Goal: Task Accomplishment & Management: Use online tool/utility

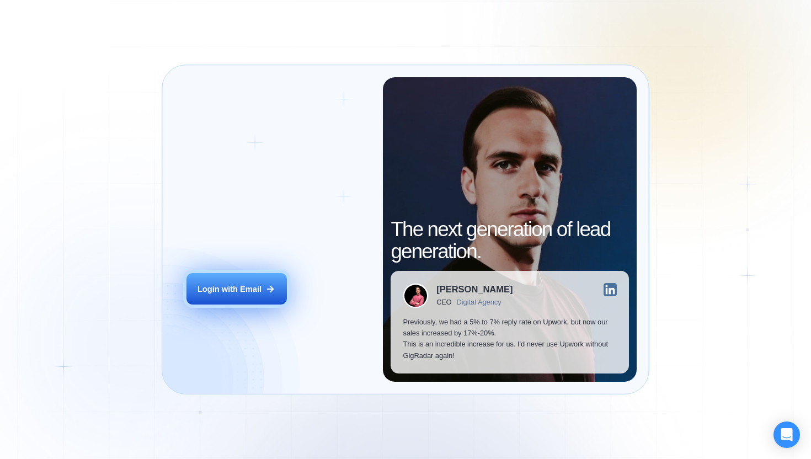
click at [259, 294] on div "Login with Email" at bounding box center [230, 289] width 64 height 11
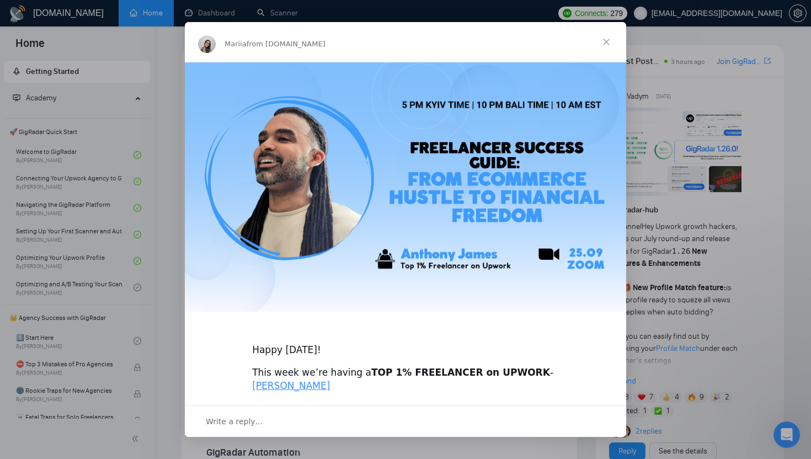
click at [600, 39] on span "Close" at bounding box center [607, 42] width 40 height 40
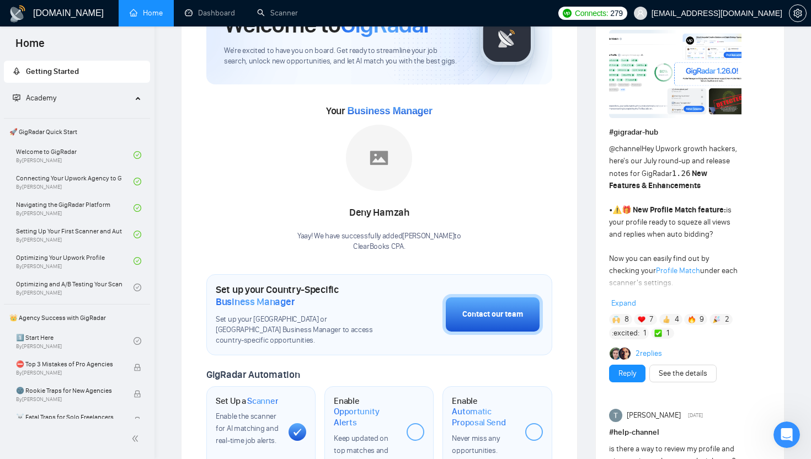
scroll to position [77, 0]
click at [392, 218] on div "Deny Hamzah" at bounding box center [379, 213] width 164 height 19
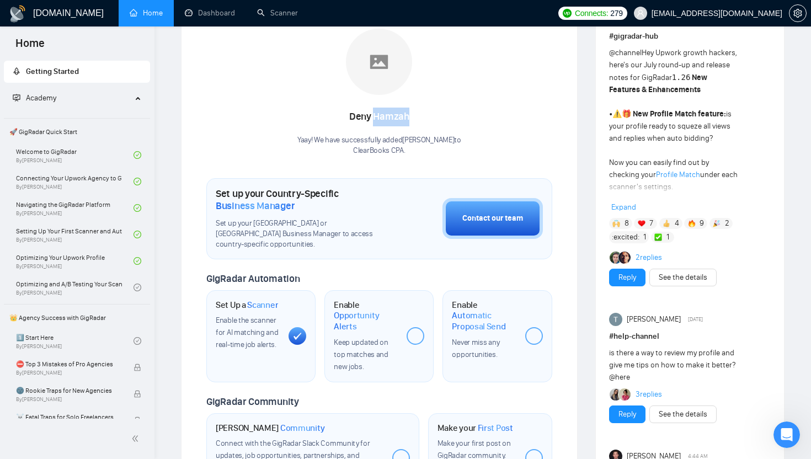
scroll to position [245, 0]
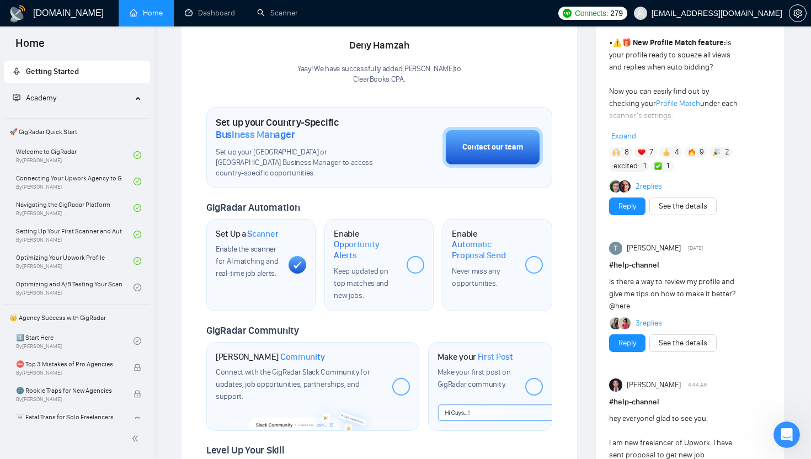
click at [416, 256] on div at bounding box center [416, 265] width 18 height 18
click at [359, 239] on span "Opportunity Alerts" at bounding box center [366, 250] width 64 height 22
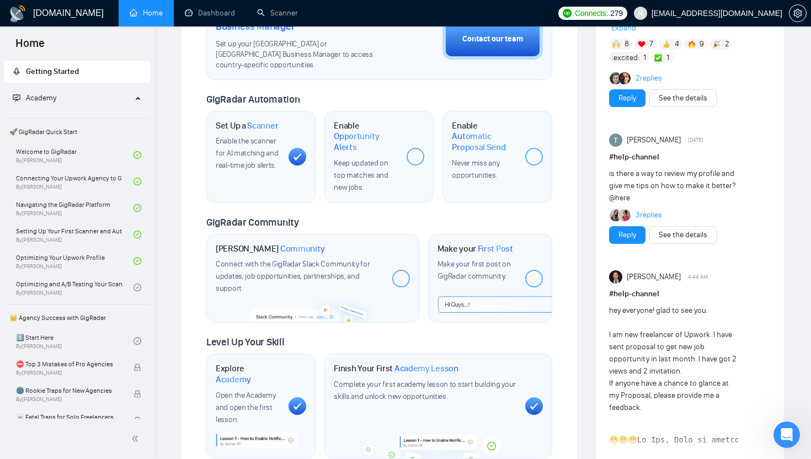
scroll to position [349, 0]
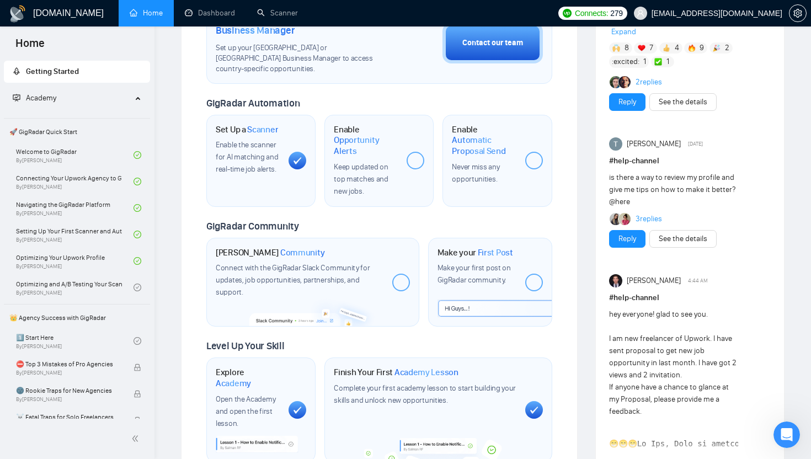
click at [526, 152] on div at bounding box center [534, 161] width 18 height 18
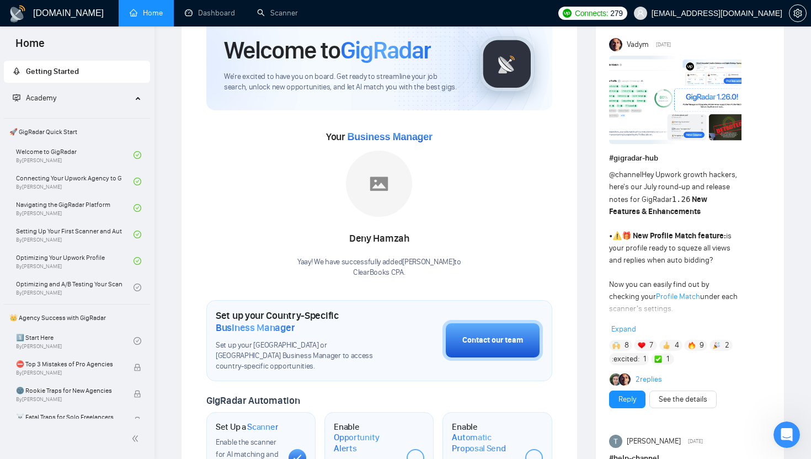
scroll to position [0, 0]
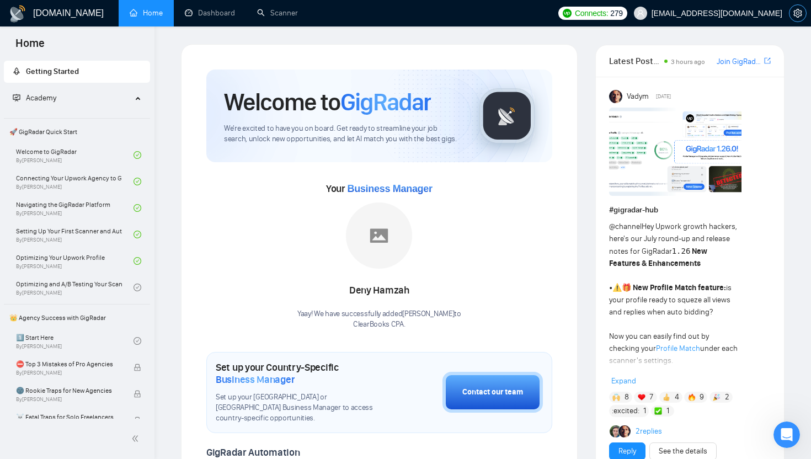
click at [804, 17] on span "setting" at bounding box center [798, 13] width 17 height 9
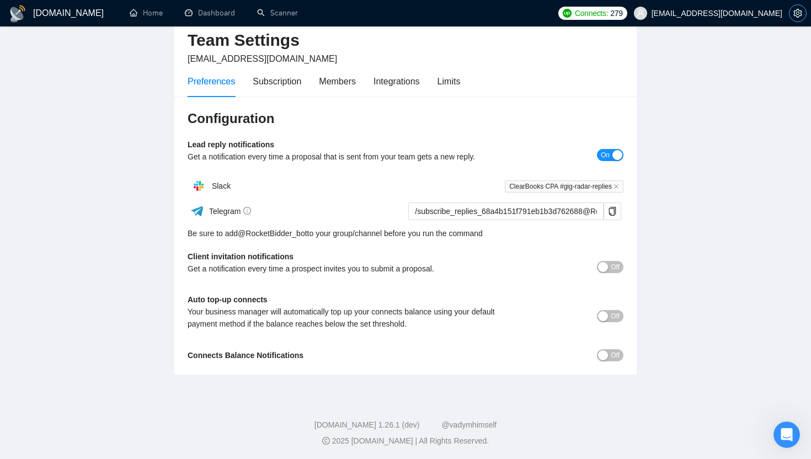
scroll to position [53, 0]
click at [611, 315] on span "Off" at bounding box center [615, 315] width 9 height 12
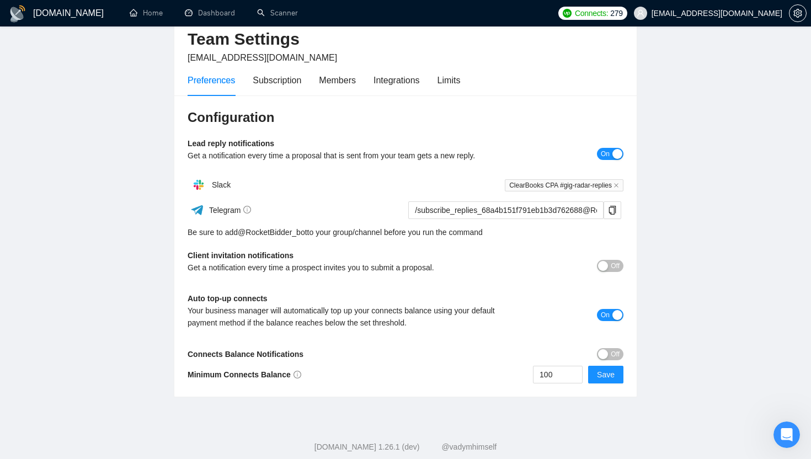
click at [612, 354] on span "Off" at bounding box center [615, 354] width 9 height 12
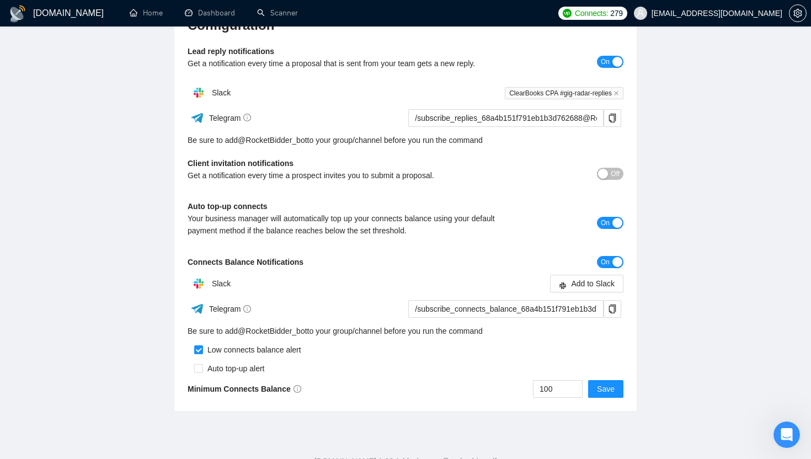
scroll to position [157, 0]
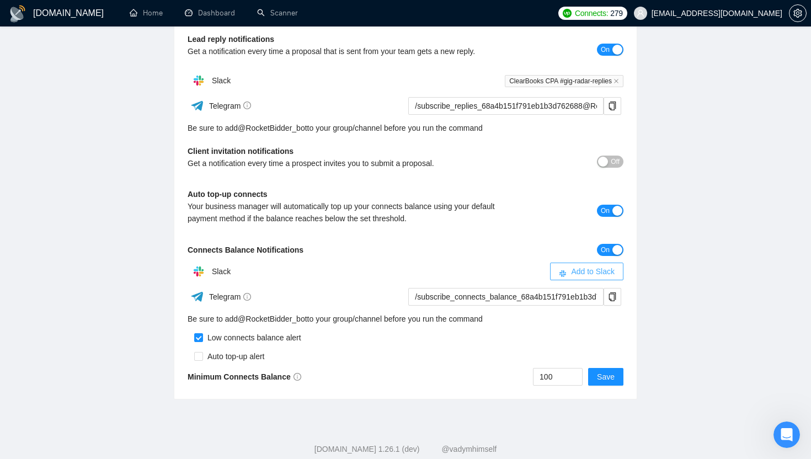
click at [582, 275] on span "Add to Slack" at bounding box center [593, 271] width 44 height 12
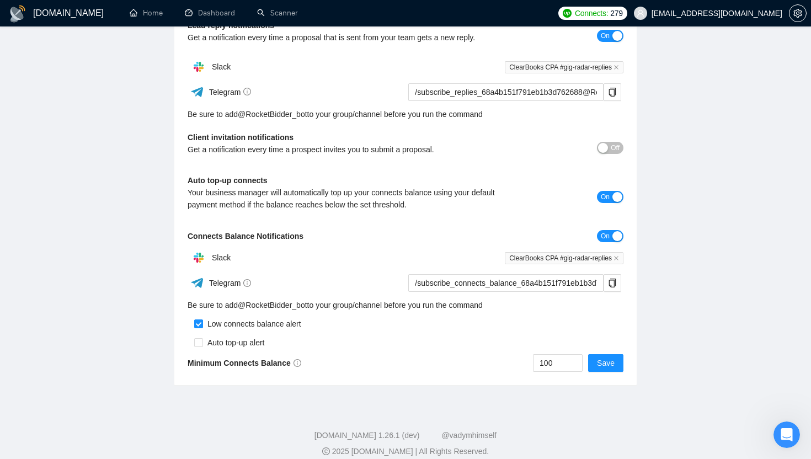
scroll to position [172, 0]
click at [603, 359] on span "Save" at bounding box center [606, 362] width 18 height 12
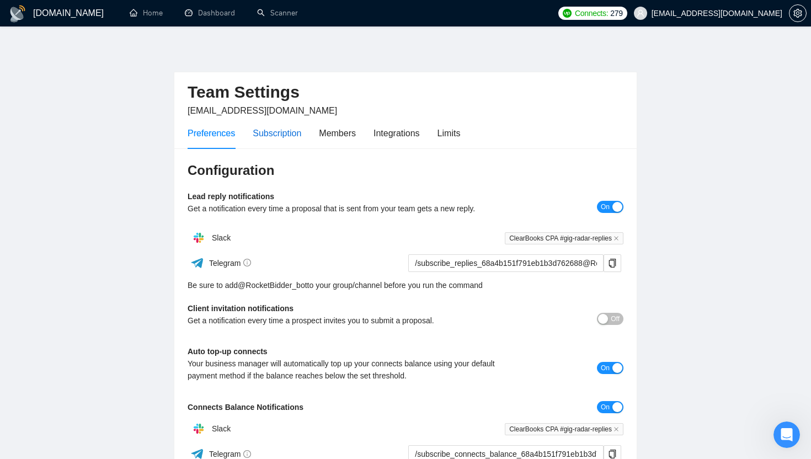
click at [278, 138] on div "Subscription" at bounding box center [277, 133] width 49 height 14
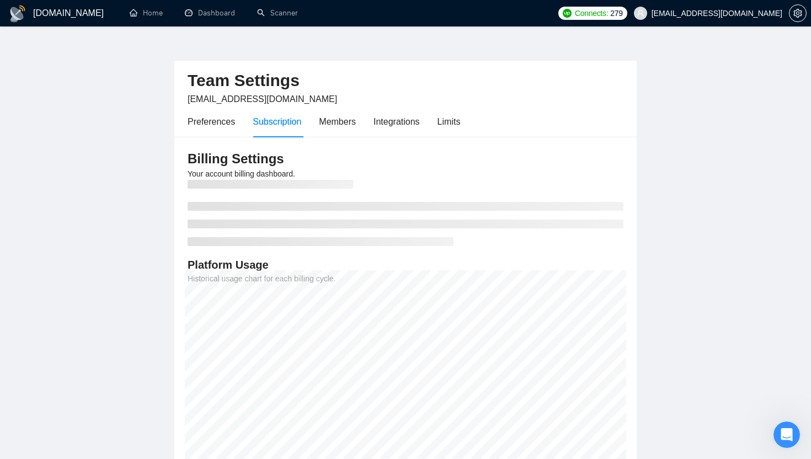
scroll to position [4, 0]
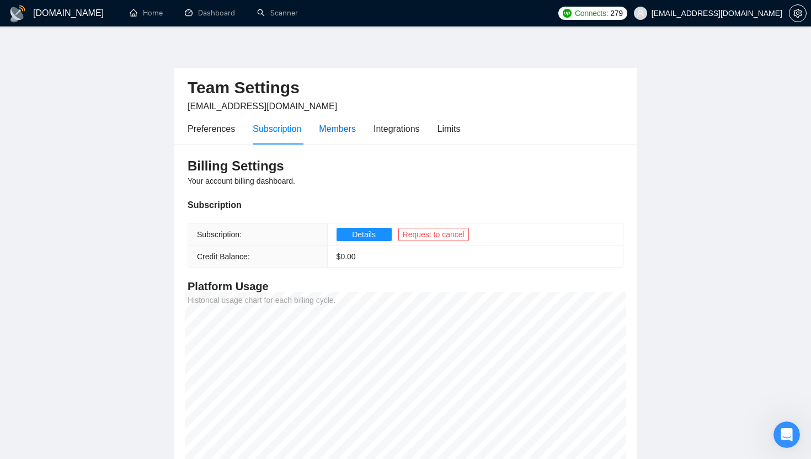
click at [335, 131] on div "Members" at bounding box center [337, 129] width 37 height 14
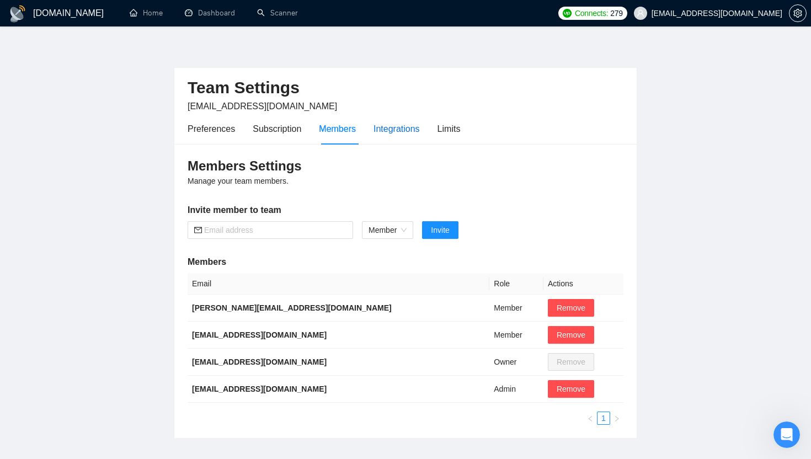
click at [390, 130] on div "Integrations" at bounding box center [397, 129] width 46 height 14
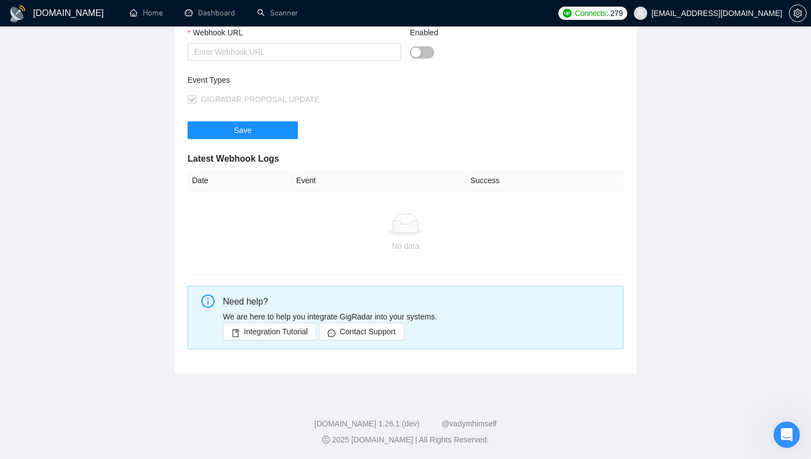
scroll to position [5, 0]
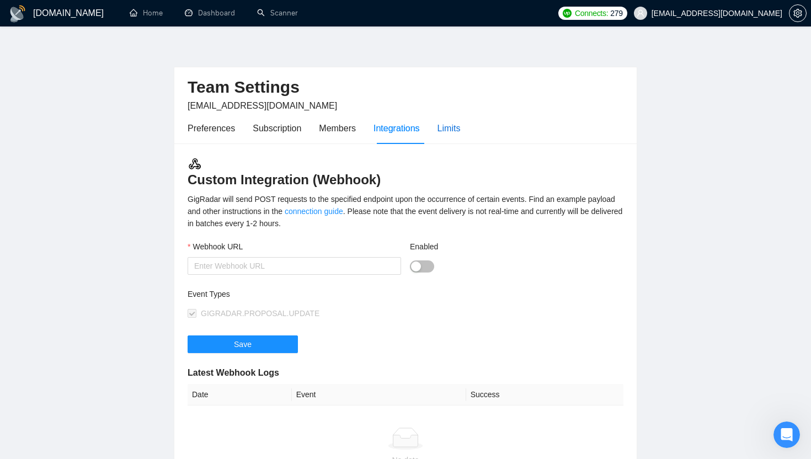
click at [442, 130] on div "Limits" at bounding box center [449, 128] width 23 height 14
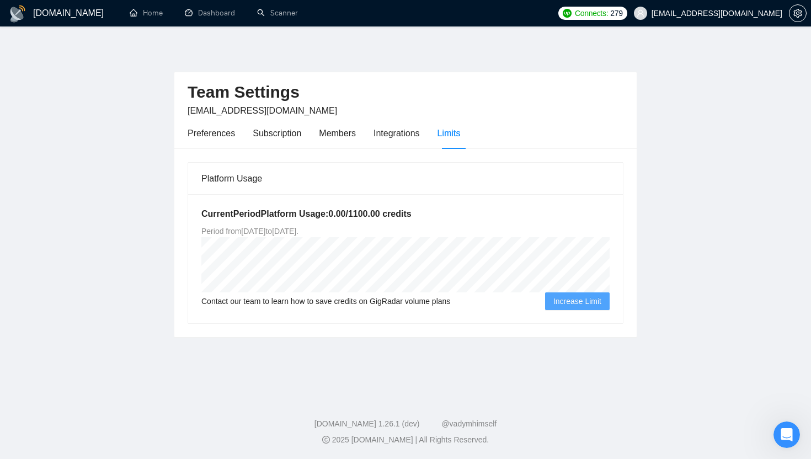
click at [159, 28] on div "GigRadar.io Home Dashboard Scanner Connects: 279 sugam@clearbookscpa.com Team S…" at bounding box center [405, 229] width 811 height 459
click at [154, 17] on link "Home" at bounding box center [146, 12] width 33 height 9
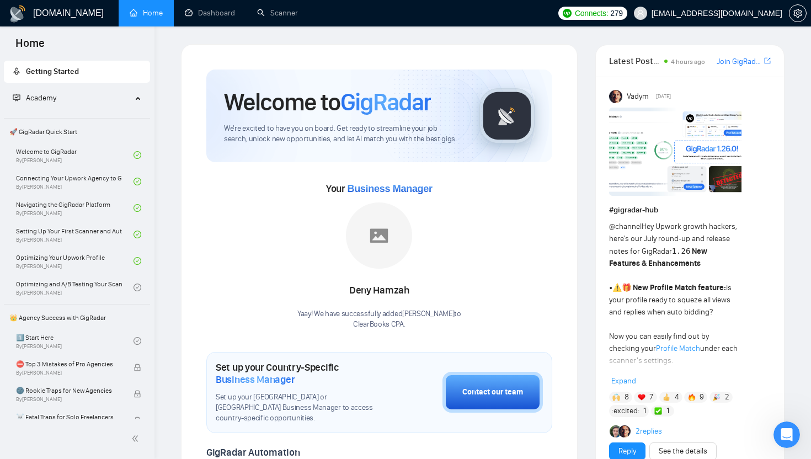
click at [285, 361] on h1 "Set up your Country-Specific Business Manager" at bounding box center [302, 373] width 172 height 24
click at [272, 17] on link "Scanner" at bounding box center [277, 12] width 41 height 9
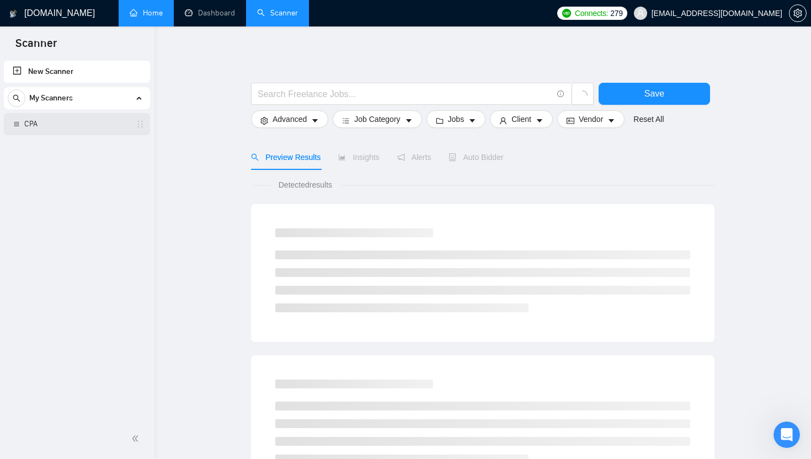
click at [61, 123] on link "CPA" at bounding box center [76, 124] width 105 height 22
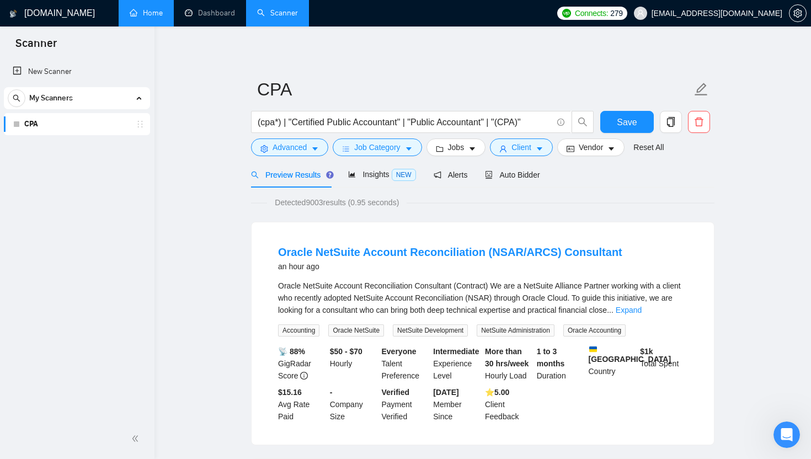
click at [129, 124] on link "CPA" at bounding box center [76, 124] width 105 height 22
click at [139, 123] on icon "holder" at bounding box center [140, 124] width 9 height 9
click at [136, 98] on div "My Scanners" at bounding box center [77, 98] width 139 height 22
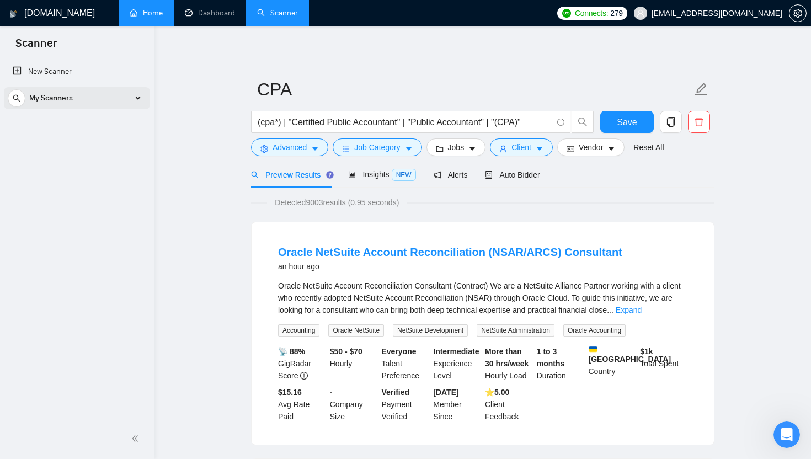
click at [136, 98] on div "My Scanners" at bounding box center [77, 98] width 139 height 22
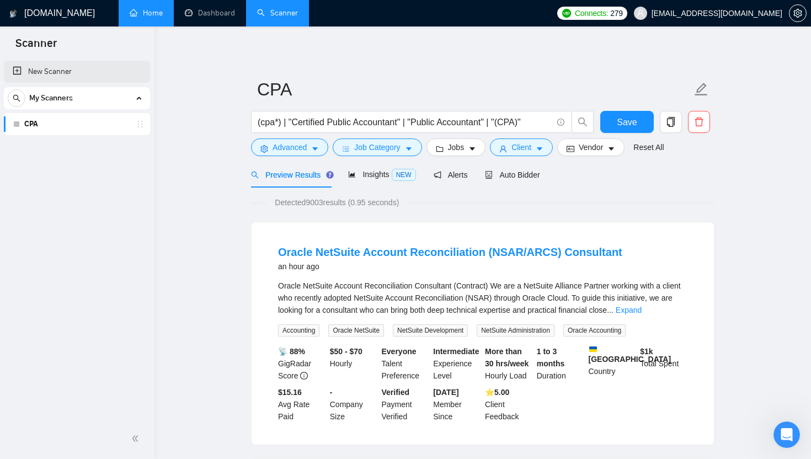
click at [91, 79] on link "New Scanner" at bounding box center [77, 72] width 129 height 22
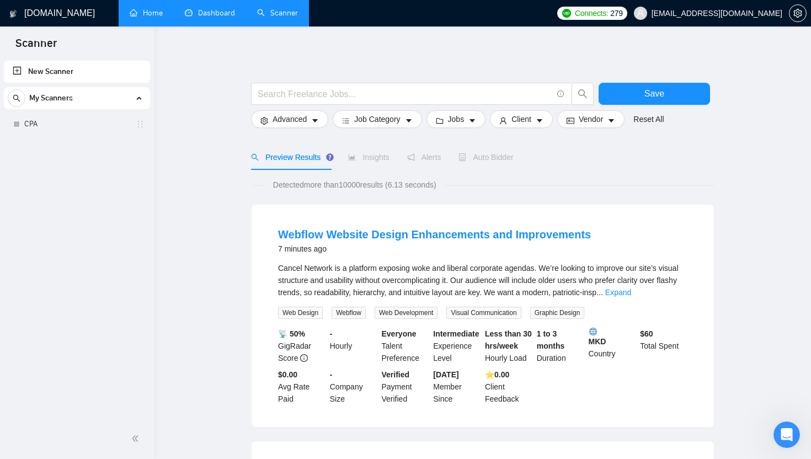
click at [199, 17] on link "Dashboard" at bounding box center [210, 12] width 50 height 9
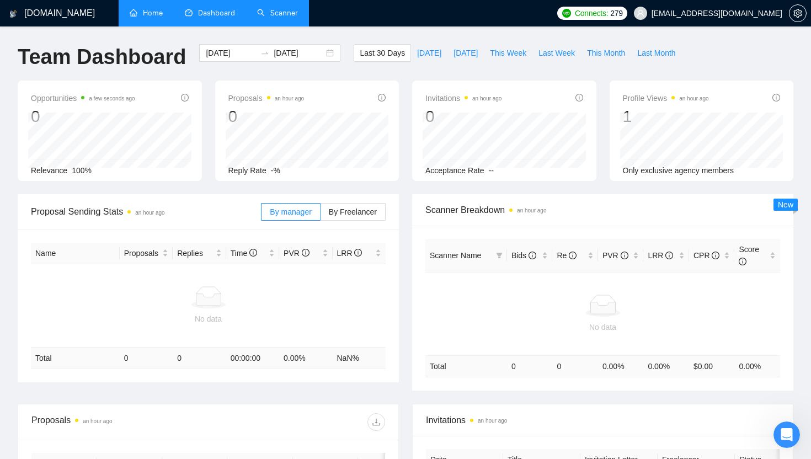
click at [291, 18] on link "Scanner" at bounding box center [277, 12] width 41 height 9
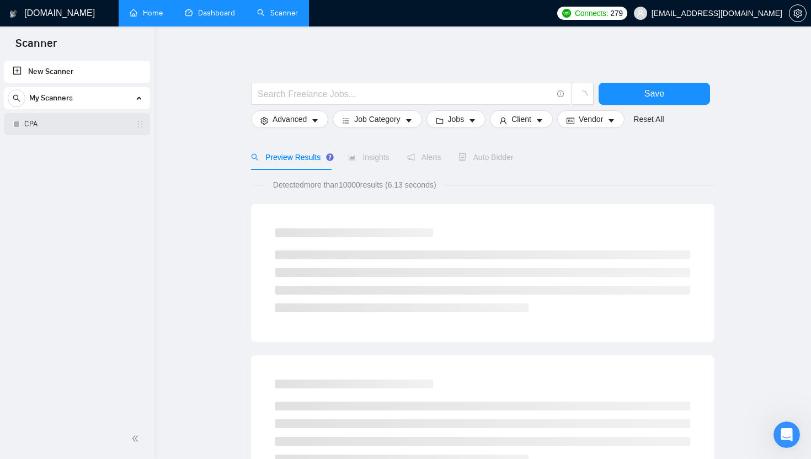
click at [67, 130] on link "CPA" at bounding box center [76, 124] width 105 height 22
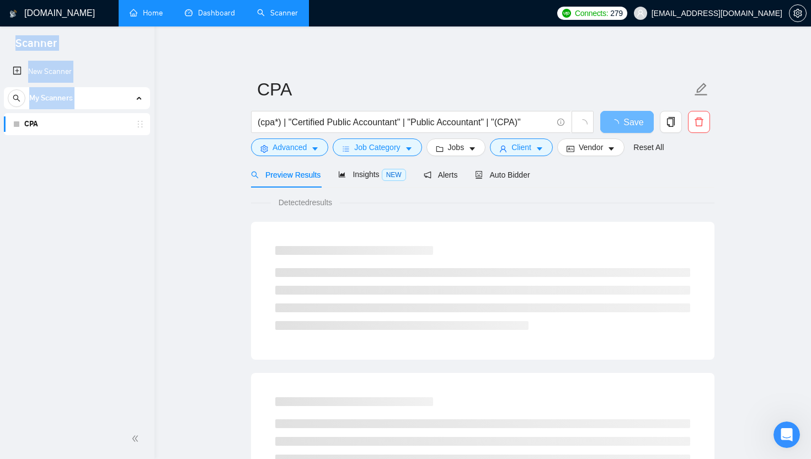
click at [16, 132] on div "CPA" at bounding box center [78, 124] width 131 height 22
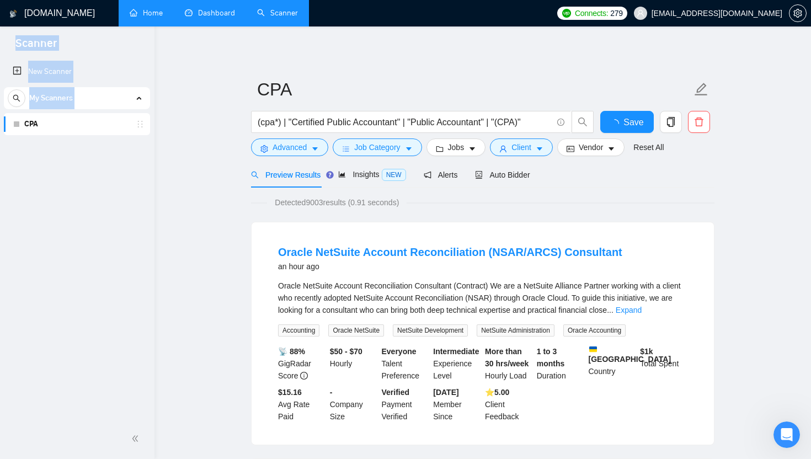
click at [17, 128] on div "CPA" at bounding box center [78, 124] width 131 height 22
click at [17, 126] on div at bounding box center [16, 124] width 7 height 7
click at [136, 173] on div "New Scanner My Scanners CPA" at bounding box center [77, 238] width 155 height 360
click at [140, 126] on icon "holder" at bounding box center [140, 124] width 9 height 9
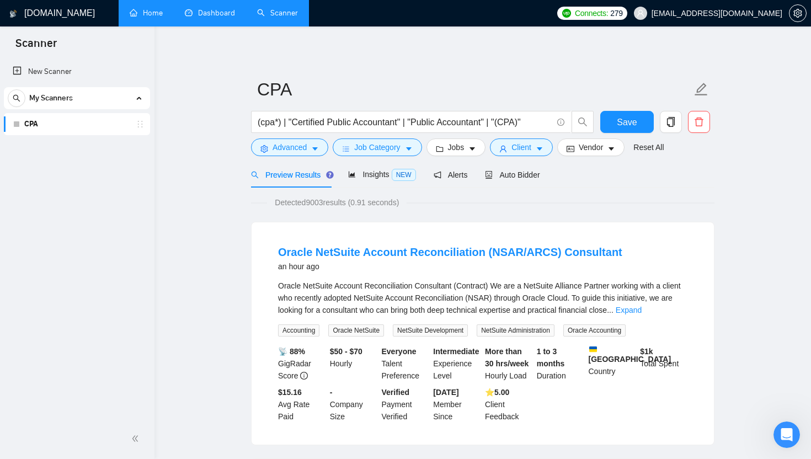
click at [23, 126] on div "CPA" at bounding box center [78, 124] width 131 height 22
click at [509, 178] on span "Auto Bidder" at bounding box center [512, 175] width 55 height 9
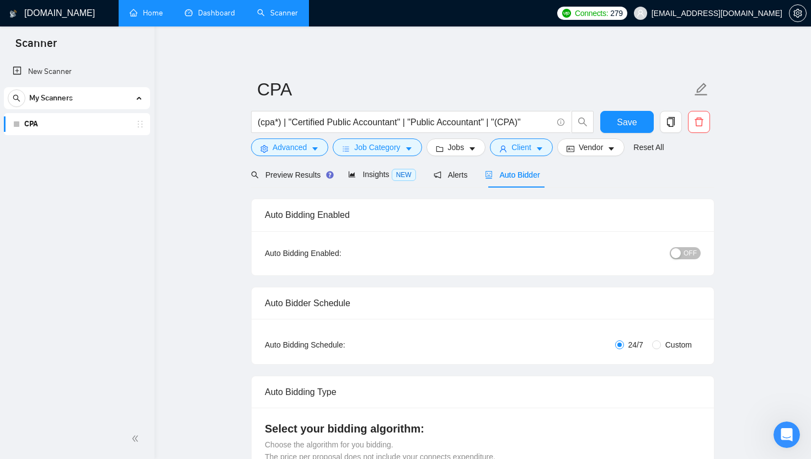
click at [685, 248] on span "OFF" at bounding box center [690, 253] width 13 height 12
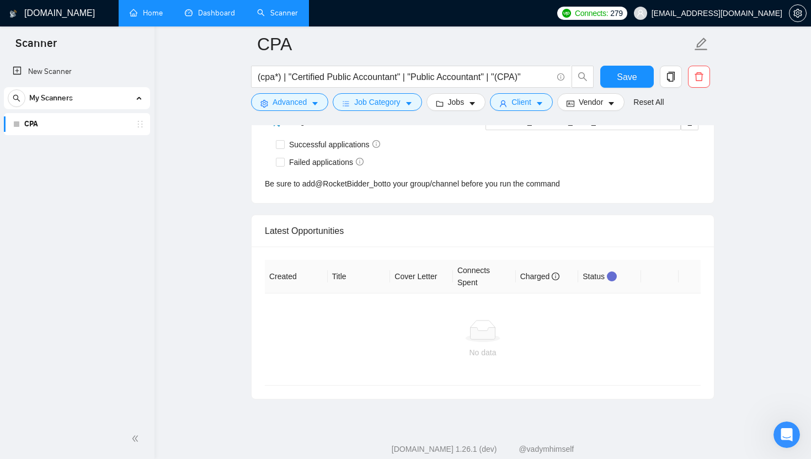
scroll to position [2756, 0]
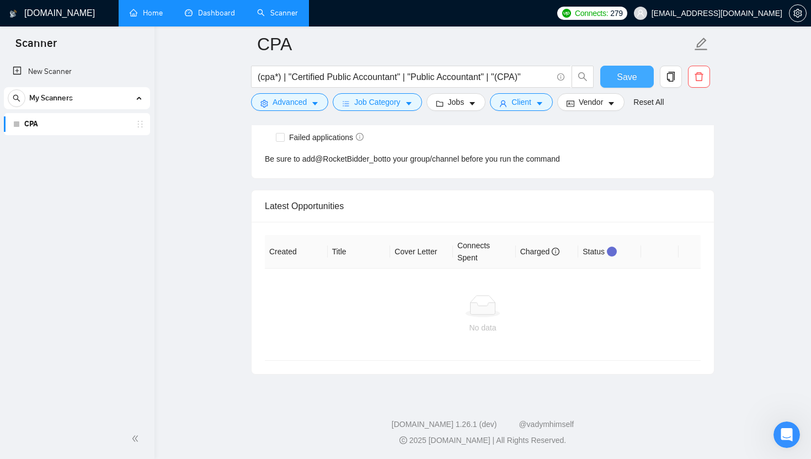
click at [621, 68] on button "Save" at bounding box center [627, 77] width 54 height 22
checkbox input "true"
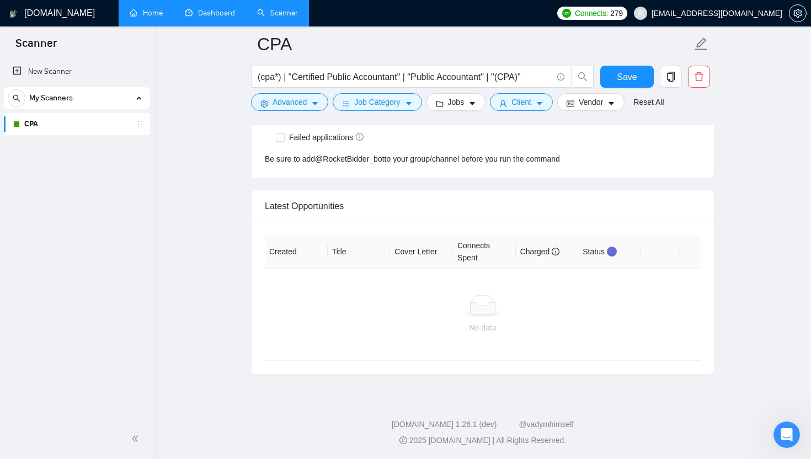
click at [51, 136] on div "New Scanner My Scanners CPA" at bounding box center [77, 238] width 155 height 360
click at [139, 125] on icon "holder" at bounding box center [140, 124] width 9 height 9
click at [30, 206] on div "New Scanner My Scanners CPA" at bounding box center [77, 238] width 155 height 360
click at [56, 122] on link "CPA" at bounding box center [76, 124] width 105 height 22
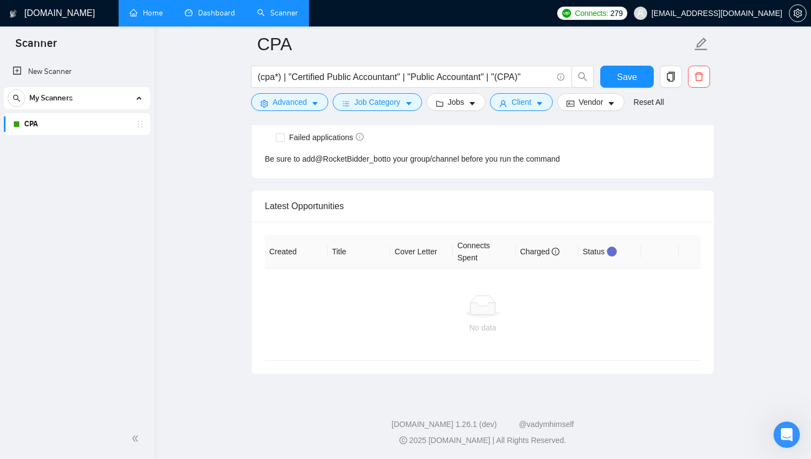
click at [56, 122] on link "CPA" at bounding box center [76, 124] width 105 height 22
click at [55, 104] on span "My Scanners" at bounding box center [51, 98] width 44 height 22
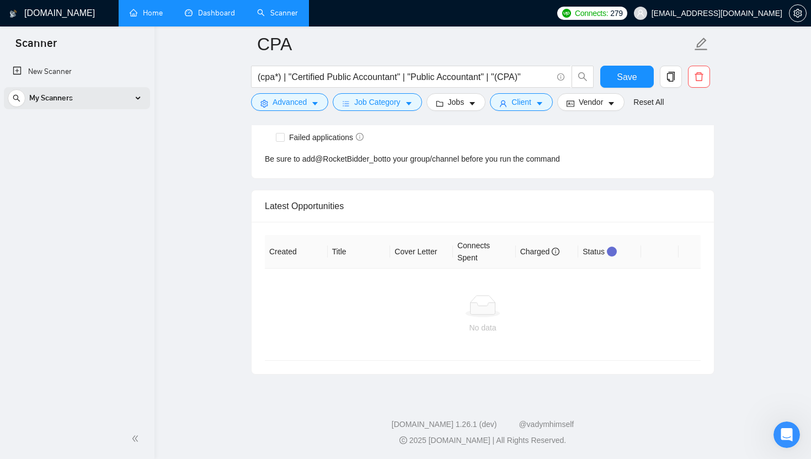
click at [55, 104] on span "My Scanners" at bounding box center [51, 98] width 44 height 22
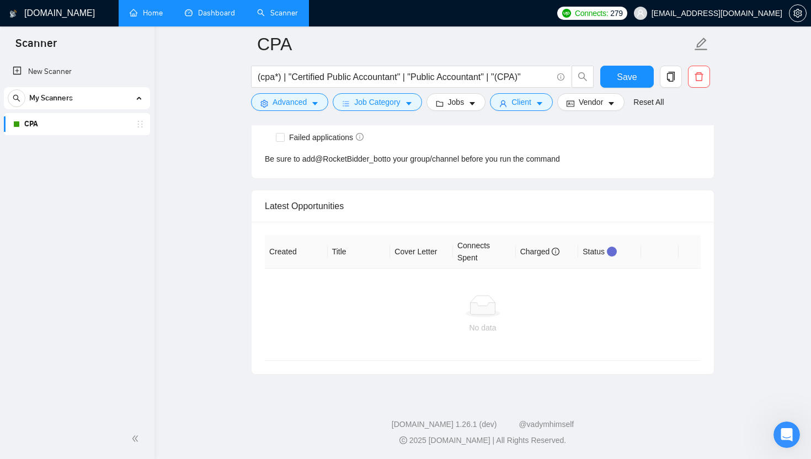
click at [0, 0] on div "Bidding - Auto Bidding Enabled" at bounding box center [0, 0] width 0 height 0
click at [19, 122] on div "Bidding - Auto Bidding Enabled" at bounding box center [79, 129] width 122 height 23
click at [302, 111] on button "Advanced" at bounding box center [289, 102] width 77 height 18
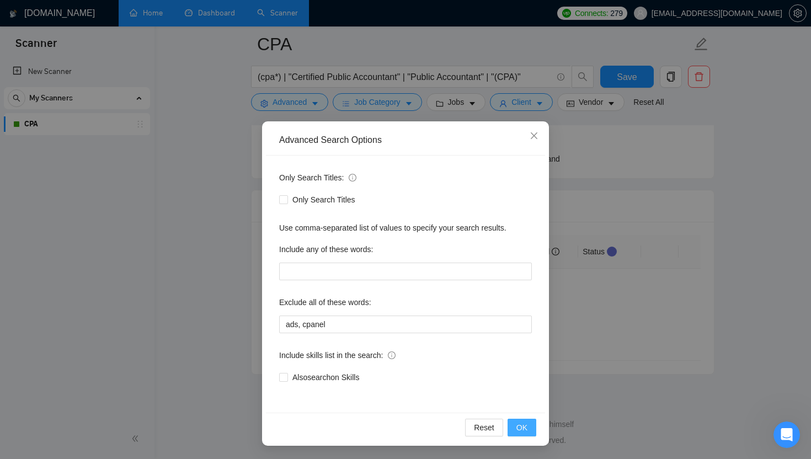
click at [523, 430] on span "OK" at bounding box center [522, 428] width 11 height 12
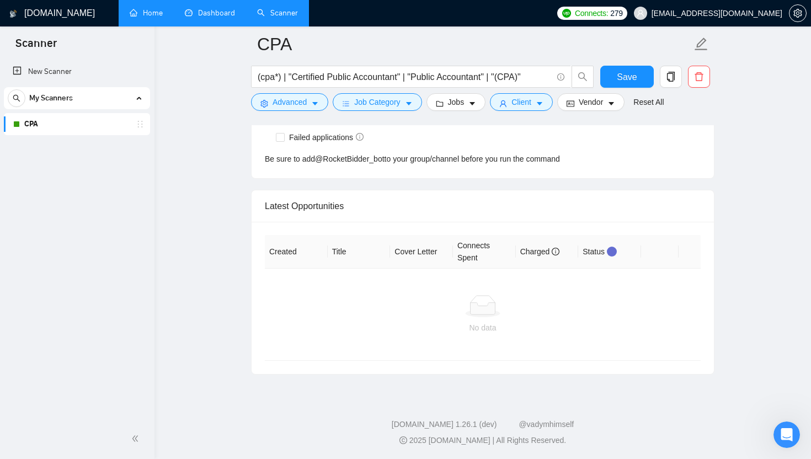
click at [407, 114] on form "CPA (cpa*) | "Certified Public Accountant" | "Public Accountant" | "(CPA)" Save…" at bounding box center [483, 71] width 464 height 90
click at [400, 99] on span "Job Category" at bounding box center [377, 102] width 46 height 12
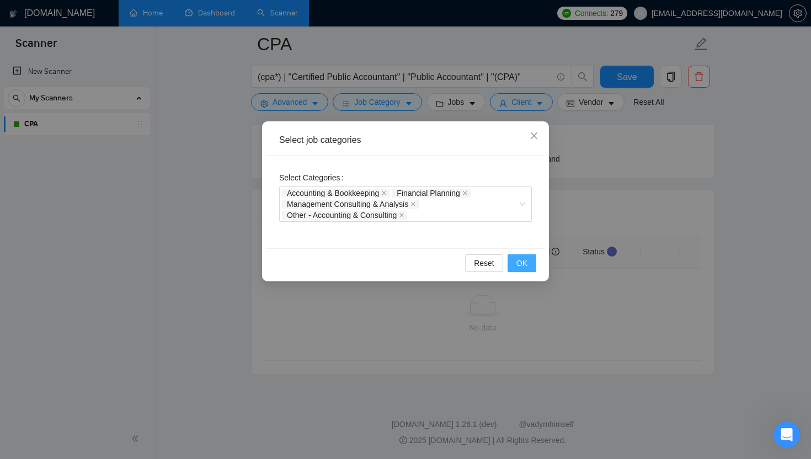
click at [531, 261] on button "OK" at bounding box center [522, 263] width 29 height 18
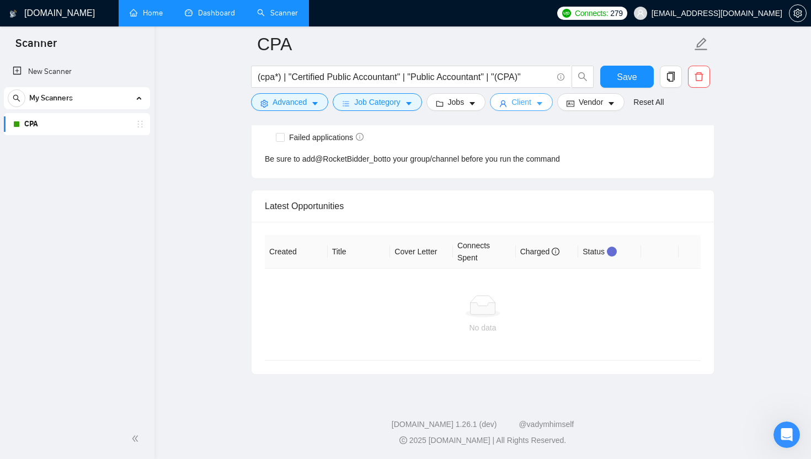
click at [543, 106] on icon "caret-down" at bounding box center [540, 104] width 8 height 8
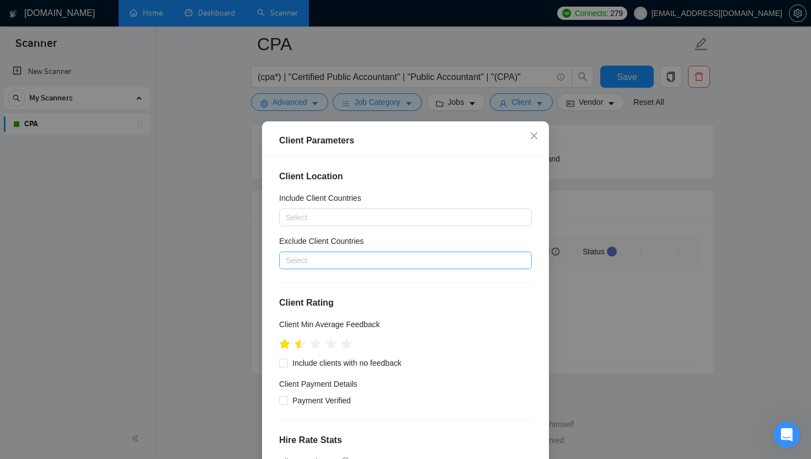
click at [381, 258] on div at bounding box center [400, 260] width 236 height 13
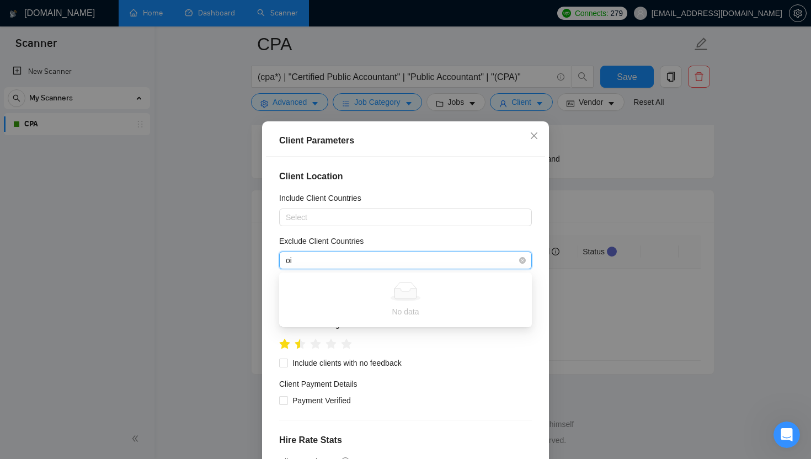
type input "o"
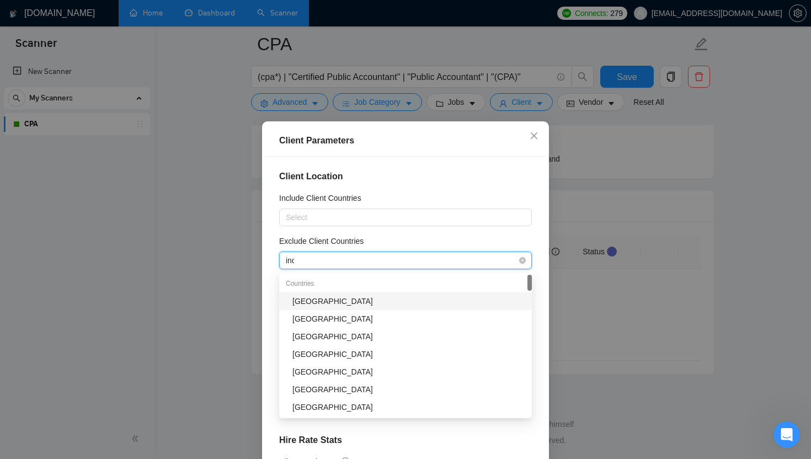
type input "india"
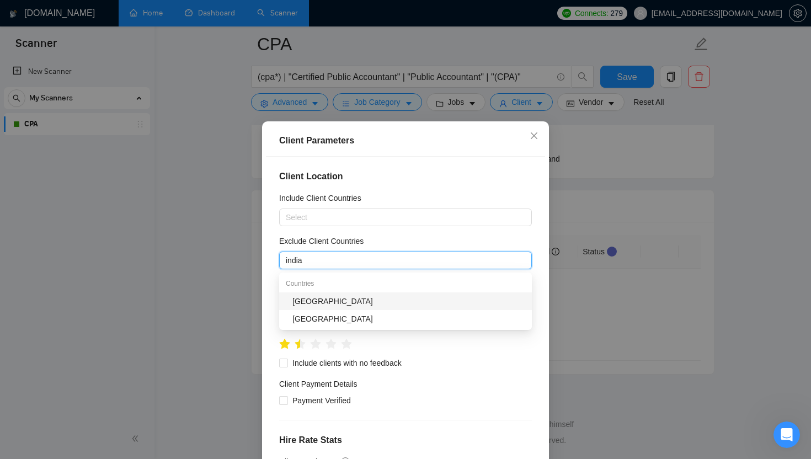
click at [368, 295] on div "India" at bounding box center [408, 301] width 233 height 12
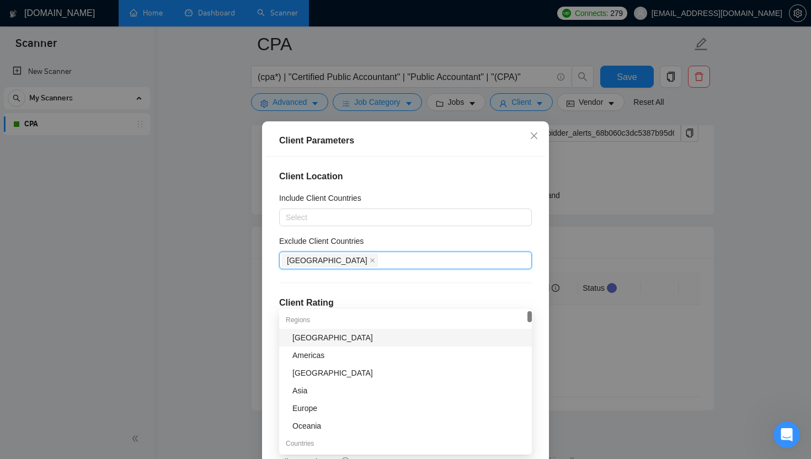
scroll to position [2756, 0]
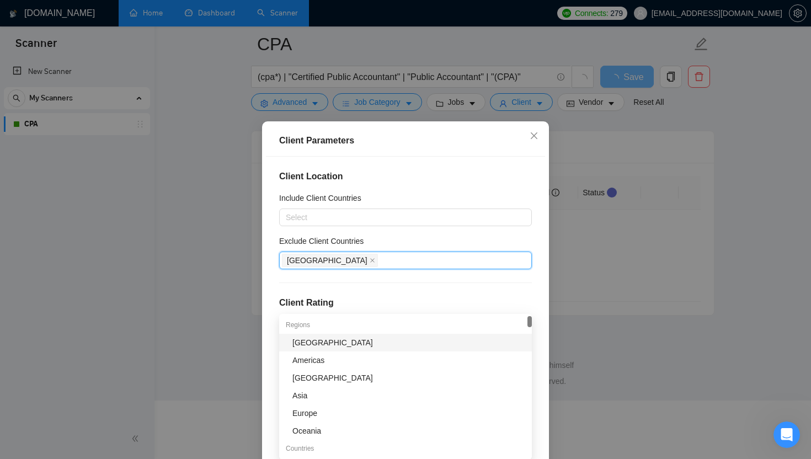
click at [350, 278] on div "Client Location Include Client Countries Select Exclude Client Countries India …" at bounding box center [405, 317] width 279 height 321
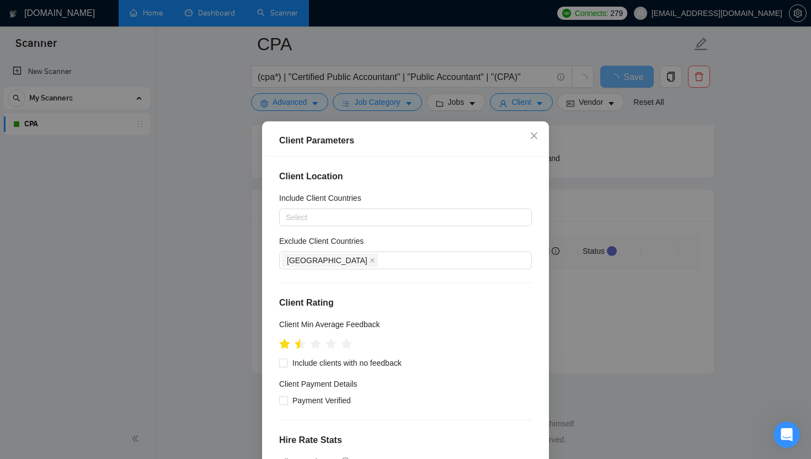
scroll to position [2656, 0]
click at [350, 261] on div "India" at bounding box center [400, 260] width 236 height 15
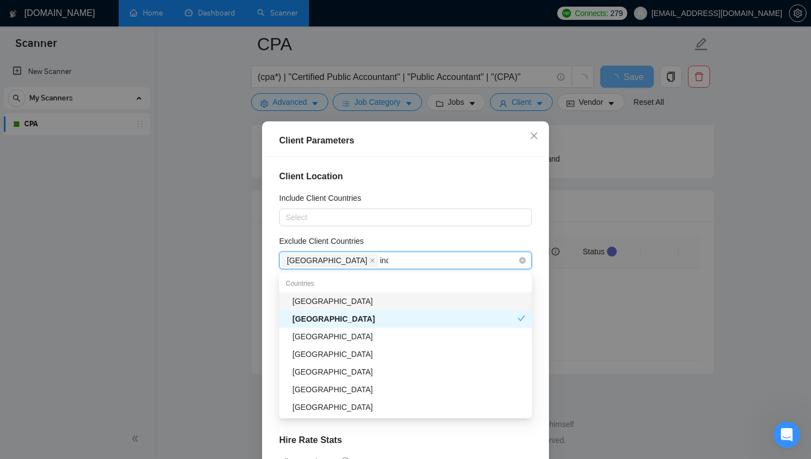
type input "indo"
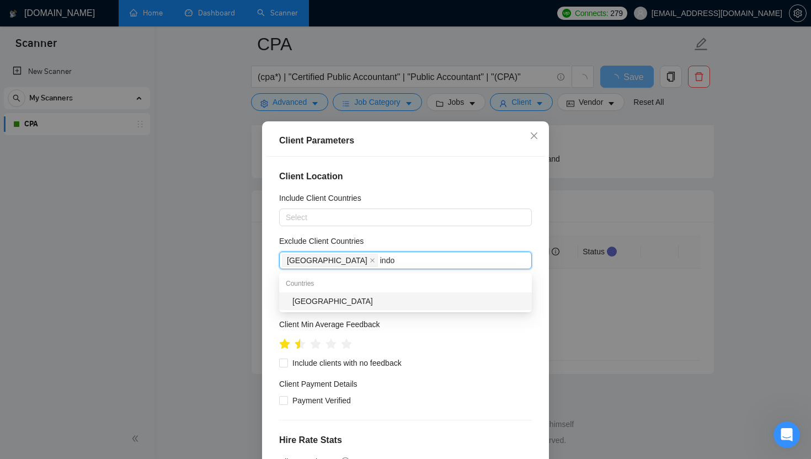
click at [350, 302] on div "Indonesia" at bounding box center [408, 301] width 233 height 12
type input "pakis"
click at [363, 295] on div "Pakistan" at bounding box center [408, 301] width 233 height 12
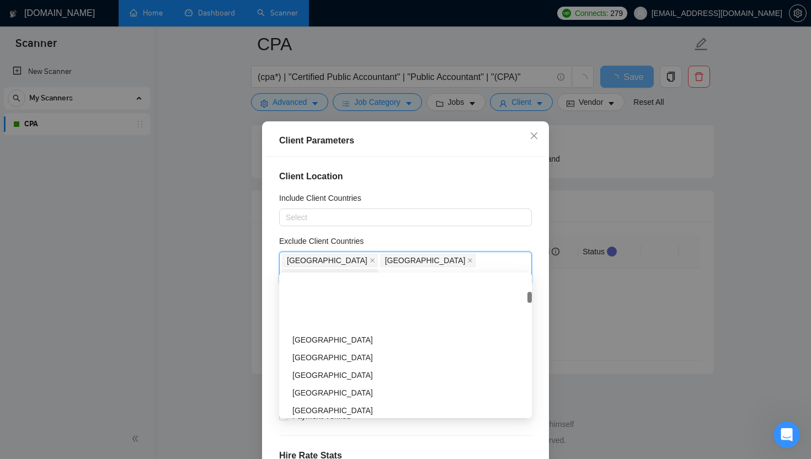
scroll to position [380, 0]
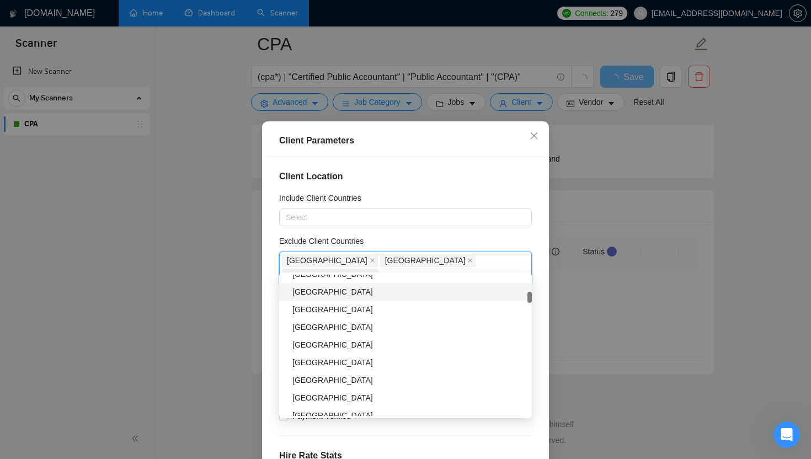
click at [463, 198] on div "Include Client Countries" at bounding box center [405, 200] width 253 height 17
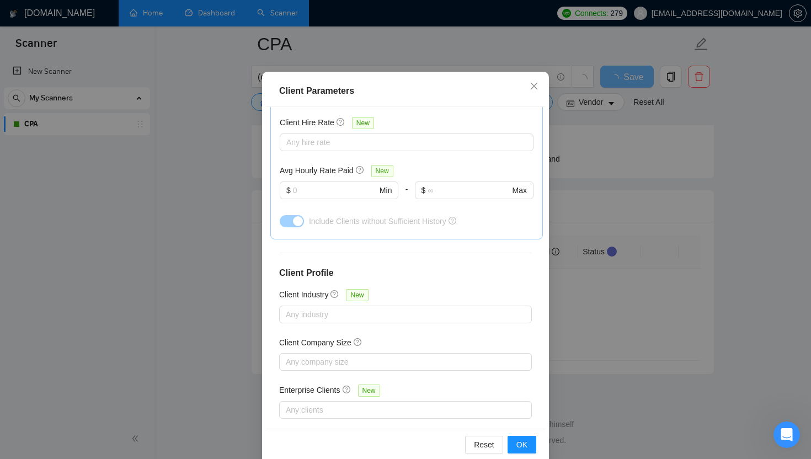
scroll to position [67, 0]
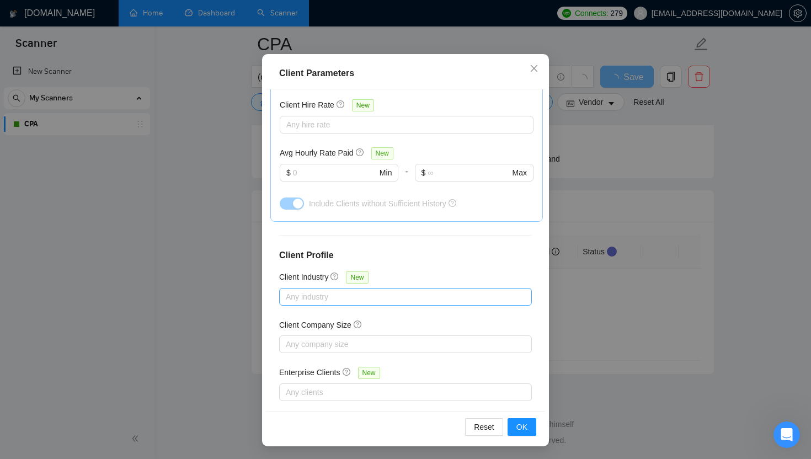
click at [371, 290] on div at bounding box center [400, 296] width 236 height 13
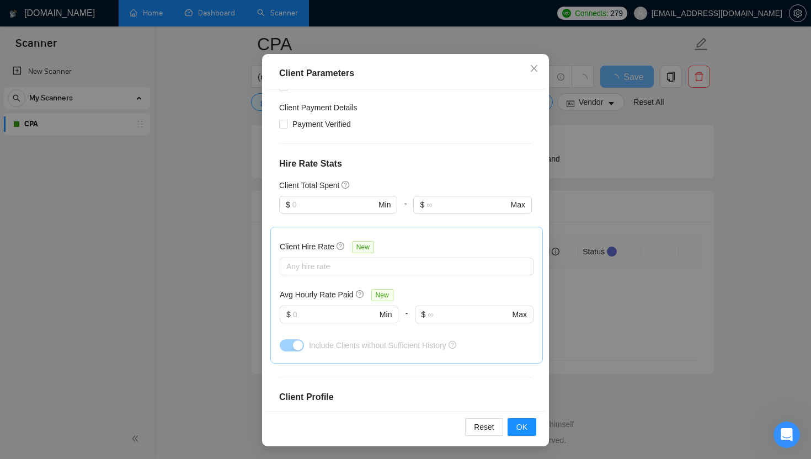
scroll to position [0, 0]
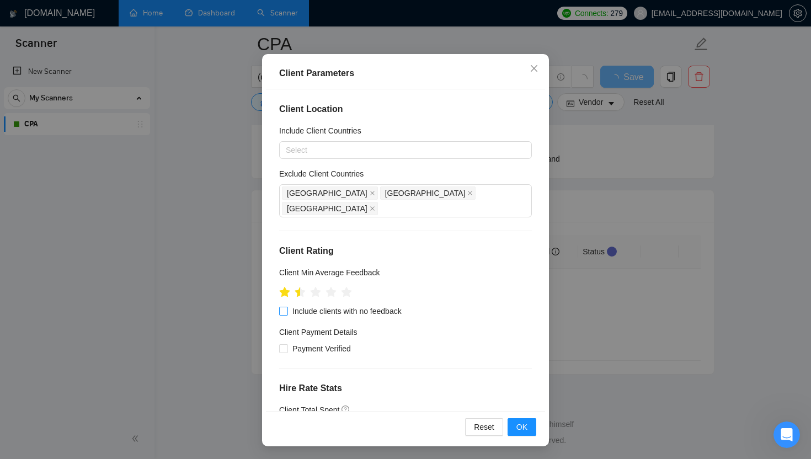
click at [386, 305] on span "Include clients with no feedback" at bounding box center [347, 311] width 118 height 12
click at [287, 307] on input "Include clients with no feedback" at bounding box center [283, 311] width 8 height 8
checkbox input "true"
click at [364, 154] on div at bounding box center [400, 149] width 236 height 13
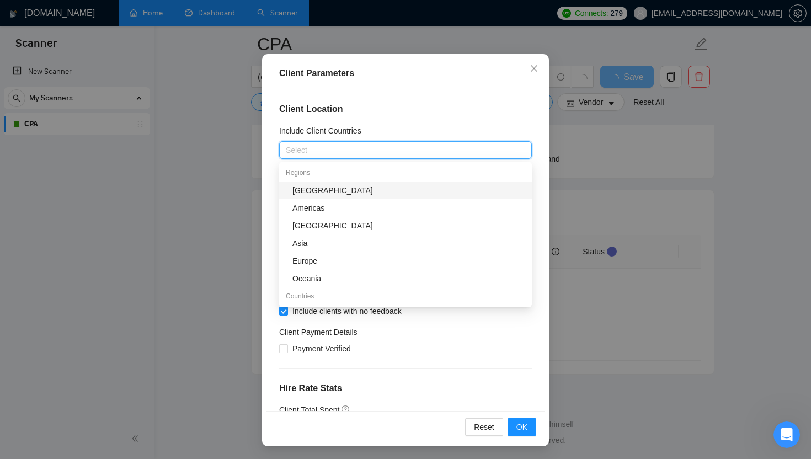
click at [364, 154] on div at bounding box center [400, 149] width 236 height 13
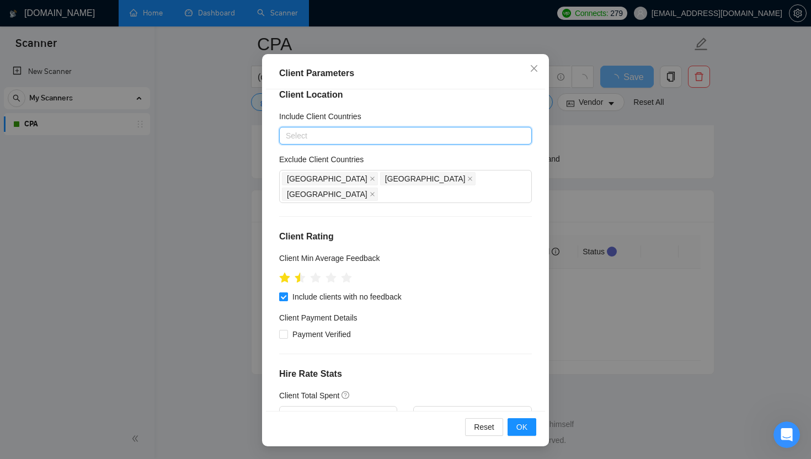
scroll to position [18, 0]
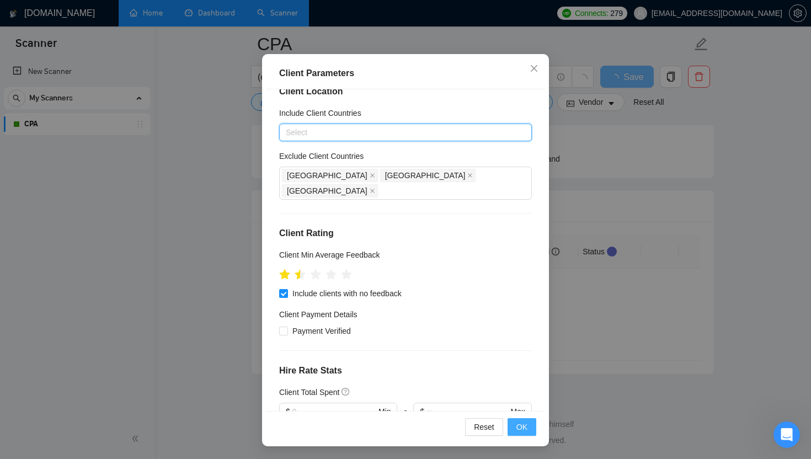
click at [526, 427] on span "OK" at bounding box center [522, 427] width 11 height 12
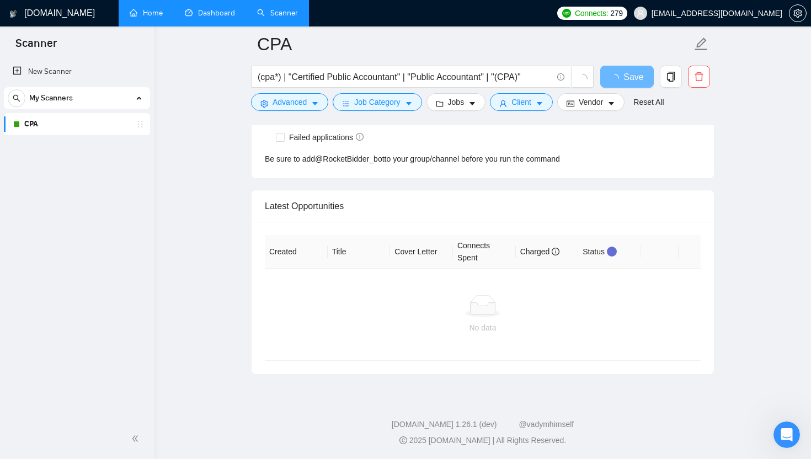
scroll to position [12, 0]
click at [417, 78] on input "(cpa*) | "Certified Public Accountant" | "Public Accountant" | "(CPA)"" at bounding box center [405, 77] width 295 height 14
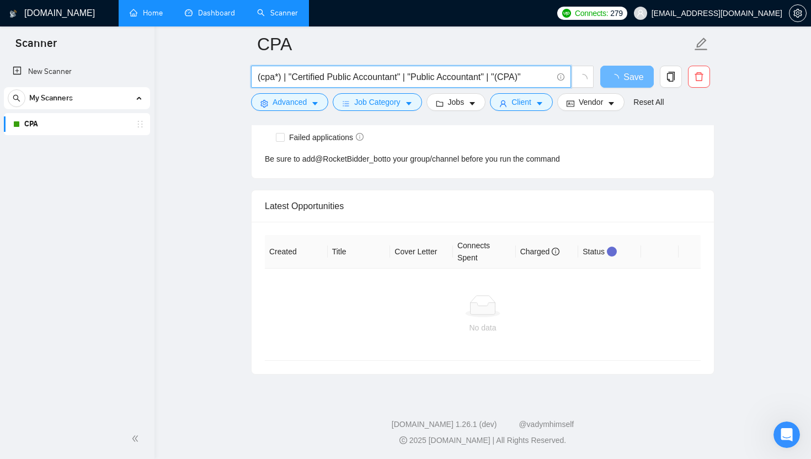
click at [34, 125] on link "CPA" at bounding box center [76, 124] width 105 height 22
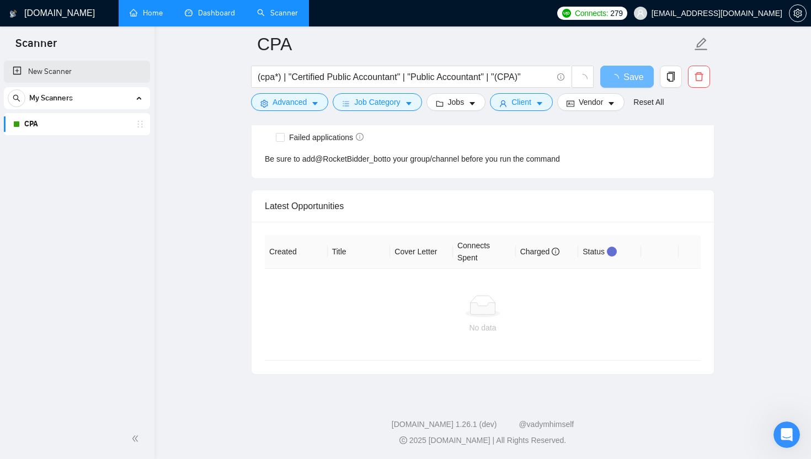
click at [32, 69] on link "New Scanner" at bounding box center [77, 72] width 129 height 22
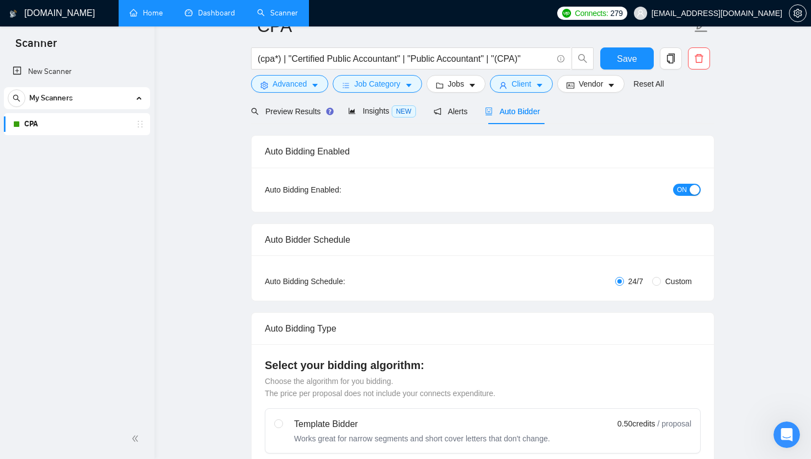
scroll to position [0, 0]
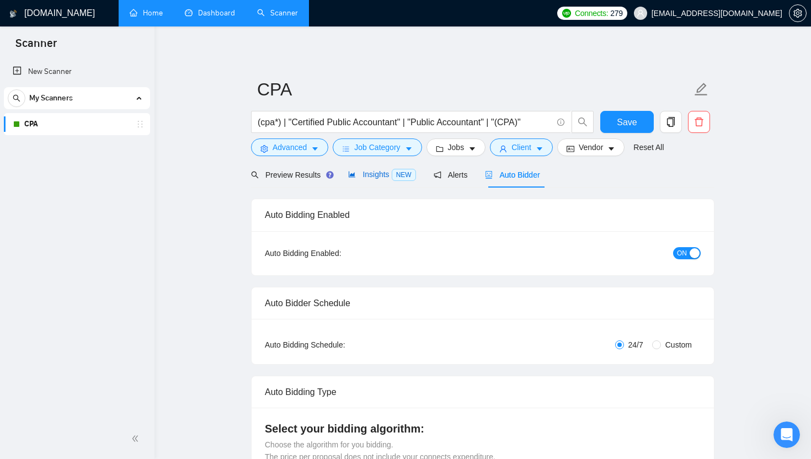
click at [381, 175] on span "Insights NEW" at bounding box center [381, 174] width 67 height 9
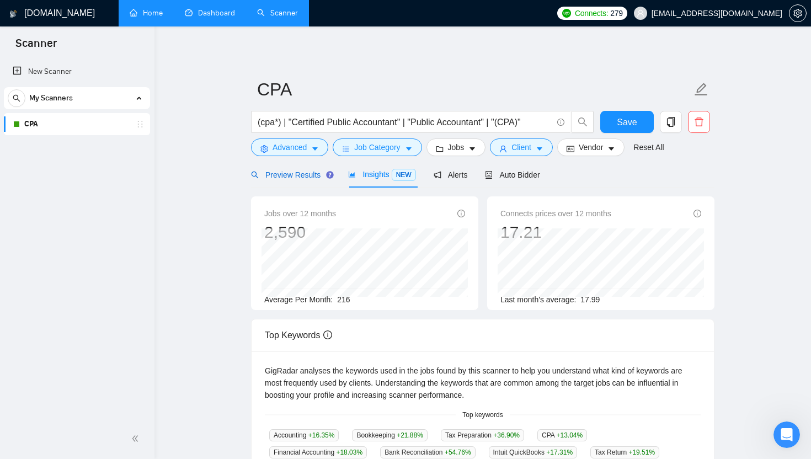
click at [307, 173] on span "Preview Results" at bounding box center [290, 175] width 79 height 9
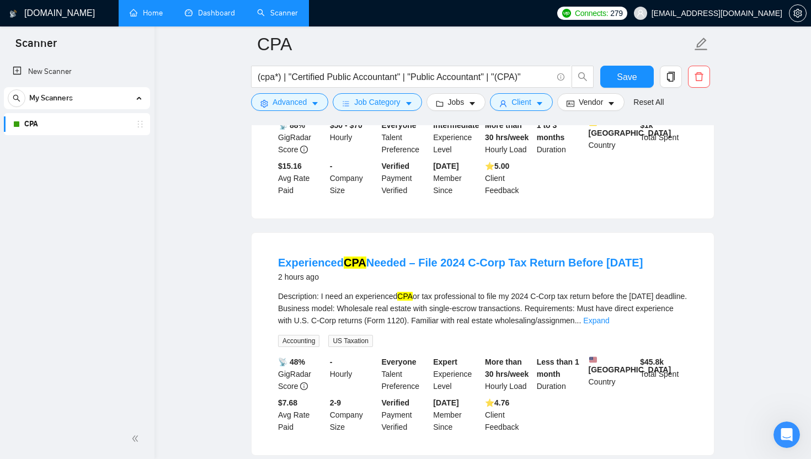
scroll to position [57, 0]
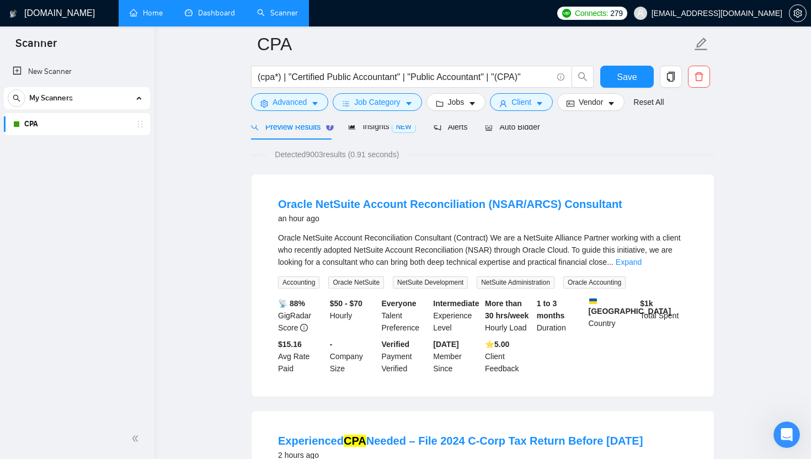
click at [666, 268] on div "Oracle NetSuite Account Reconciliation Consultant (Contract) We are a NetSuite …" at bounding box center [482, 250] width 409 height 36
click at [642, 262] on link "Expand" at bounding box center [629, 262] width 26 height 9
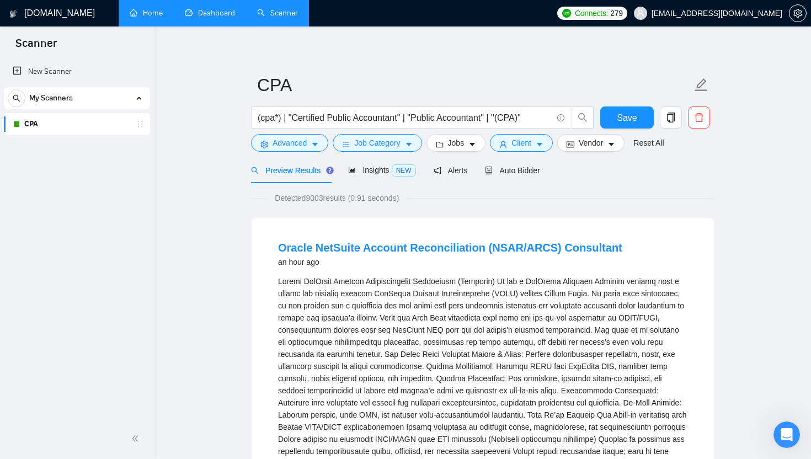
scroll to position [3, 0]
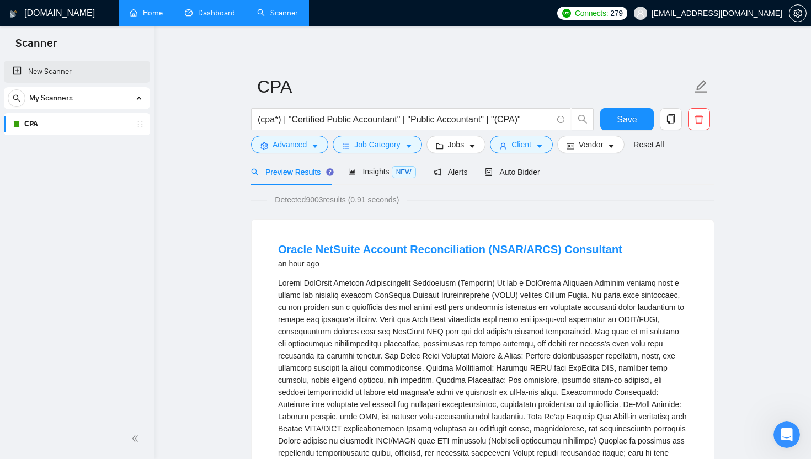
click at [58, 71] on link "New Scanner" at bounding box center [77, 72] width 129 height 22
click at [628, 114] on span "Save" at bounding box center [627, 120] width 20 height 14
click at [21, 72] on link "New Scanner" at bounding box center [77, 72] width 129 height 22
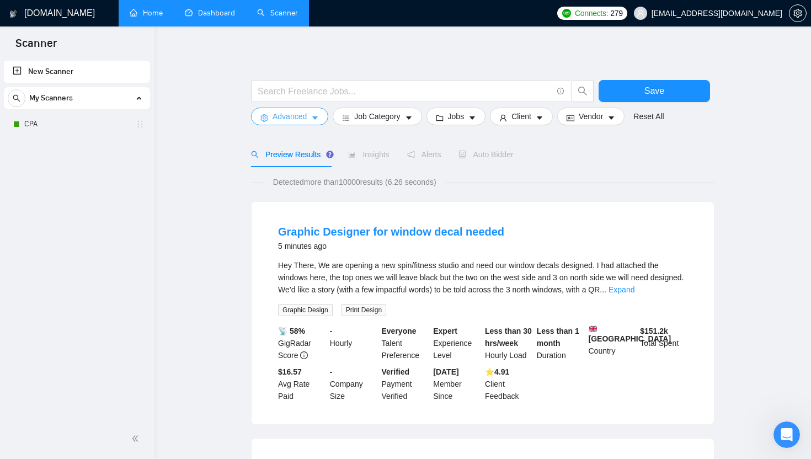
click at [286, 113] on span "Advanced" at bounding box center [290, 116] width 34 height 12
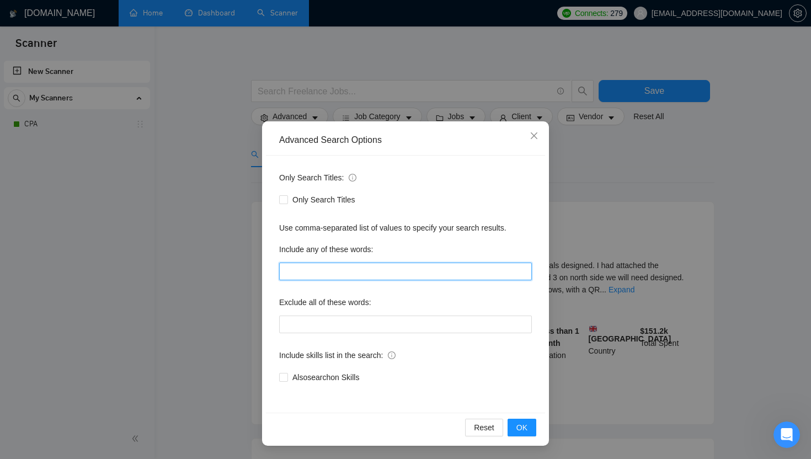
click at [341, 270] on input "text" at bounding box center [405, 272] width 253 height 18
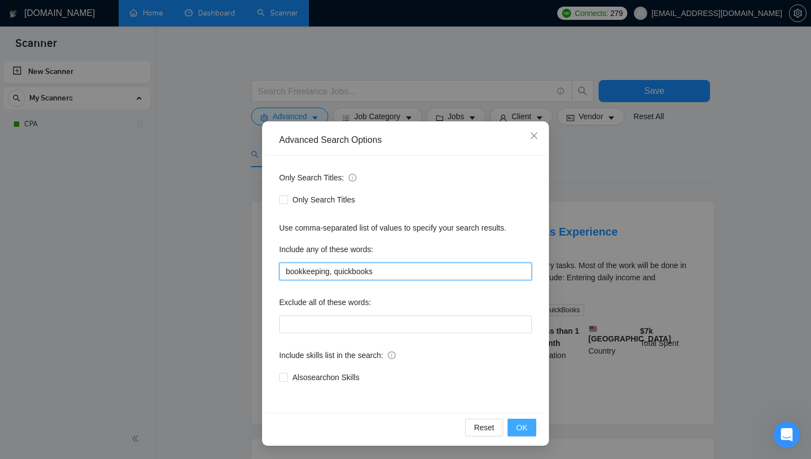
type input "bookkeeping, quickbooks"
click at [523, 428] on span "OK" at bounding box center [522, 428] width 11 height 12
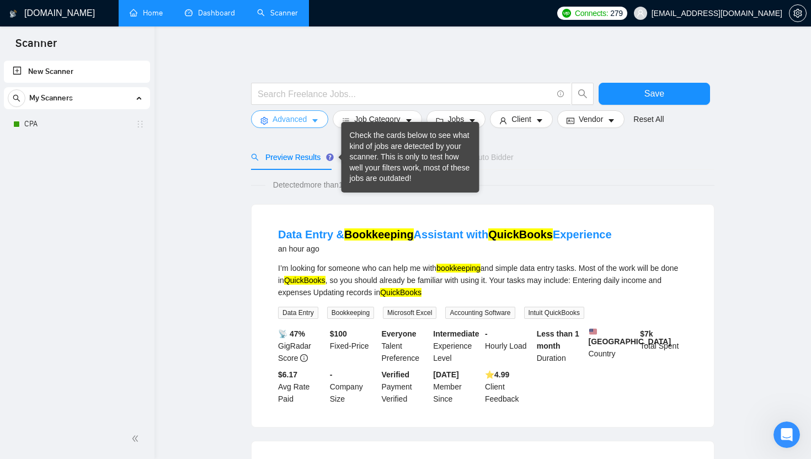
click at [315, 124] on icon "caret-down" at bounding box center [315, 121] width 8 height 8
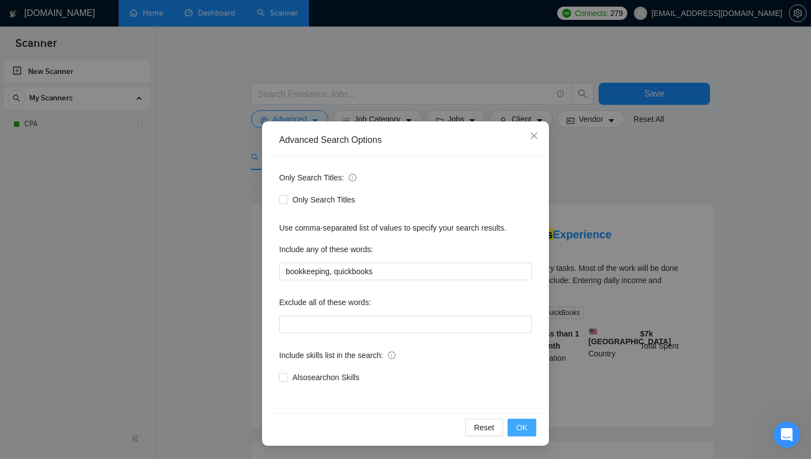
click at [526, 419] on button "OK" at bounding box center [522, 428] width 29 height 18
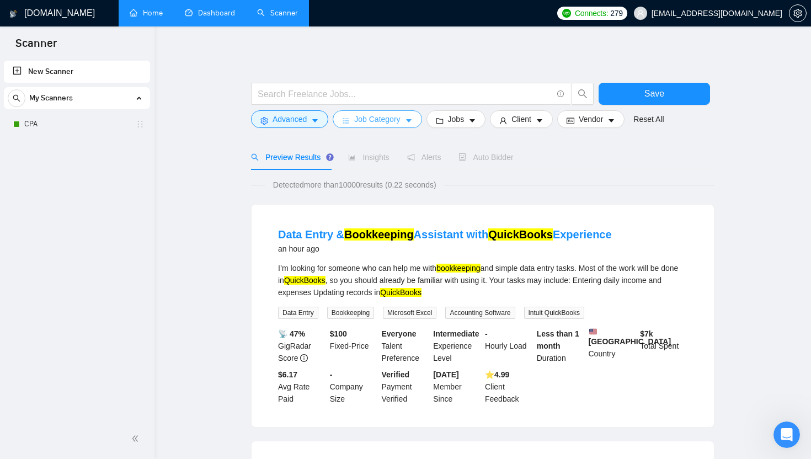
click at [381, 125] on span "Job Category" at bounding box center [377, 119] width 46 height 12
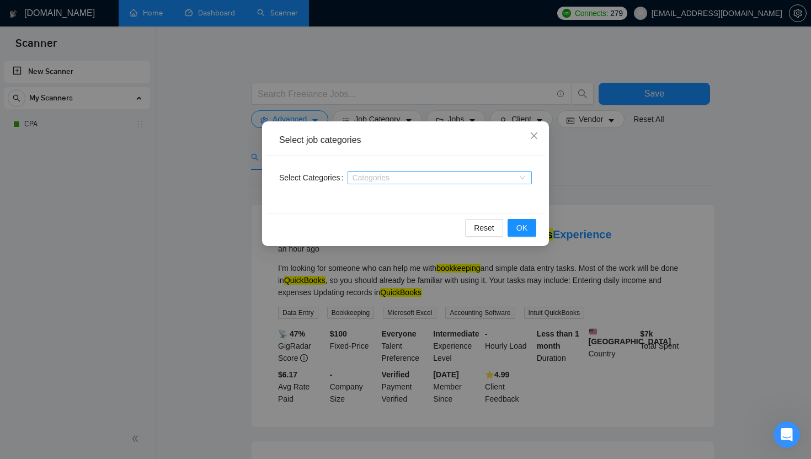
click at [379, 175] on div at bounding box center [434, 177] width 168 height 9
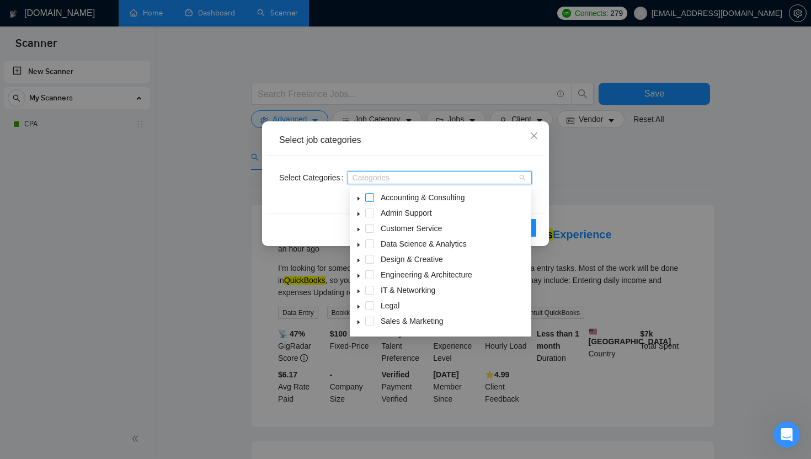
click at [369, 199] on span at bounding box center [369, 197] width 9 height 9
click at [371, 210] on span at bounding box center [369, 213] width 9 height 9
click at [333, 188] on div "Select Categories Categories" at bounding box center [405, 184] width 279 height 57
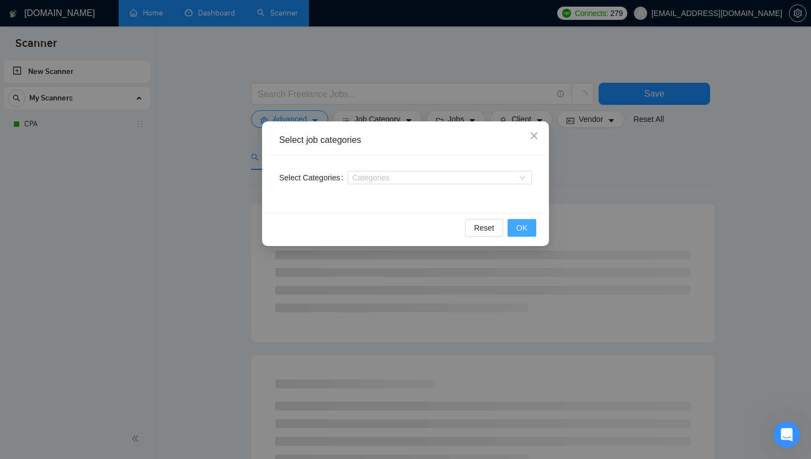
click at [530, 227] on button "OK" at bounding box center [522, 228] width 29 height 18
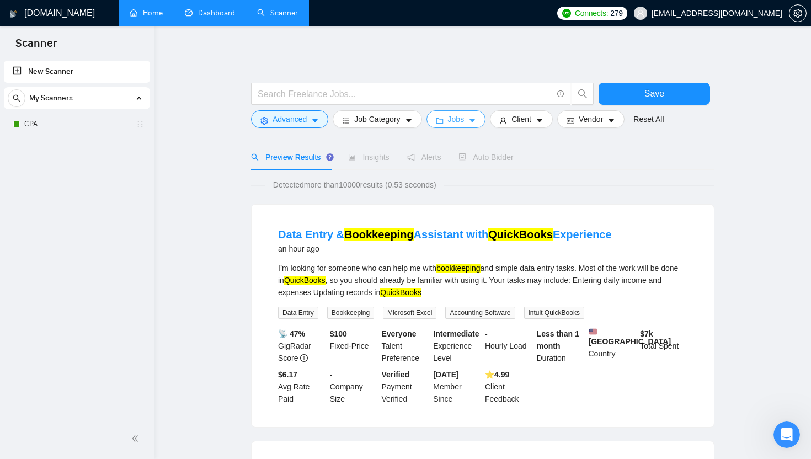
click at [461, 124] on span "Jobs" at bounding box center [456, 119] width 17 height 12
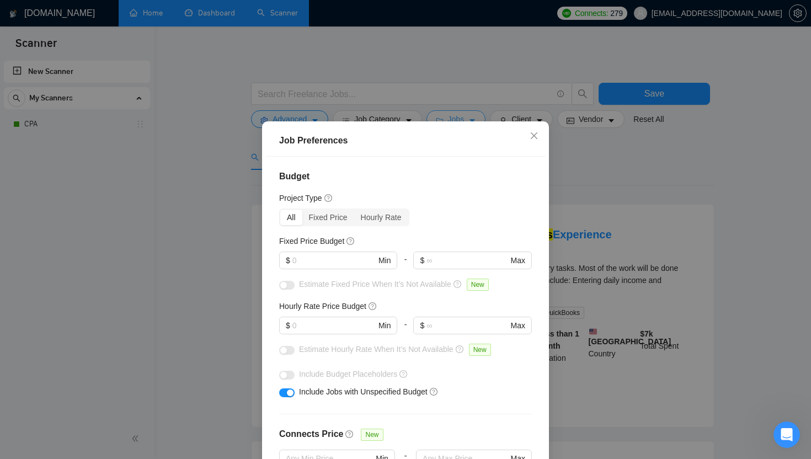
click at [461, 124] on div "Job Preferences Budget Project Type All Fixed Price Hourly Rate Fixed Price Bud…" at bounding box center [405, 317] width 287 height 392
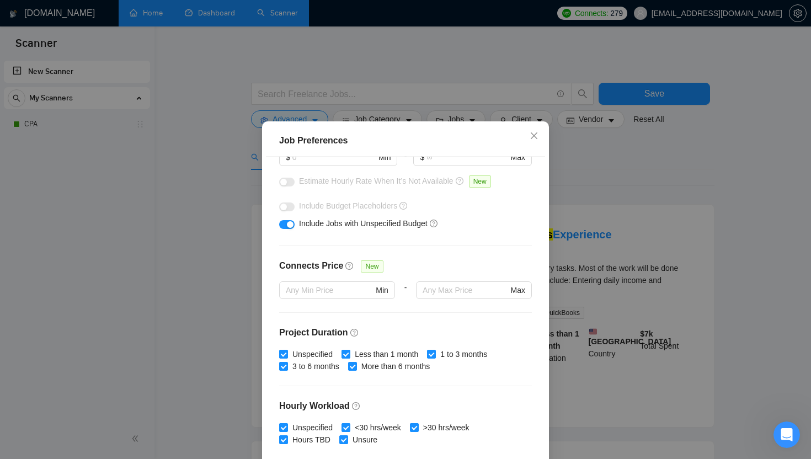
scroll to position [168, 0]
click at [533, 141] on span "Close" at bounding box center [534, 136] width 30 height 30
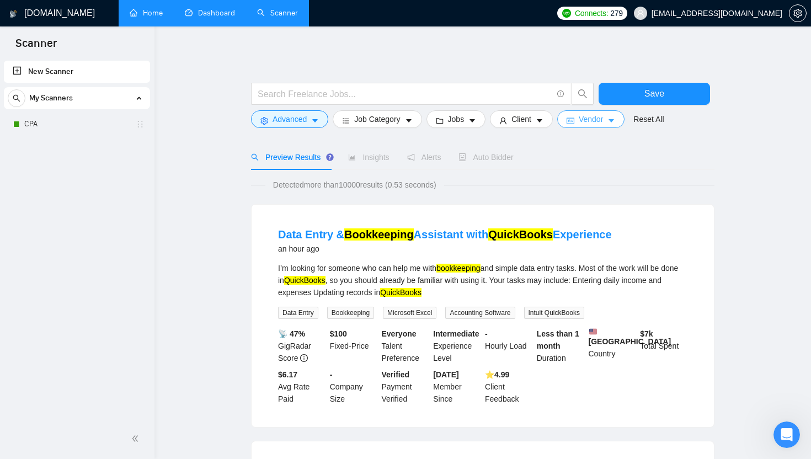
click at [588, 125] on span "Vendor" at bounding box center [591, 119] width 24 height 12
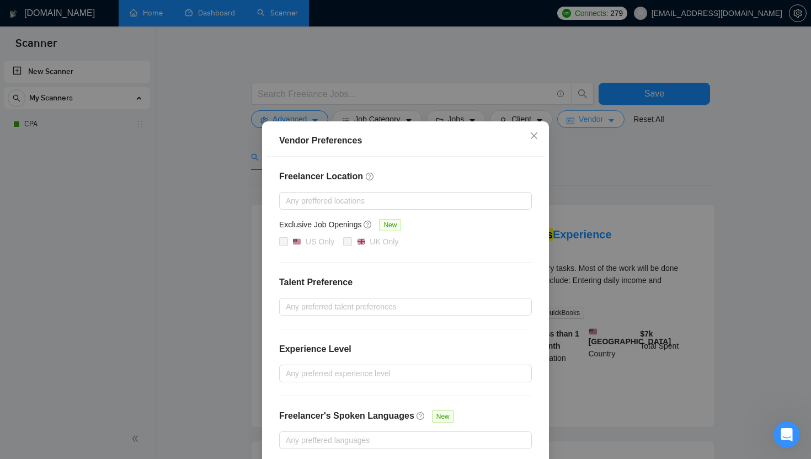
click at [588, 125] on div "Vendor Preferences Freelancer Location Any preffered locations Exclusive Job Op…" at bounding box center [405, 229] width 811 height 459
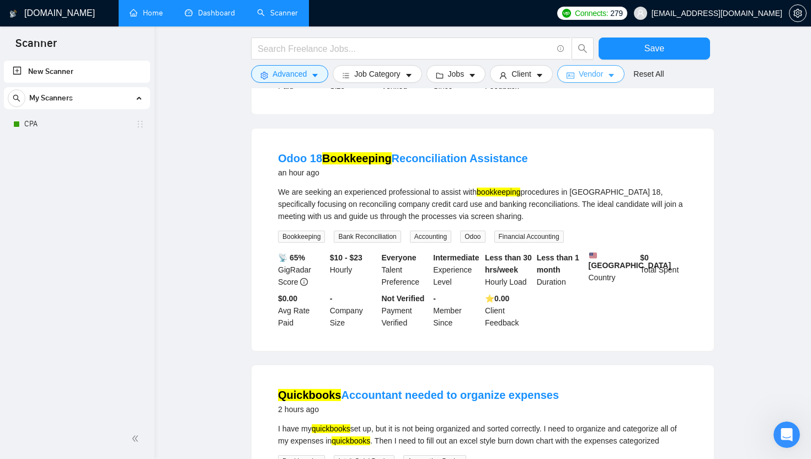
scroll to position [1061, 0]
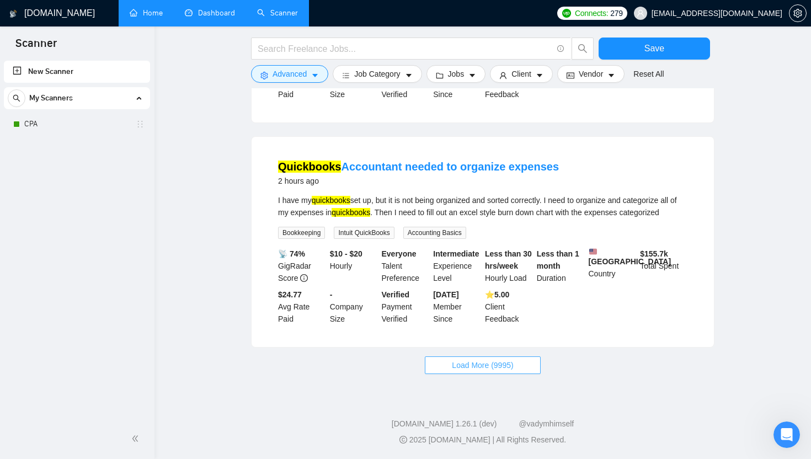
click at [486, 362] on span "Load More (9995)" at bounding box center [482, 365] width 61 height 12
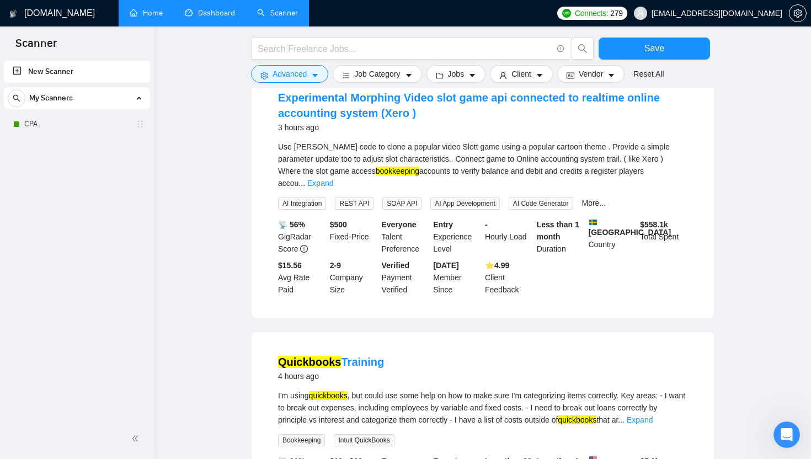
scroll to position [1809, 0]
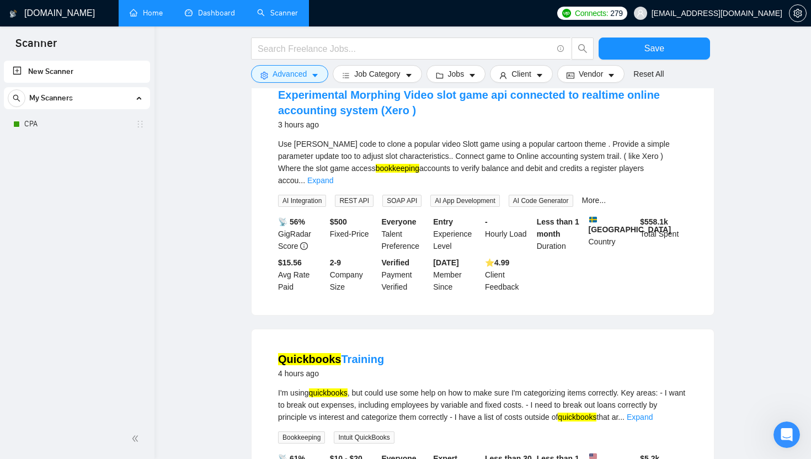
click at [676, 187] on div "Use Claude code to clone a popular video Slott game using a popular cartoon the…" at bounding box center [482, 162] width 409 height 49
click at [333, 185] on link "Expand" at bounding box center [320, 180] width 26 height 9
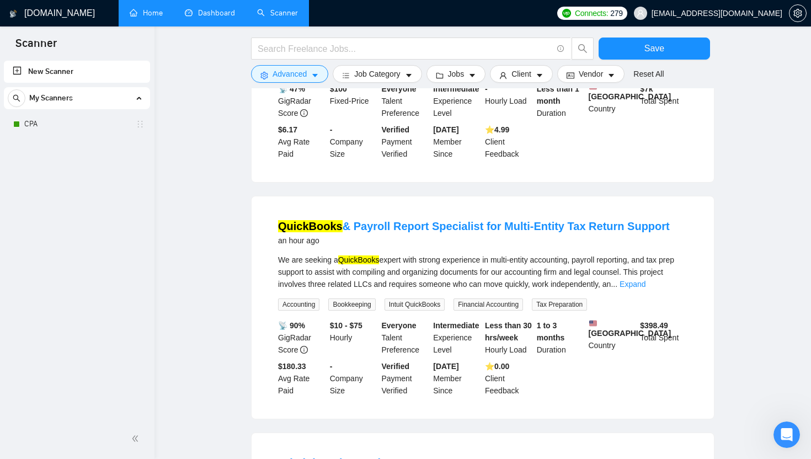
scroll to position [0, 0]
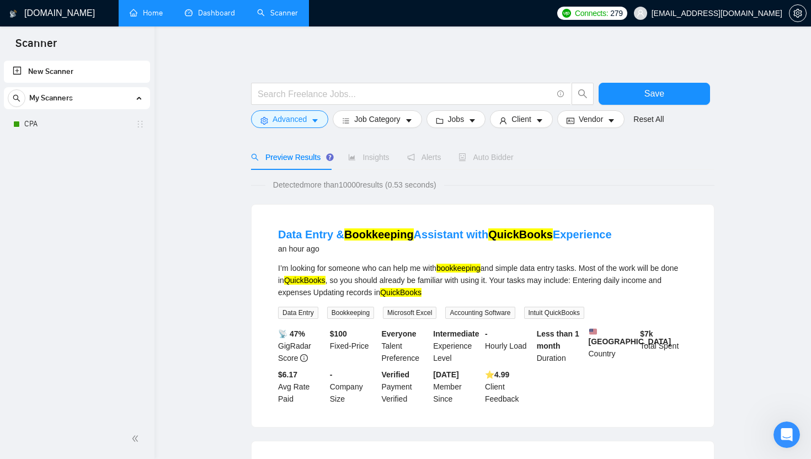
click at [359, 153] on span "Insights" at bounding box center [368, 157] width 41 height 9
click at [337, 158] on div "Preview Results Insights Alerts Auto Bidder" at bounding box center [382, 157] width 263 height 25
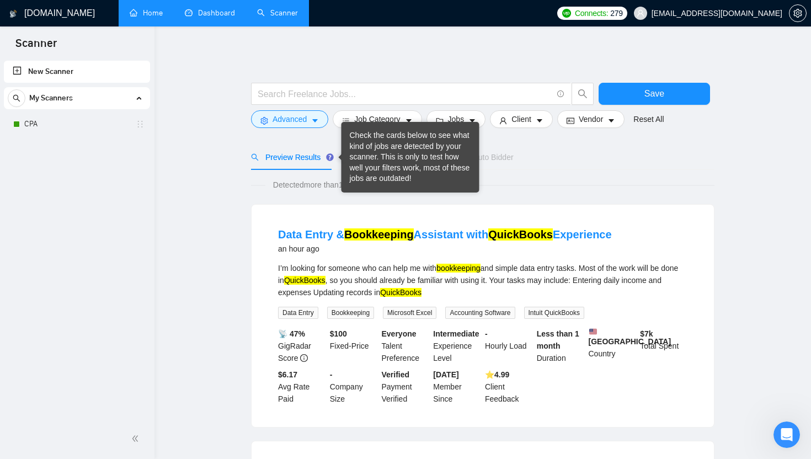
click at [333, 158] on icon "Tooltip anchor" at bounding box center [330, 156] width 7 height 7
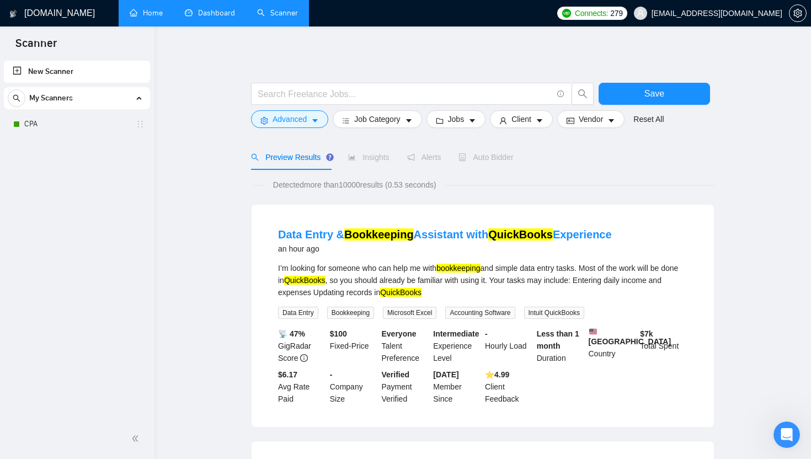
click at [309, 157] on span "Preview Results" at bounding box center [290, 157] width 79 height 9
click at [315, 120] on icon "caret-down" at bounding box center [315, 120] width 6 height 3
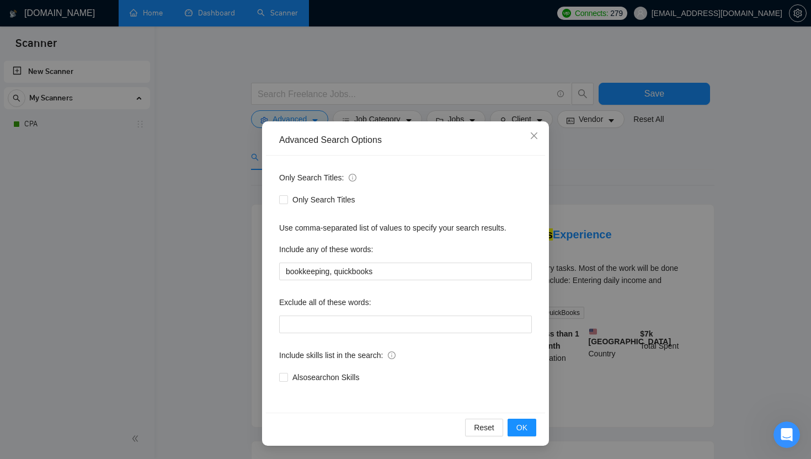
click at [315, 119] on div "Advanced Search Options Only Search Titles: Only Search Titles Use comma-separa…" at bounding box center [405, 229] width 811 height 459
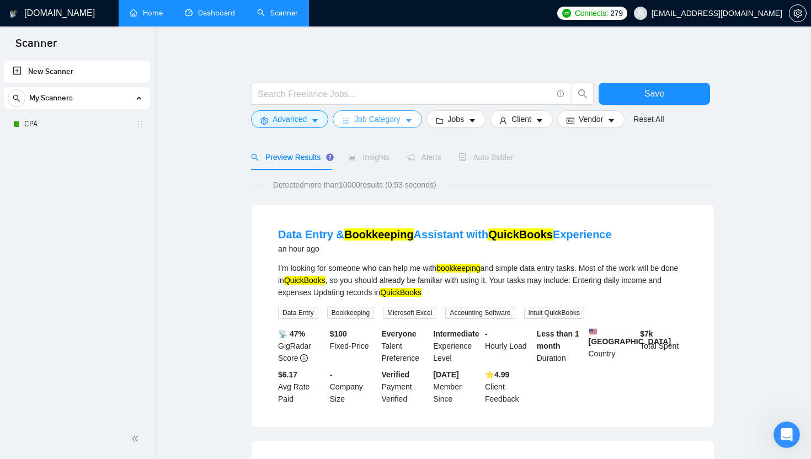
click at [378, 118] on span "Job Category" at bounding box center [377, 119] width 46 height 12
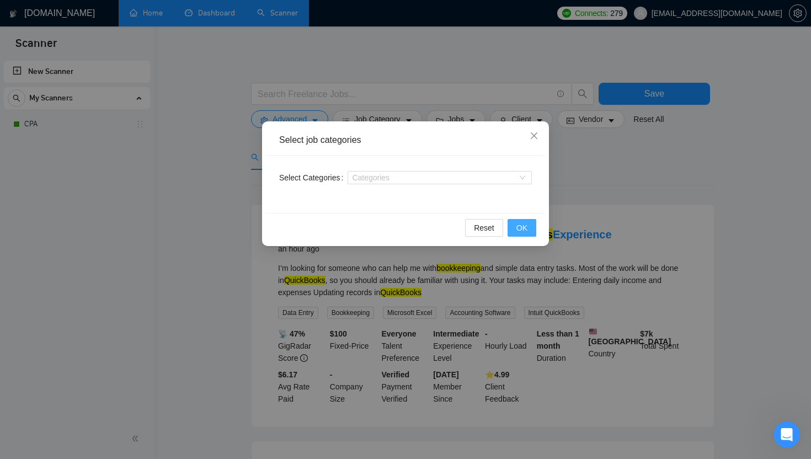
click at [521, 235] on button "OK" at bounding box center [522, 228] width 29 height 18
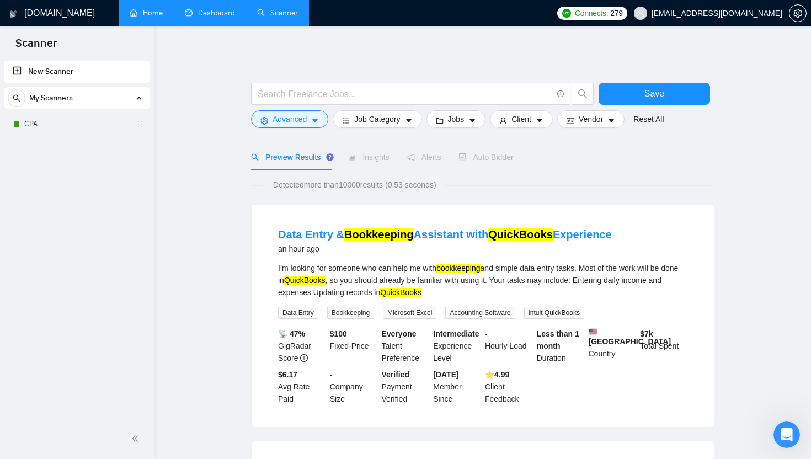
click at [358, 157] on span "Insights" at bounding box center [368, 157] width 41 height 9
click at [658, 92] on span "Save" at bounding box center [655, 94] width 20 height 14
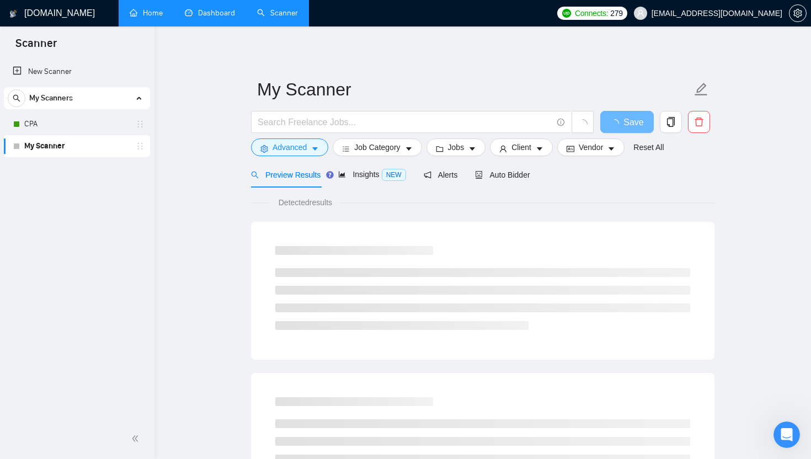
click at [75, 151] on link "My Scanner" at bounding box center [76, 146] width 105 height 22
click at [137, 149] on icon "holder" at bounding box center [140, 146] width 9 height 9
click at [699, 91] on div "Duplicate scanner" at bounding box center [670, 96] width 71 height 19
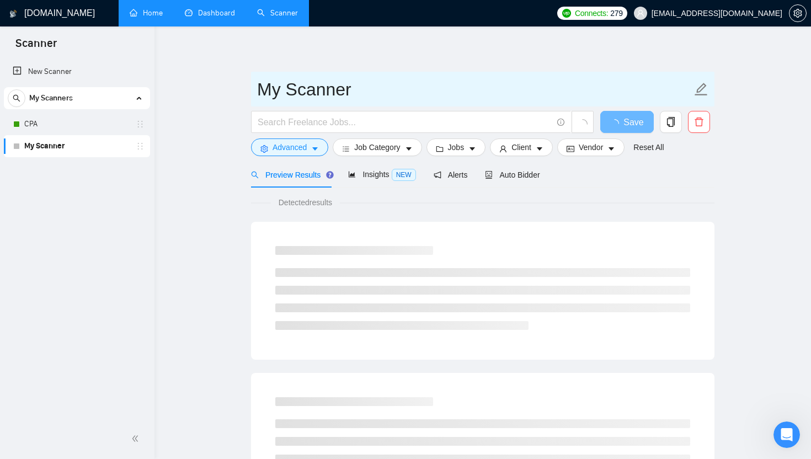
click at [703, 93] on icon "edit" at bounding box center [701, 89] width 14 height 14
type input "Bookkeeping"
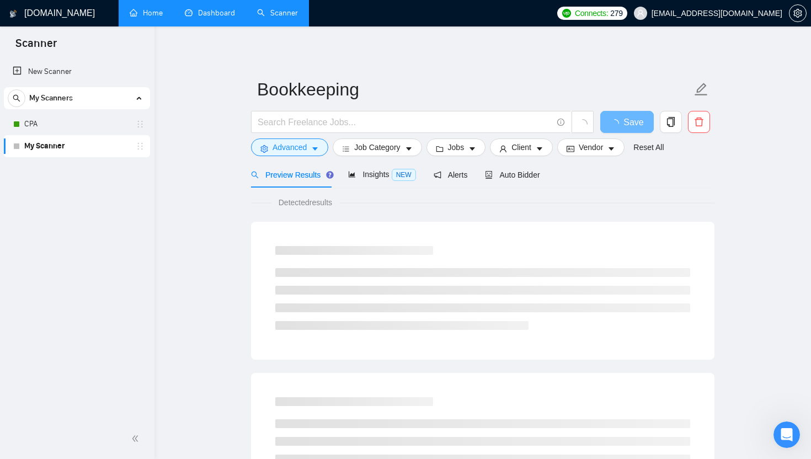
click at [396, 177] on span "NEW" at bounding box center [404, 175] width 24 height 12
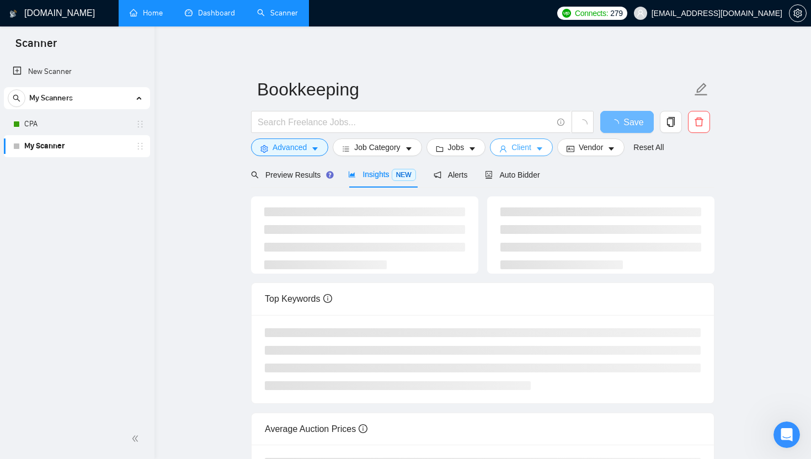
click at [540, 150] on button "Client" at bounding box center [521, 148] width 63 height 18
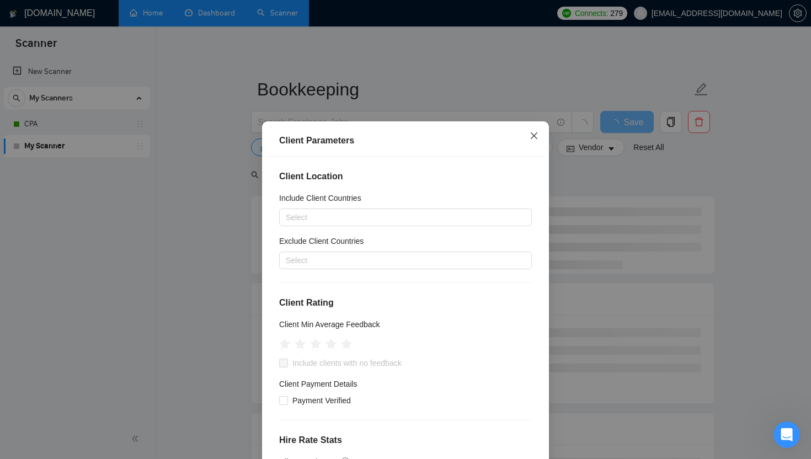
click at [536, 128] on span "Close" at bounding box center [534, 136] width 30 height 30
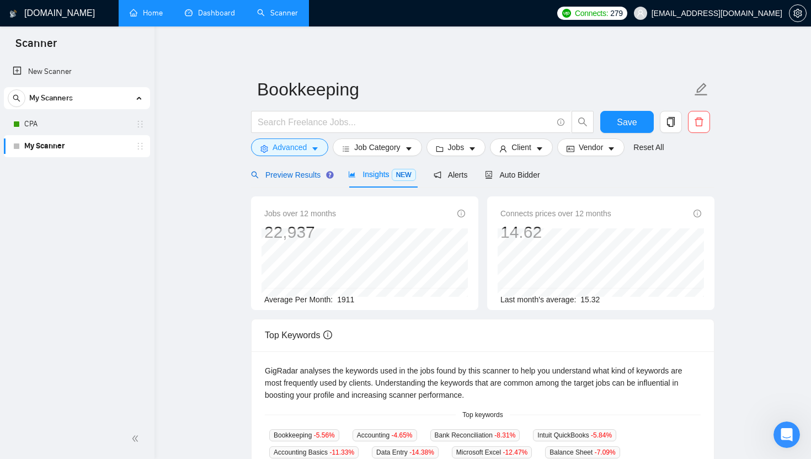
click at [306, 171] on span "Preview Results" at bounding box center [290, 175] width 79 height 9
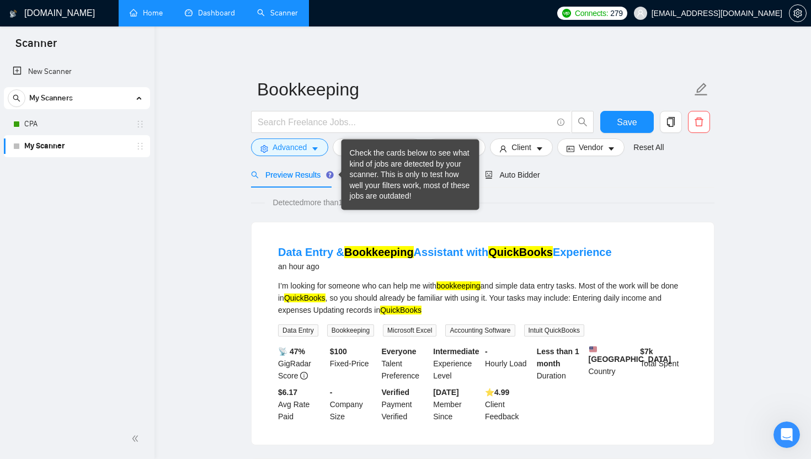
click at [349, 175] on div "Check the cards below to see what kind of jobs are detected by your scanner. Th…" at bounding box center [411, 175] width 138 height 71
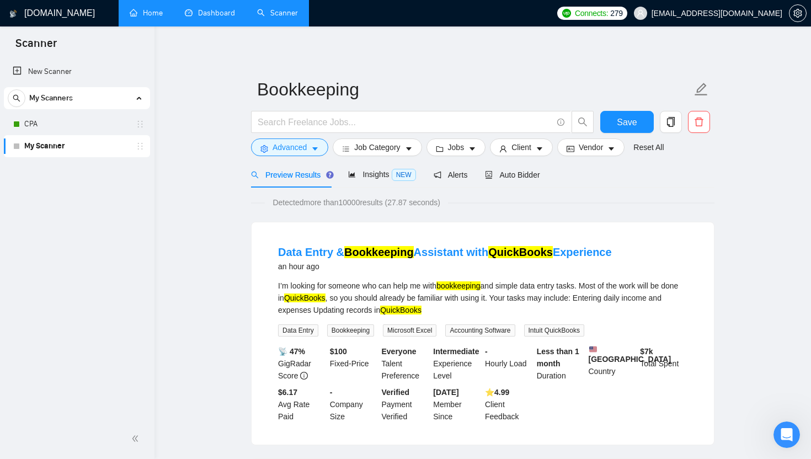
click at [20, 136] on div "My Scanner" at bounding box center [78, 146] width 131 height 22
click at [83, 132] on link "CPA" at bounding box center [76, 124] width 105 height 22
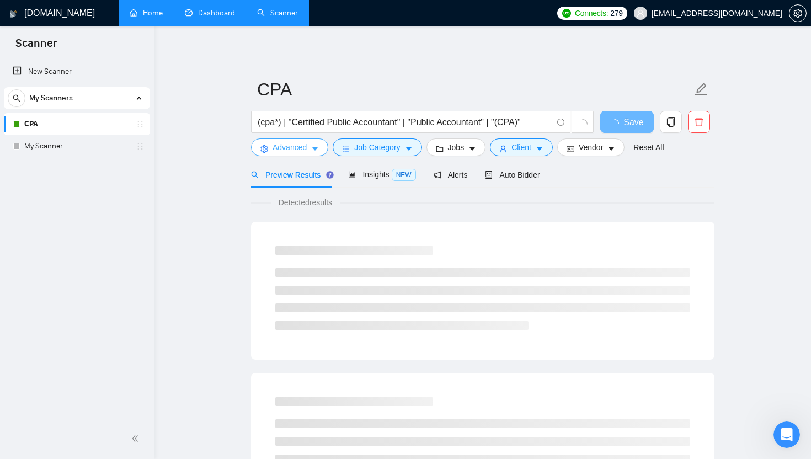
click at [313, 150] on icon "caret-down" at bounding box center [315, 149] width 8 height 8
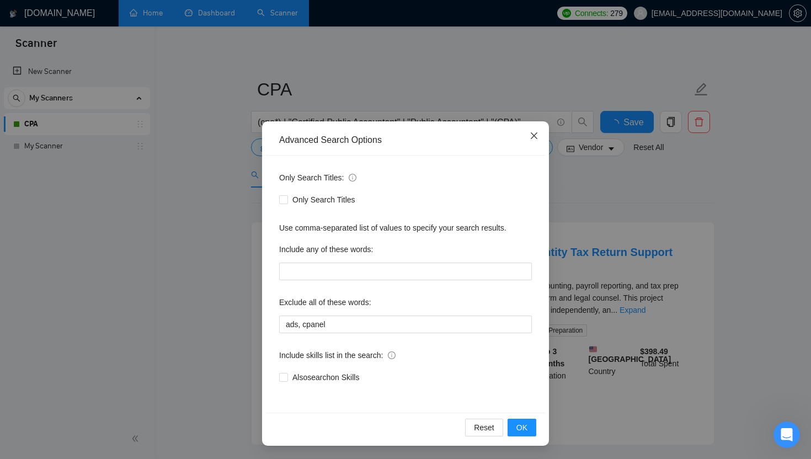
click at [537, 140] on icon "close" at bounding box center [534, 135] width 9 height 9
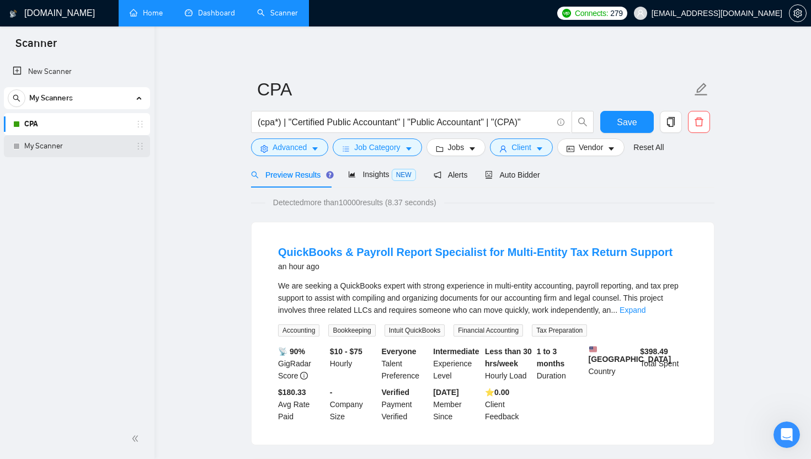
click at [79, 145] on link "My Scanner" at bounding box center [76, 146] width 105 height 22
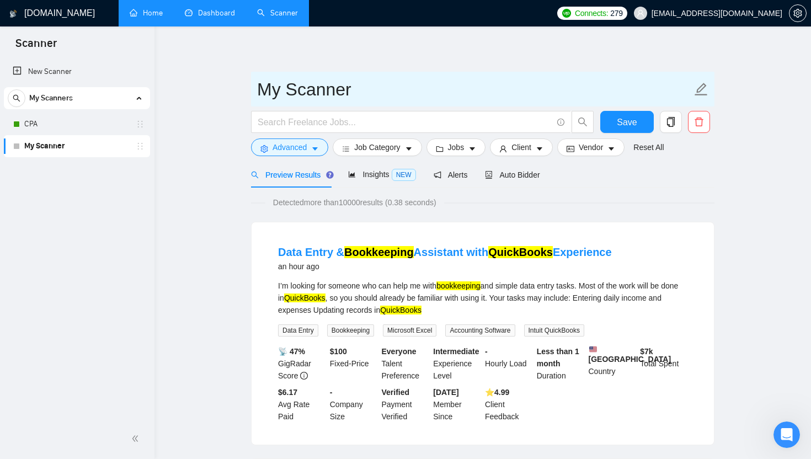
click at [705, 89] on icon "edit" at bounding box center [701, 89] width 14 height 14
type input "Bookkeeping"
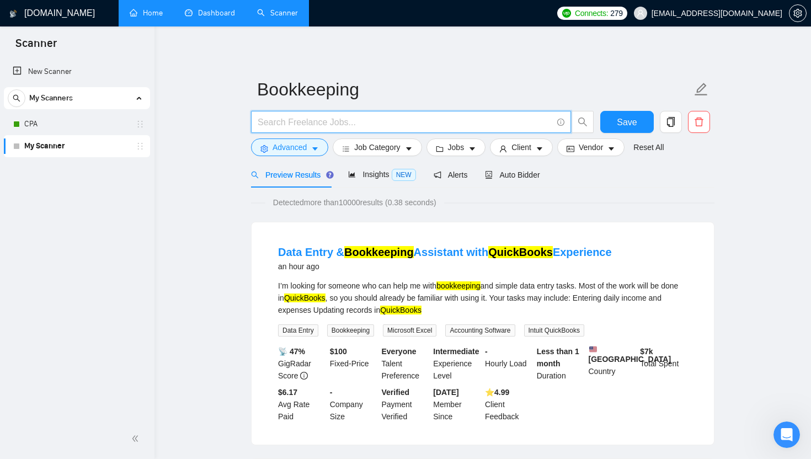
click at [435, 126] on input "text" at bounding box center [405, 122] width 295 height 14
click at [82, 127] on link "CPA" at bounding box center [76, 124] width 105 height 22
click at [322, 146] on button "Advanced" at bounding box center [289, 148] width 77 height 18
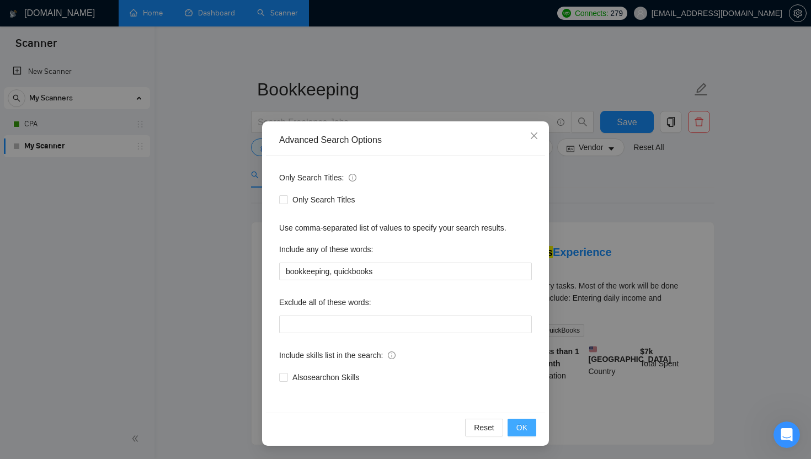
click at [533, 419] on button "OK" at bounding box center [522, 428] width 29 height 18
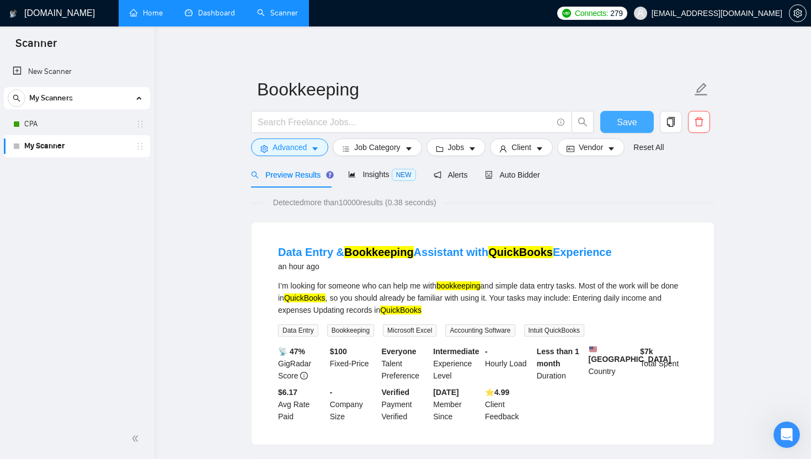
click at [626, 117] on span "Save" at bounding box center [627, 122] width 20 height 14
click at [106, 126] on link "CPA" at bounding box center [76, 124] width 105 height 22
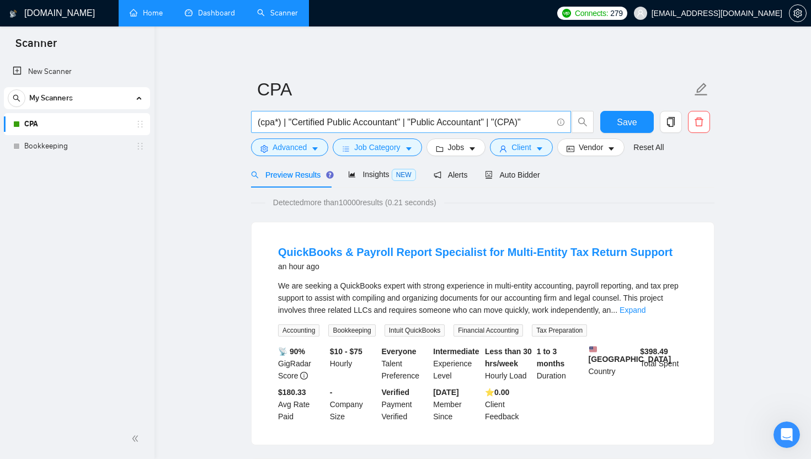
click at [318, 114] on span "(cpa*) | "Certified Public Accountant" | "Public Accountant" | "(CPA)"" at bounding box center [411, 122] width 320 height 22
click at [318, 127] on input "(cpa*) | "Certified Public Accountant" | "Public Accountant" | "(CPA)"" at bounding box center [405, 122] width 295 height 14
click at [88, 149] on link "Bookkeeping" at bounding box center [76, 146] width 105 height 22
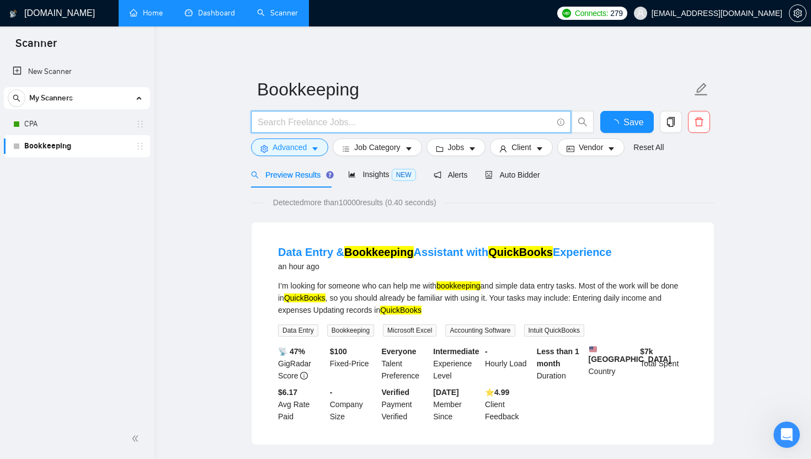
click at [341, 122] on input "text" at bounding box center [405, 122] width 295 height 14
type input "Q"
type input "Quickbooks | Bookkeeping"
click at [622, 119] on span "Save" at bounding box center [627, 122] width 20 height 14
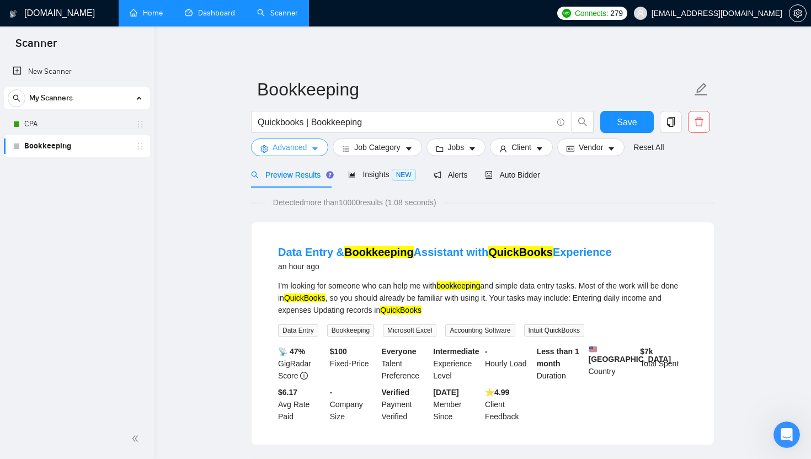
click at [323, 155] on button "Advanced" at bounding box center [289, 148] width 77 height 18
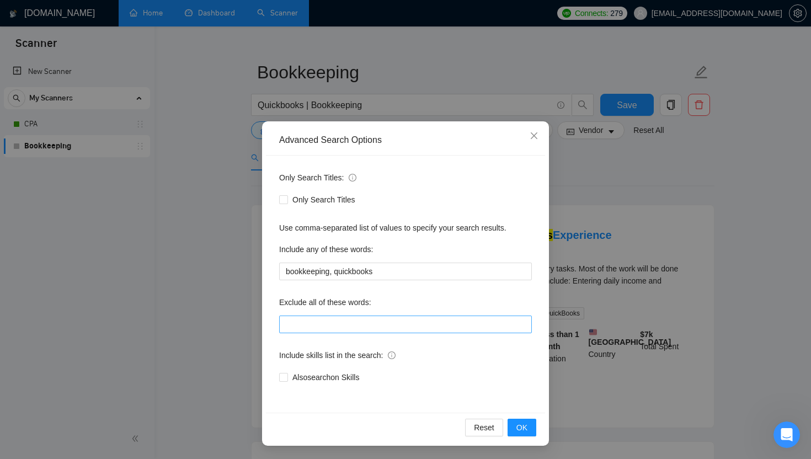
scroll to position [19, 0]
click at [531, 132] on icon "close" at bounding box center [534, 135] width 9 height 9
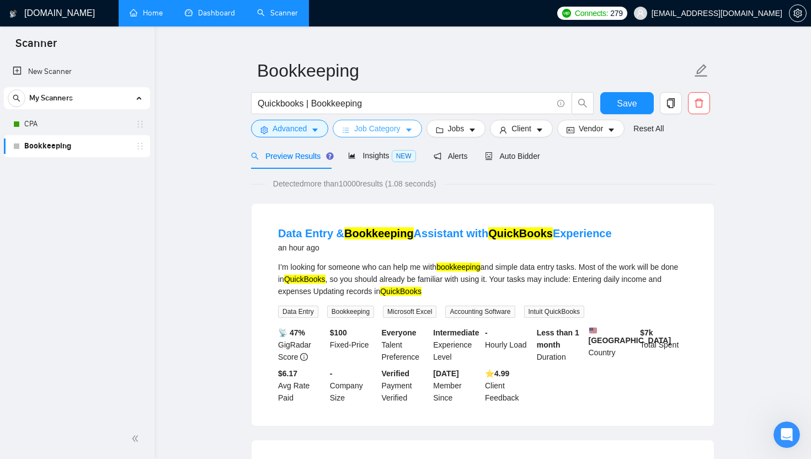
click at [378, 136] on button "Job Category" at bounding box center [377, 129] width 89 height 18
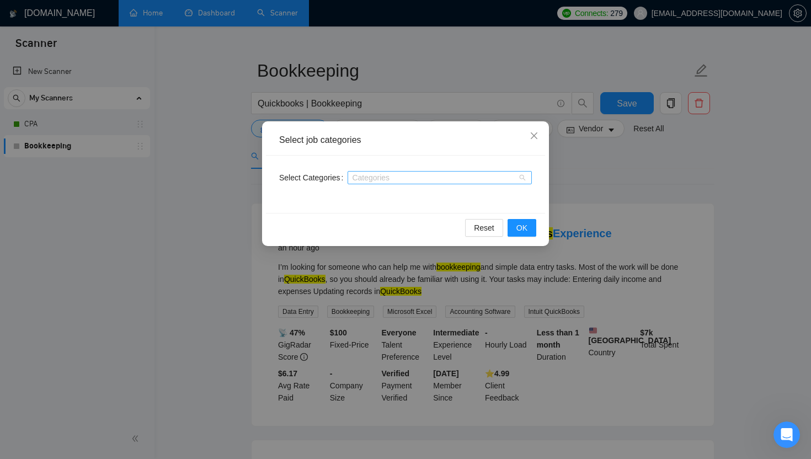
click at [524, 174] on div "Categories" at bounding box center [440, 177] width 184 height 13
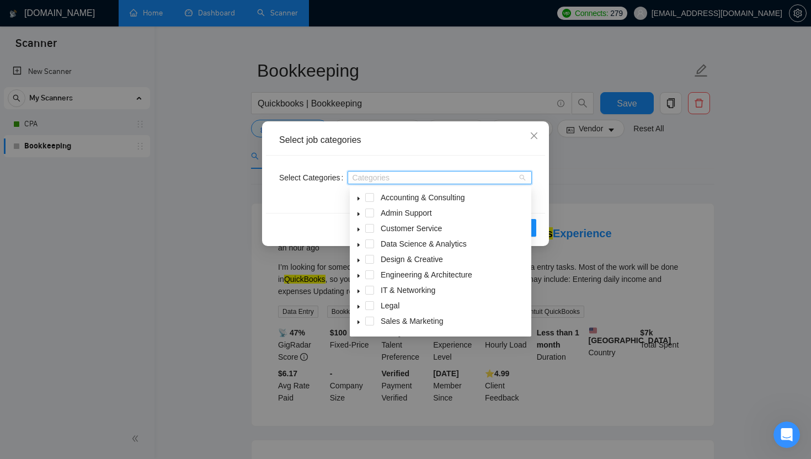
click at [524, 174] on div "Categories" at bounding box center [440, 177] width 184 height 13
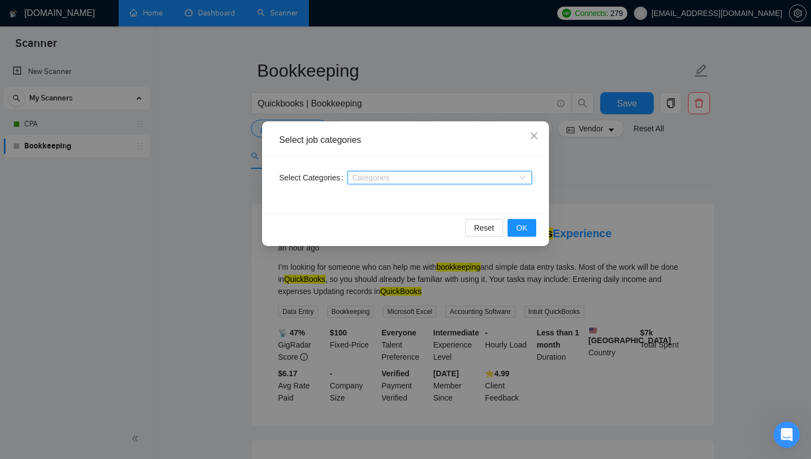
click at [444, 172] on div "Categories" at bounding box center [440, 177] width 184 height 13
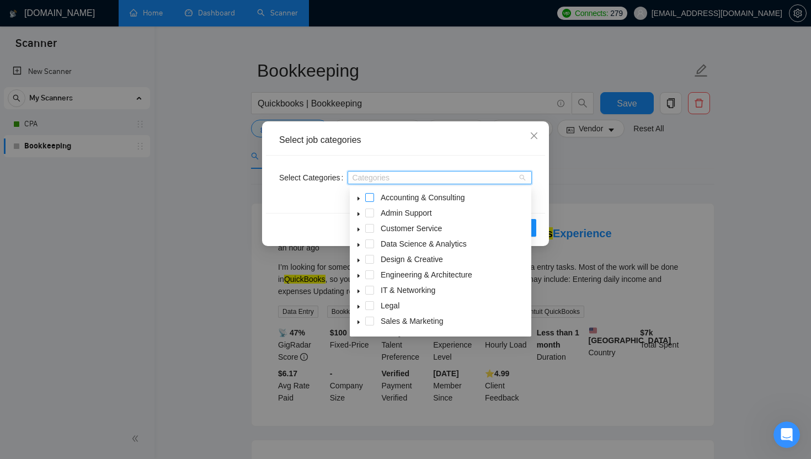
click at [373, 194] on span at bounding box center [369, 197] width 9 height 9
click at [369, 213] on span at bounding box center [369, 213] width 9 height 9
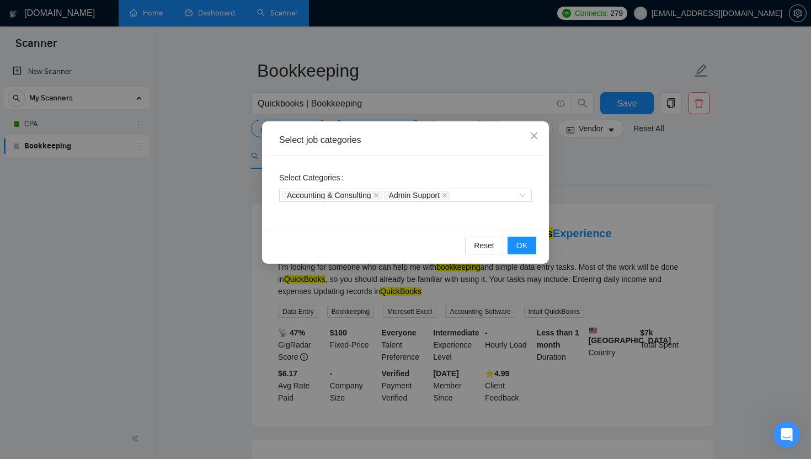
click at [523, 224] on div "Select Categories Accounting & Consulting Admin Support" at bounding box center [405, 193] width 279 height 75
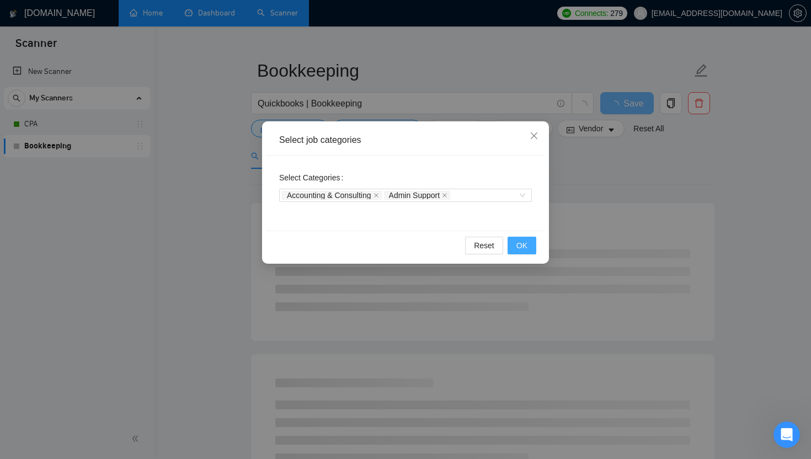
click at [524, 253] on button "OK" at bounding box center [522, 246] width 29 height 18
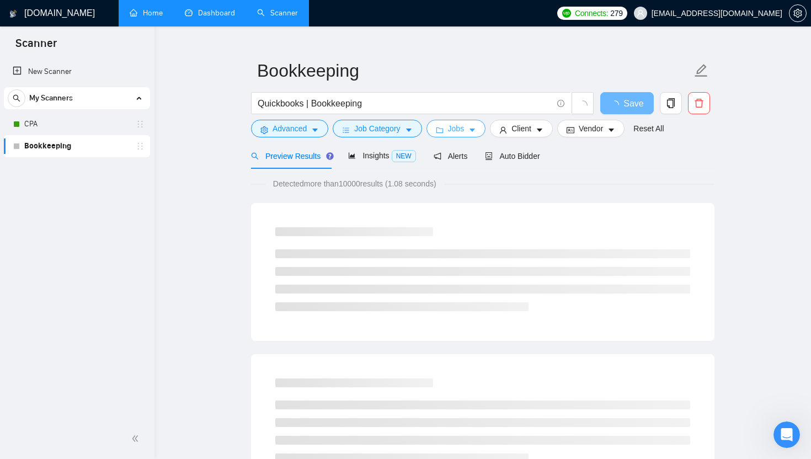
click at [472, 126] on icon "caret-down" at bounding box center [473, 130] width 8 height 8
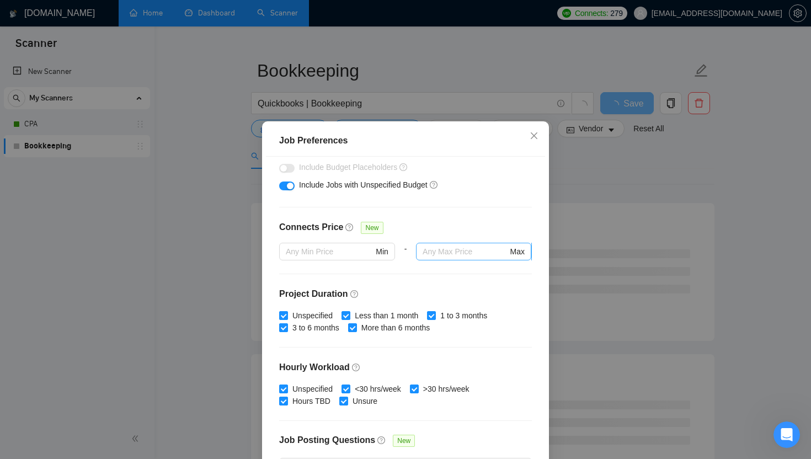
scroll to position [301, 0]
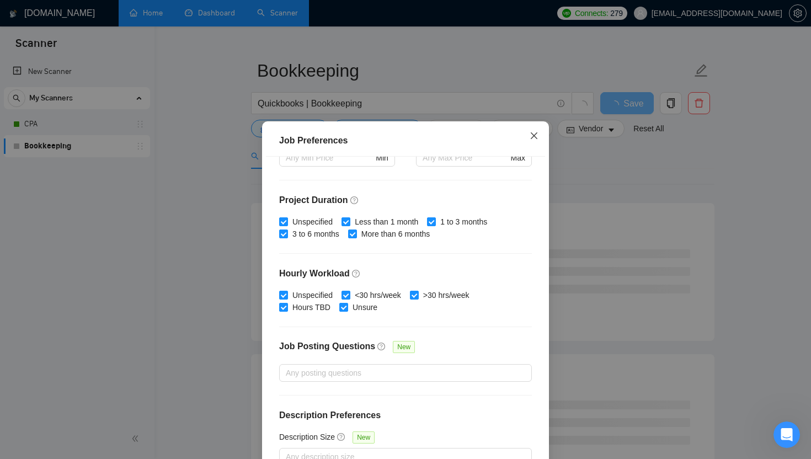
click at [542, 142] on span "Close" at bounding box center [534, 136] width 30 height 30
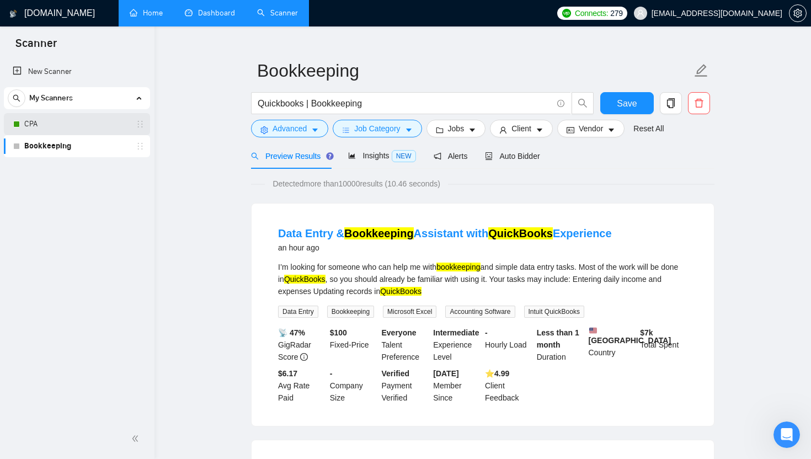
click at [95, 132] on link "CPA" at bounding box center [76, 124] width 105 height 22
click at [626, 107] on span "Save" at bounding box center [627, 104] width 20 height 14
click at [306, 136] on button "Advanced" at bounding box center [289, 129] width 77 height 18
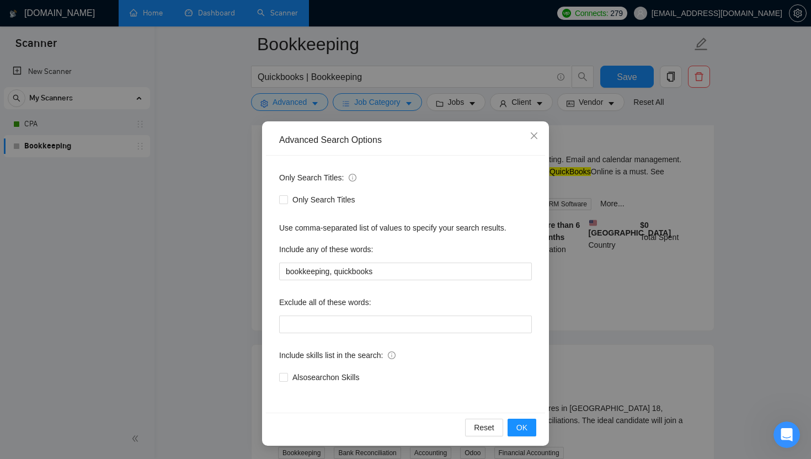
scroll to position [475, 0]
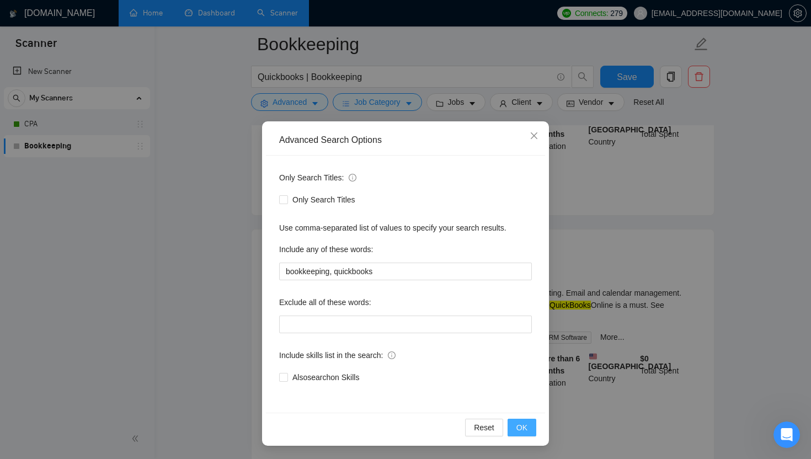
click at [515, 430] on button "OK" at bounding box center [522, 428] width 29 height 18
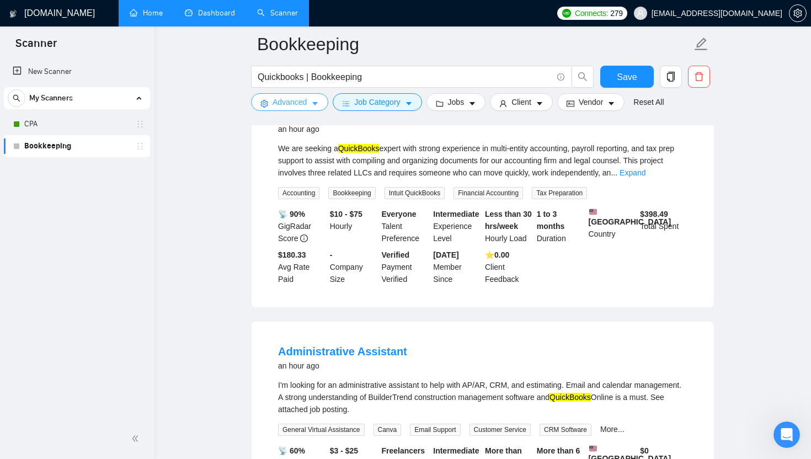
scroll to position [165, 0]
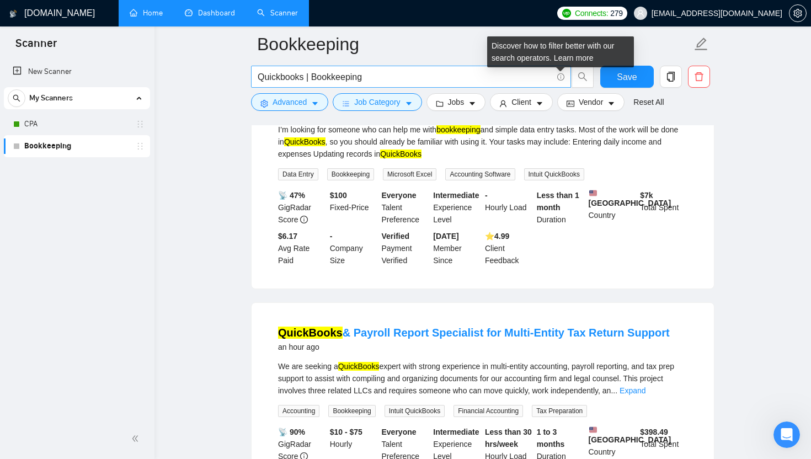
click at [561, 80] on icon "info-circle" at bounding box center [560, 76] width 7 height 7
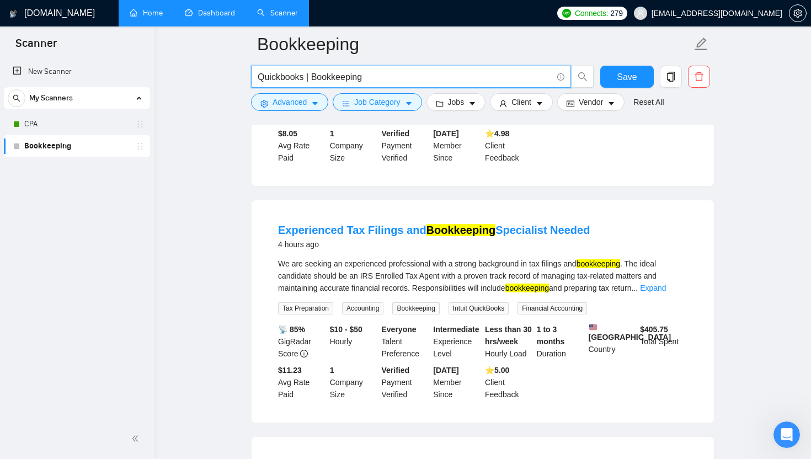
scroll to position [2310, 0]
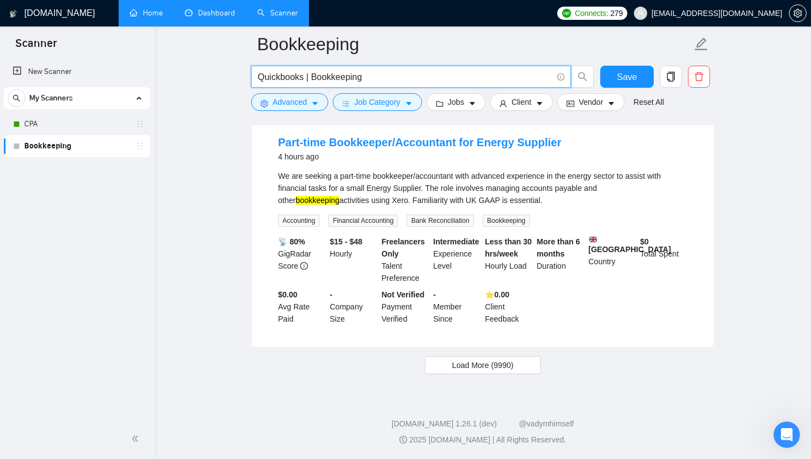
click at [317, 113] on form "Bookkeeping Quickbooks | Bookkeeping Save Advanced Job Category Jobs Client Ven…" at bounding box center [483, 71] width 464 height 90
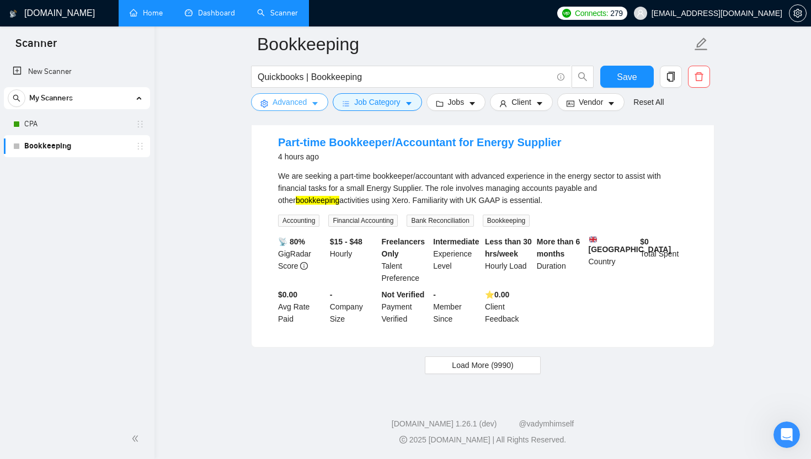
click at [316, 108] on button "Advanced" at bounding box center [289, 102] width 77 height 18
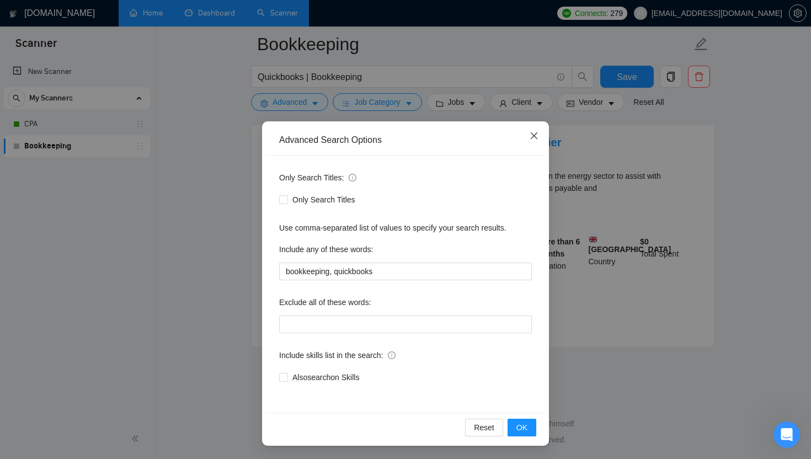
click at [539, 131] on span "Close" at bounding box center [534, 136] width 30 height 30
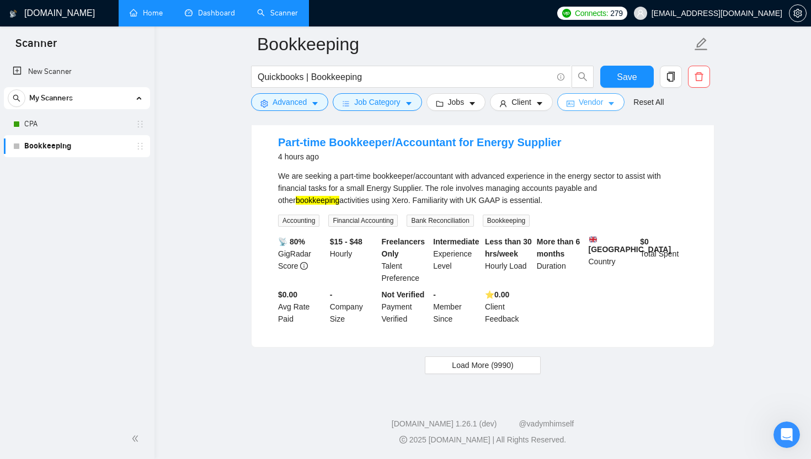
click at [584, 103] on span "Vendor" at bounding box center [591, 102] width 24 height 12
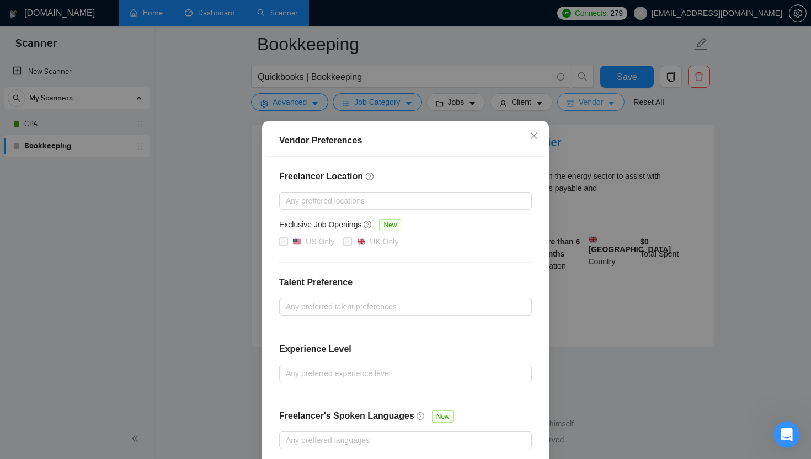
click at [584, 103] on div "Vendor Preferences Freelancer Location Any preffered locations Exclusive Job Op…" at bounding box center [405, 229] width 811 height 459
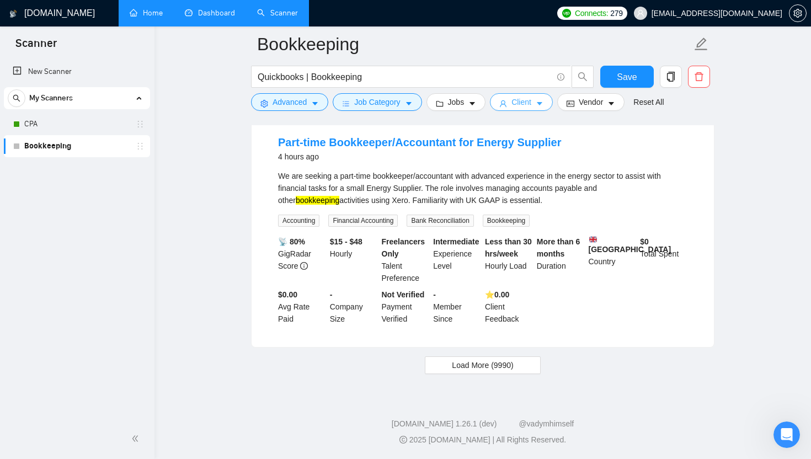
click at [544, 105] on icon "caret-down" at bounding box center [540, 104] width 8 height 8
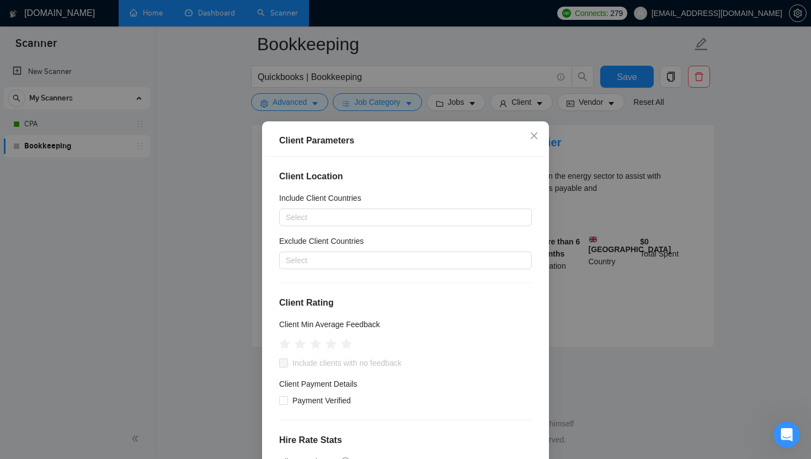
scroll to position [366, 0]
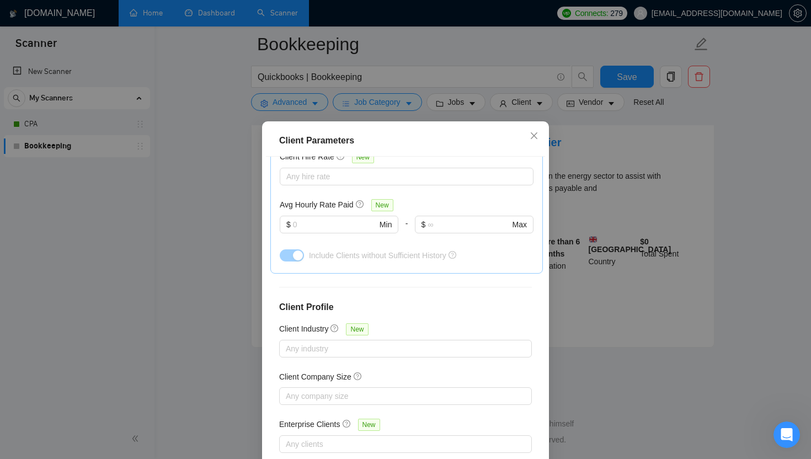
click at [208, 149] on div "Client Parameters Client Location Include Client Countries Select Exclude Clien…" at bounding box center [405, 229] width 811 height 459
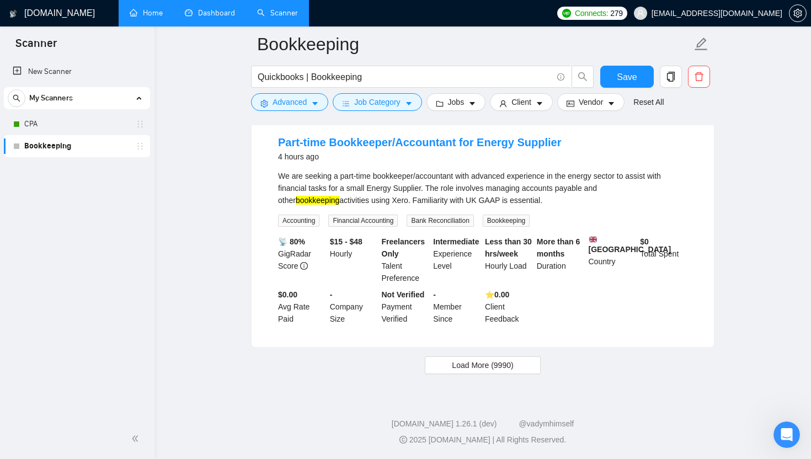
click at [108, 106] on div "My Scanners" at bounding box center [77, 98] width 139 height 22
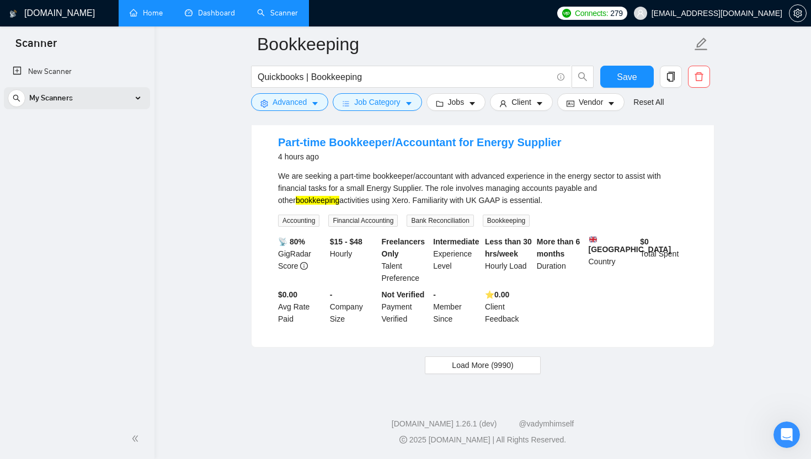
click at [108, 106] on div "My Scanners" at bounding box center [77, 98] width 139 height 22
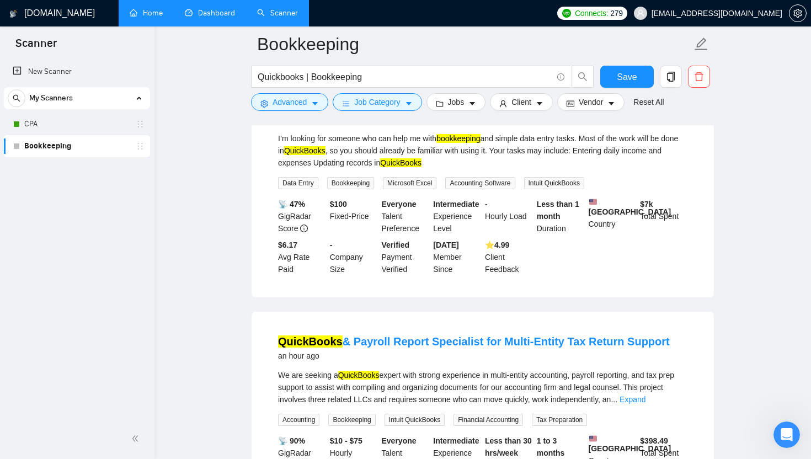
scroll to position [0, 0]
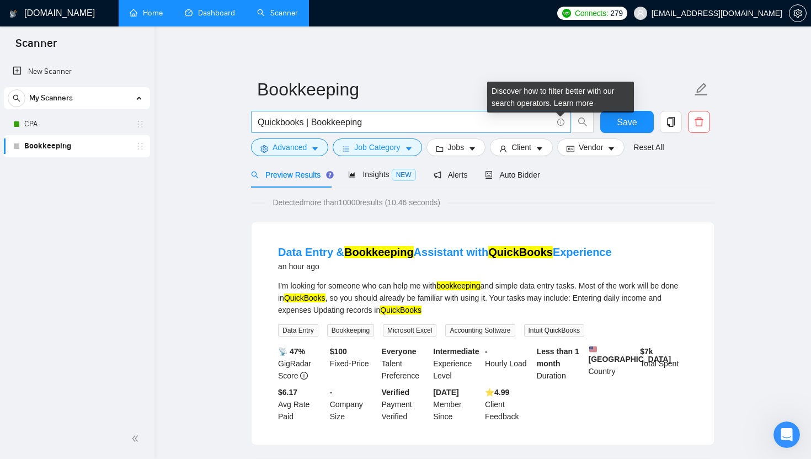
click at [558, 122] on icon "info-circle" at bounding box center [560, 122] width 7 height 7
click at [562, 123] on icon "info-circle" at bounding box center [560, 122] width 7 height 7
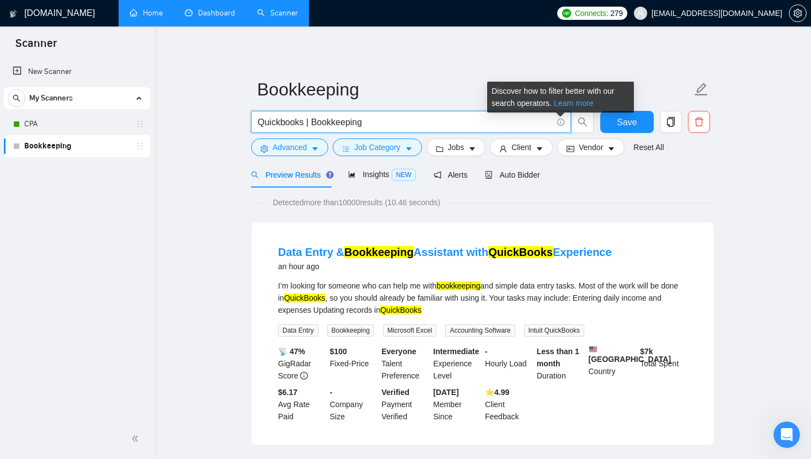
click at [572, 104] on link "Learn more" at bounding box center [574, 103] width 40 height 9
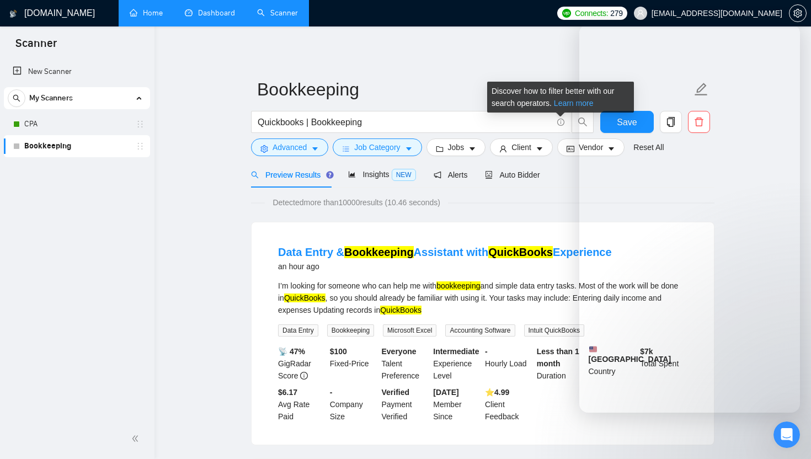
click at [572, 104] on link "Learn more" at bounding box center [574, 103] width 40 height 9
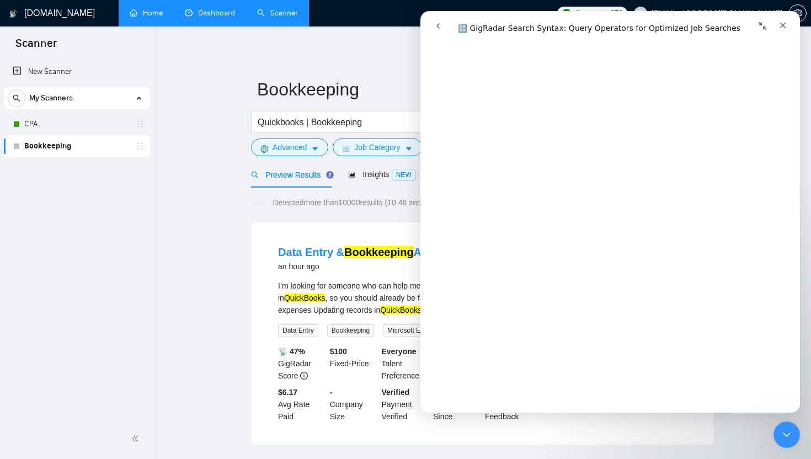
scroll to position [1949, 0]
click at [350, 127] on input "Quickbooks | Bookkeeping" at bounding box center [405, 122] width 295 height 14
click at [353, 127] on input "Quickbooks | Bookkeeping" at bounding box center [405, 122] width 295 height 14
click at [380, 127] on input "Quickbooks | Bookkeeping" at bounding box center [405, 122] width 295 height 14
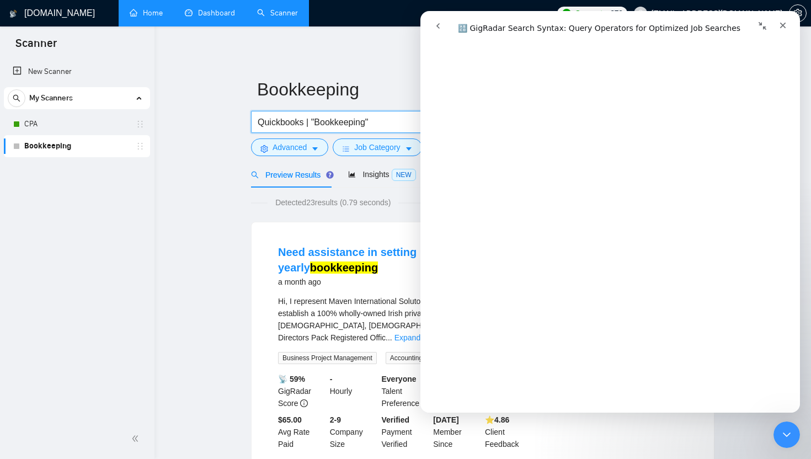
type input "Quickbooks | "Bookkeeping""
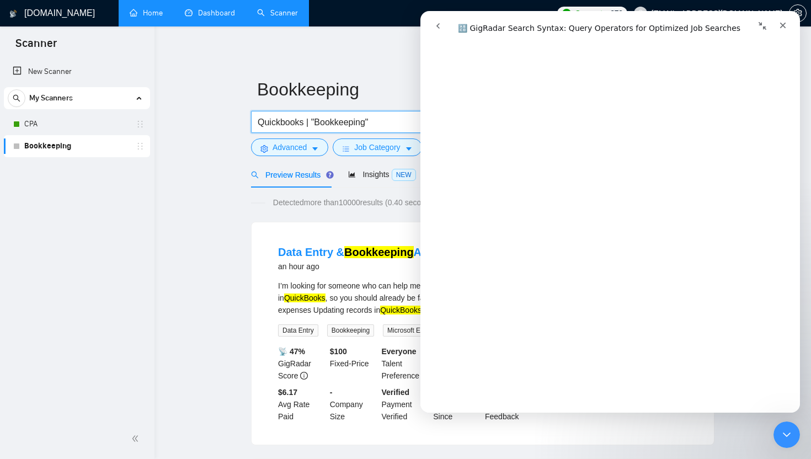
click at [788, 26] on div "Close" at bounding box center [783, 25] width 20 height 20
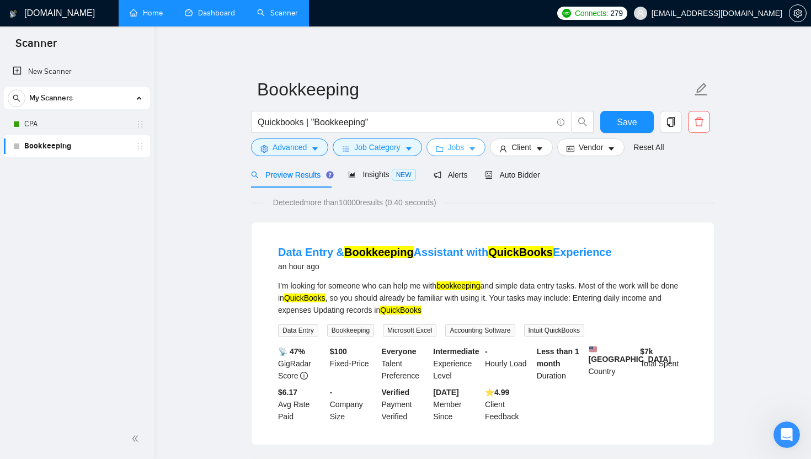
scroll to position [0, 0]
click at [465, 177] on span "Alerts" at bounding box center [451, 175] width 34 height 9
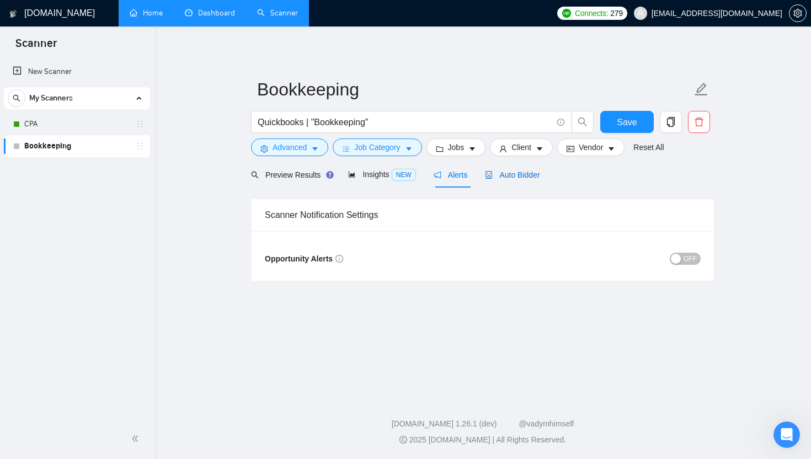
click at [506, 177] on span "Auto Bidder" at bounding box center [512, 175] width 55 height 9
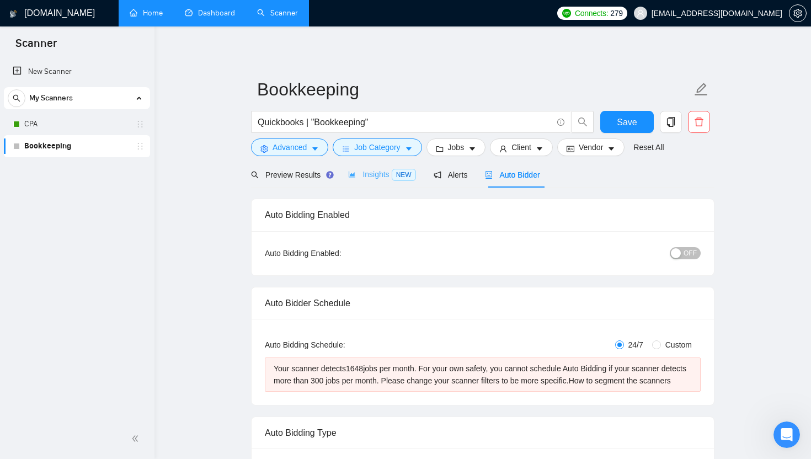
click at [378, 182] on div "Insights NEW" at bounding box center [381, 175] width 67 height 26
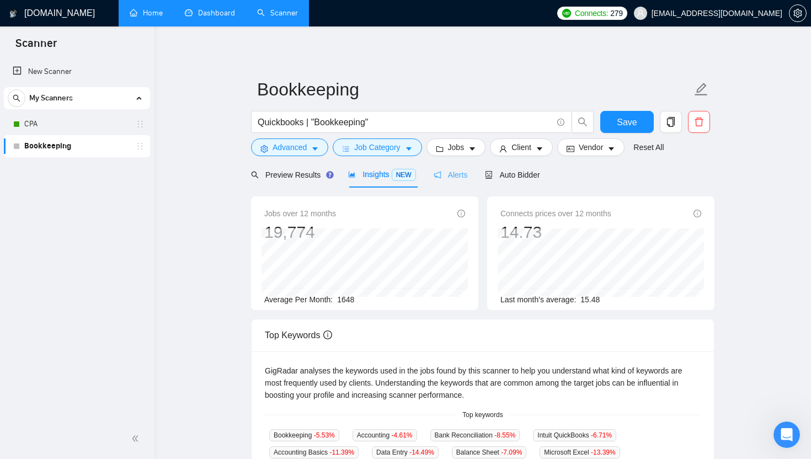
click at [435, 182] on div "Alerts" at bounding box center [451, 175] width 34 height 26
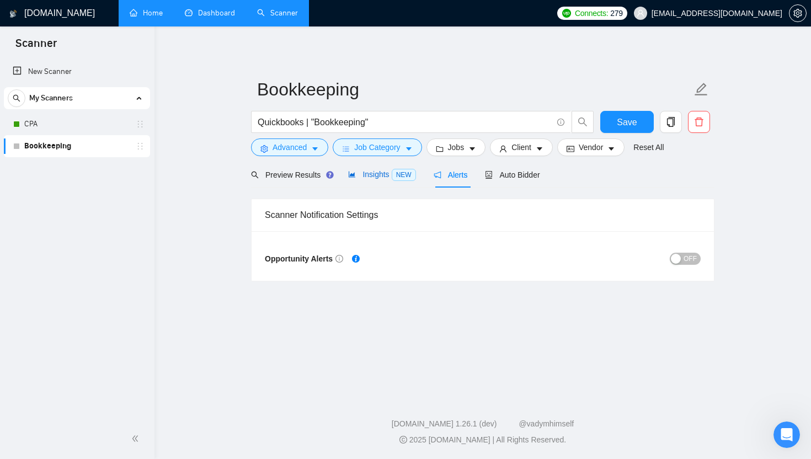
click at [379, 178] on span "Insights NEW" at bounding box center [381, 174] width 67 height 9
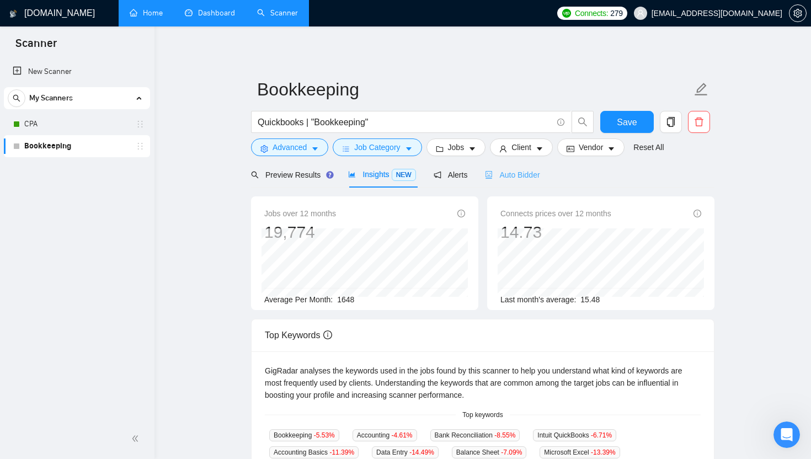
click at [494, 168] on div "Auto Bidder" at bounding box center [512, 175] width 55 height 26
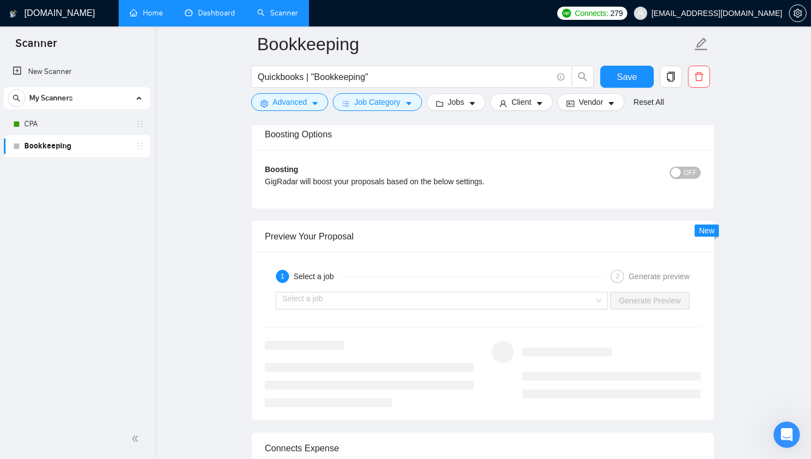
scroll to position [1939, 0]
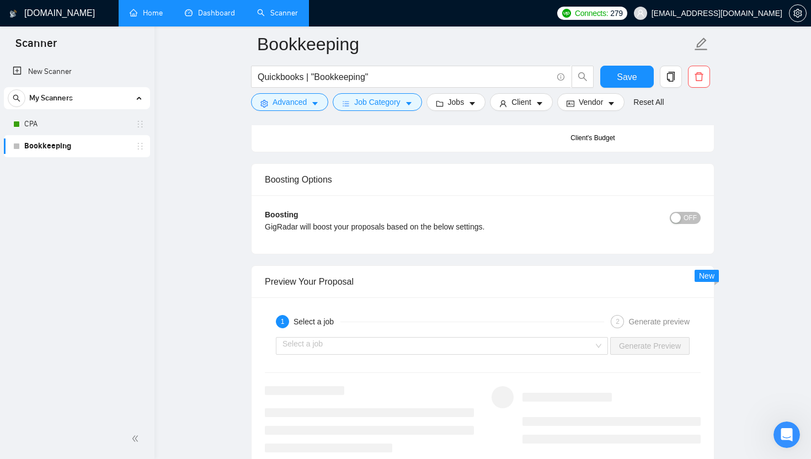
click at [291, 292] on div "Preview Your Proposal" at bounding box center [483, 281] width 436 height 31
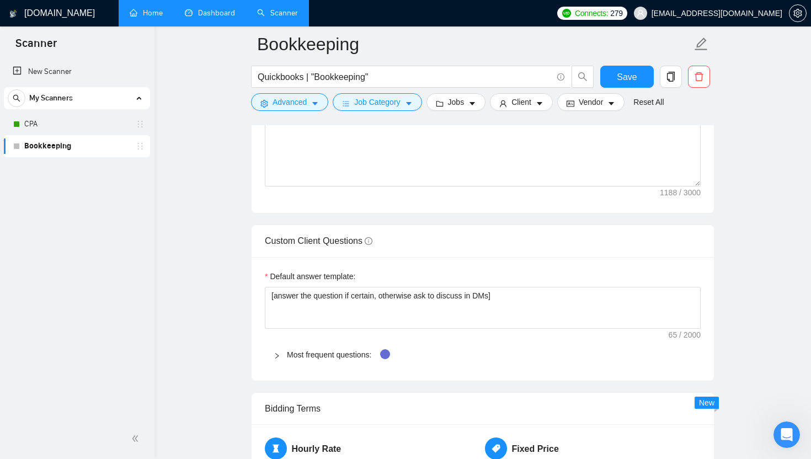
scroll to position [1450, 0]
click at [308, 369] on div "Most frequent questions:" at bounding box center [483, 356] width 436 height 25
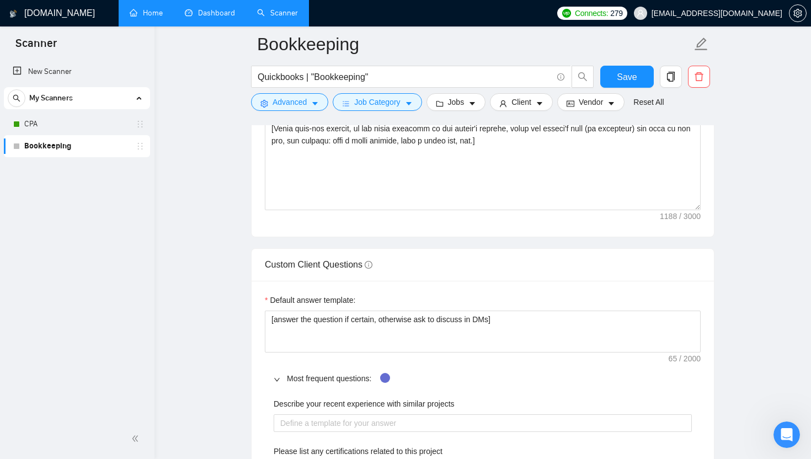
scroll to position [1429, 0]
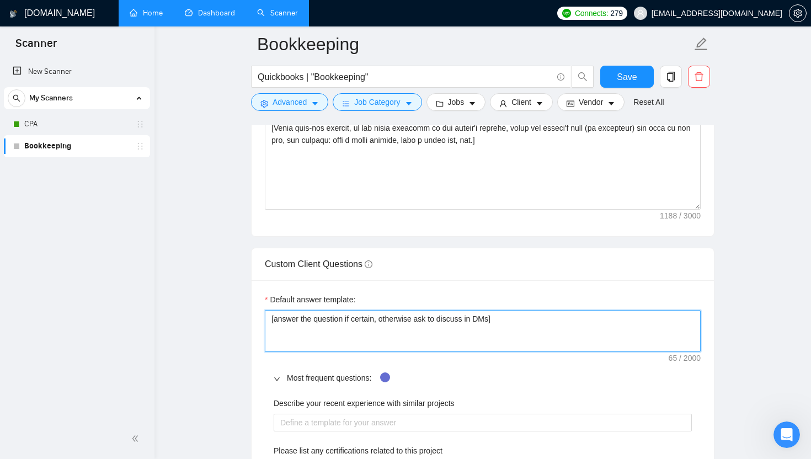
click at [301, 328] on textarea "[answer the question if certain, otherwise ask to discuss in DMs]" at bounding box center [483, 331] width 436 height 42
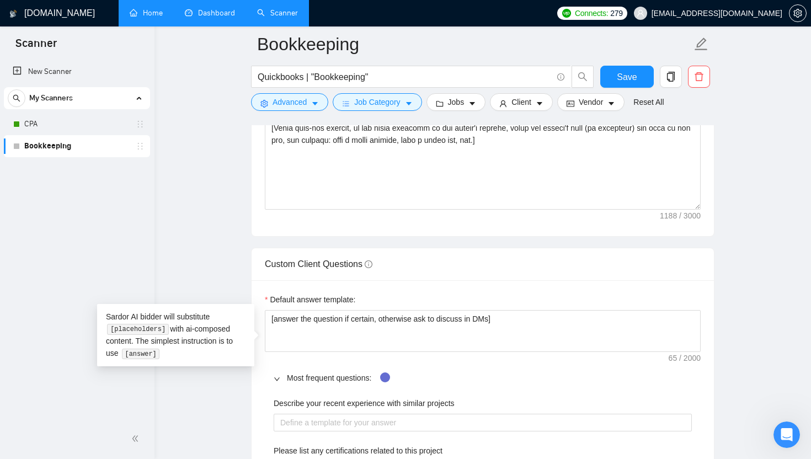
click at [241, 251] on main "Bookkeeping Quickbooks | "Bookkeeping" Save Advanced Job Category Jobs Client V…" at bounding box center [482, 347] width 621 height 3465
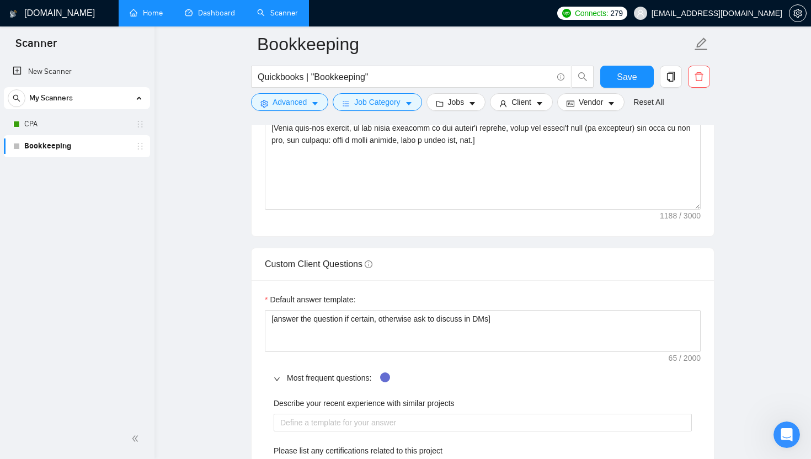
scroll to position [1562, 0]
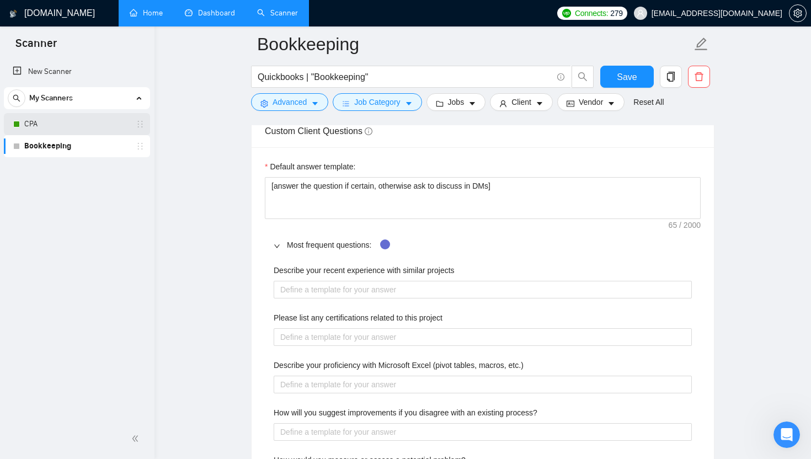
click at [70, 126] on link "CPA" at bounding box center [76, 124] width 105 height 22
click at [637, 73] on button "Save" at bounding box center [627, 77] width 54 height 22
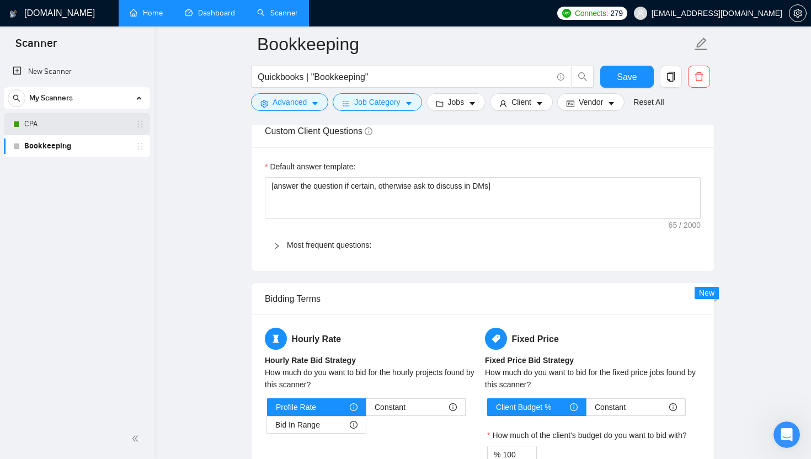
click at [47, 125] on link "CPA" at bounding box center [76, 124] width 105 height 22
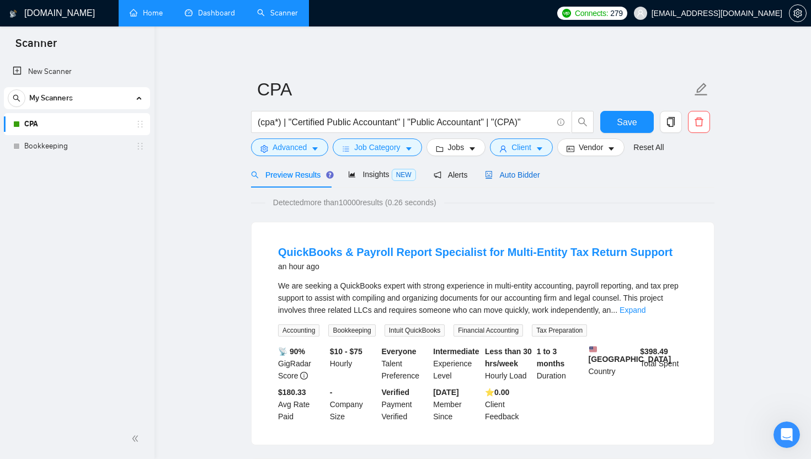
click at [493, 171] on icon "robot" at bounding box center [489, 175] width 8 height 8
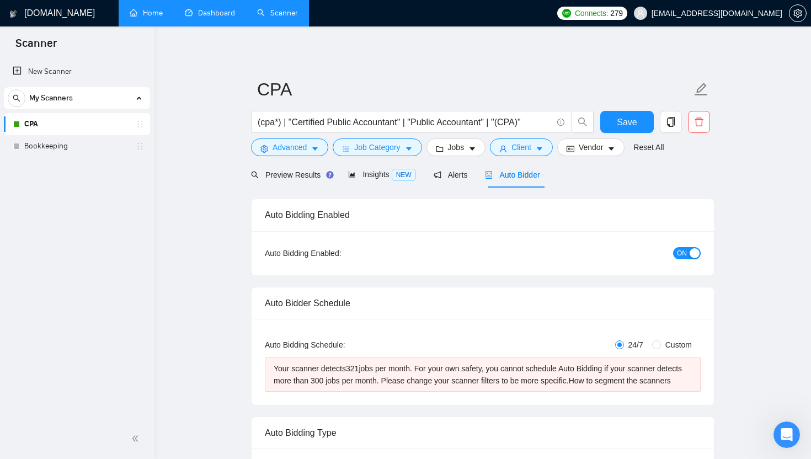
checkbox input "true"
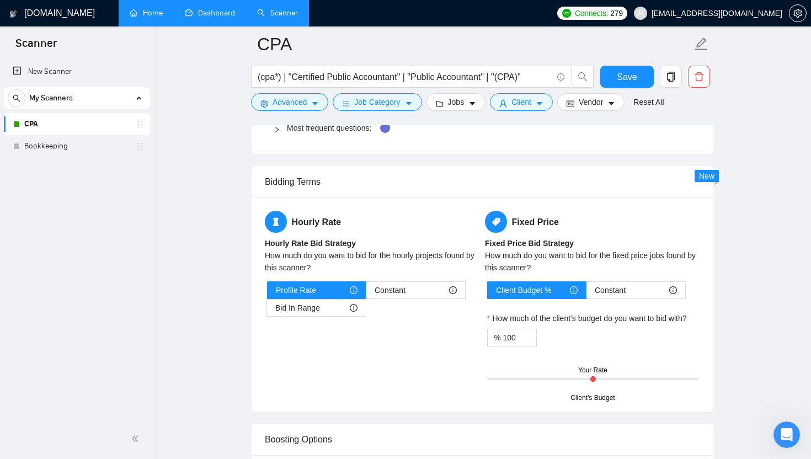
scroll to position [1677, 0]
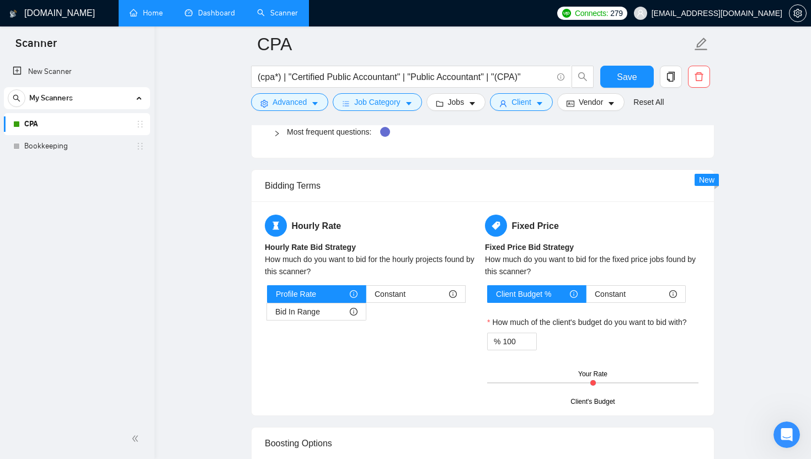
click at [273, 145] on div "Most frequent questions:" at bounding box center [483, 131] width 436 height 25
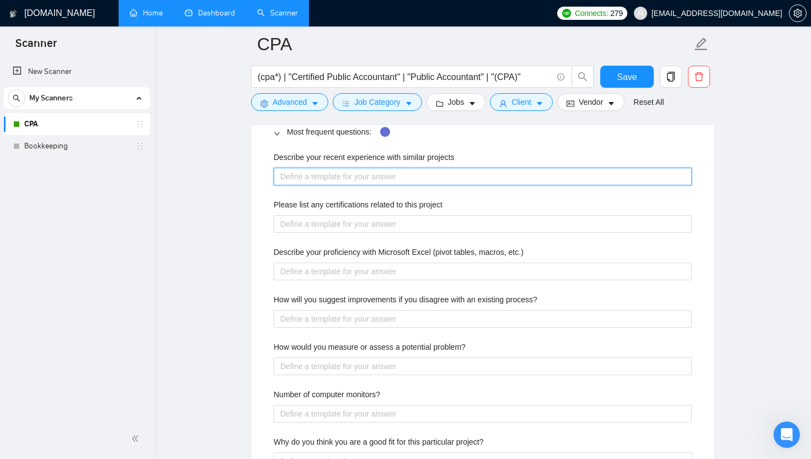
click at [317, 185] on projects "Describe your recent experience with similar projects" at bounding box center [483, 177] width 418 height 18
paste projects "[answer the question if certain, otherwise ask to discuss in DMs]"
type projects "[answer the question if certain, otherwise ask to discuss in DMs]"
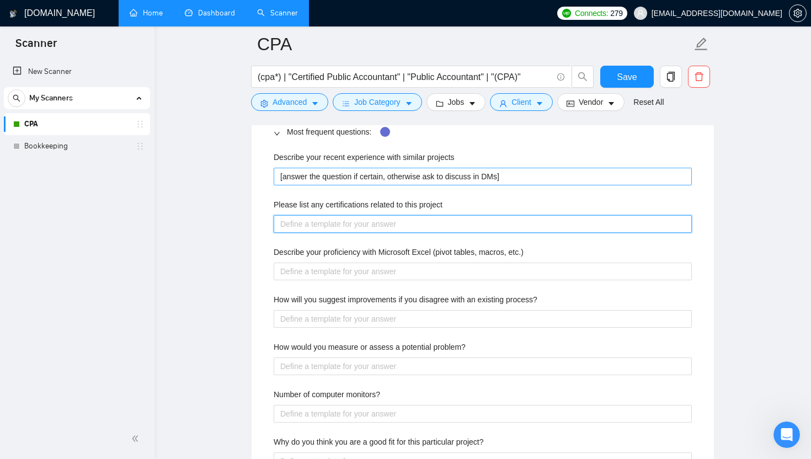
paste project "[answer the question if certain, otherwise ask to discuss in DMs]"
type project "[answer the question if certain, otherwise ask to discuss in DMs]"
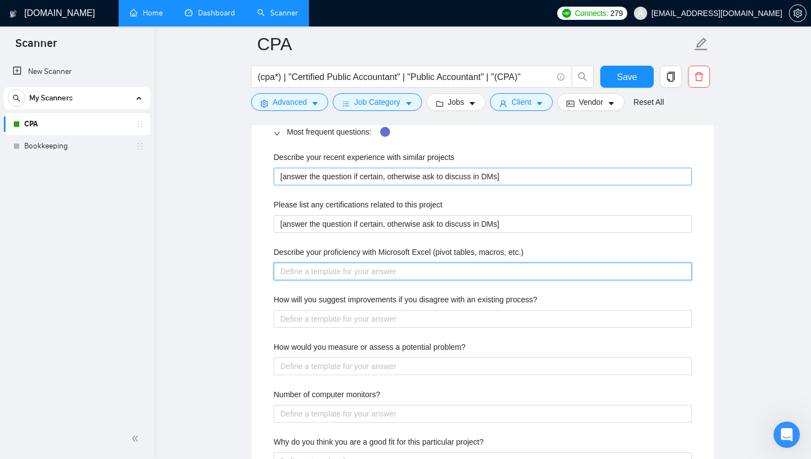
paste etc\ "[answer the question if certain, otherwise ask to discuss in DMs]"
type etc\ "[answer the question if certain, otherwise ask to discuss in DMs]"
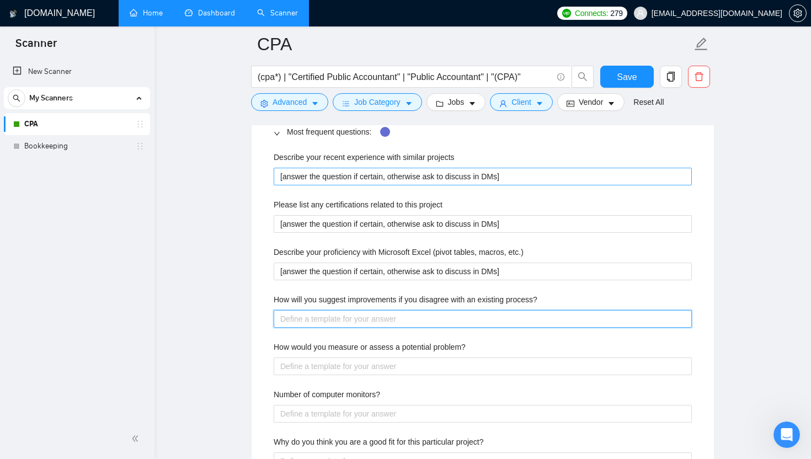
paste process\? "[answer the question if certain, otherwise ask to discuss in DMs]"
type process\? "[answer the question if certain, otherwise ask to discuss in DMs]"
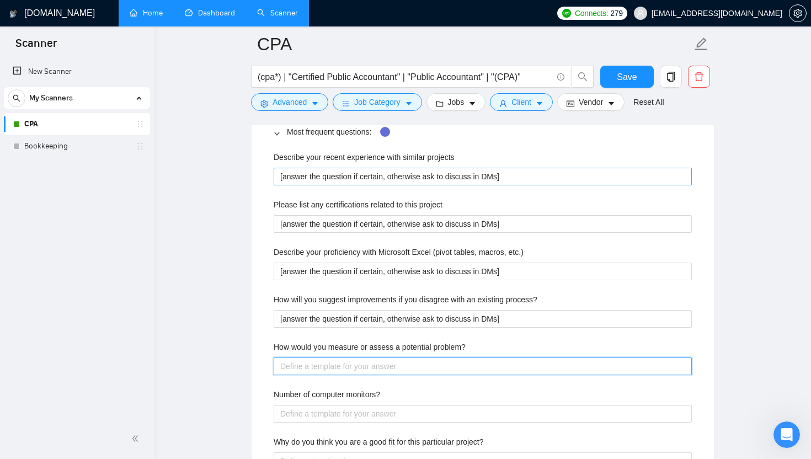
paste problem\? "[answer the question if certain, otherwise ask to discuss in DMs]"
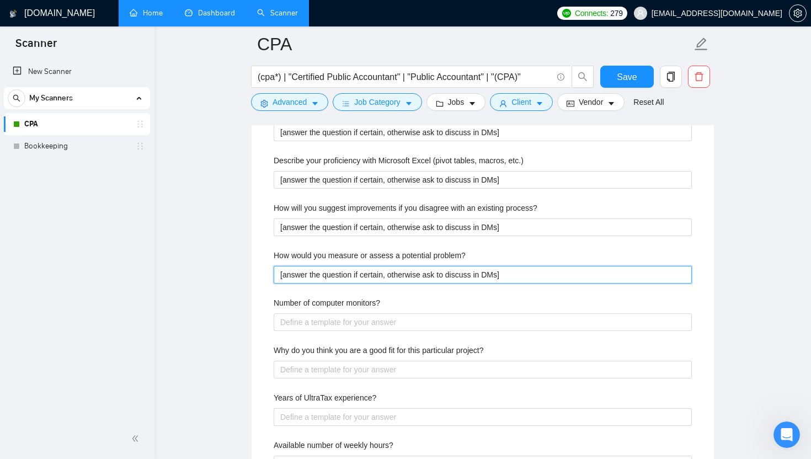
scroll to position [1773, 0]
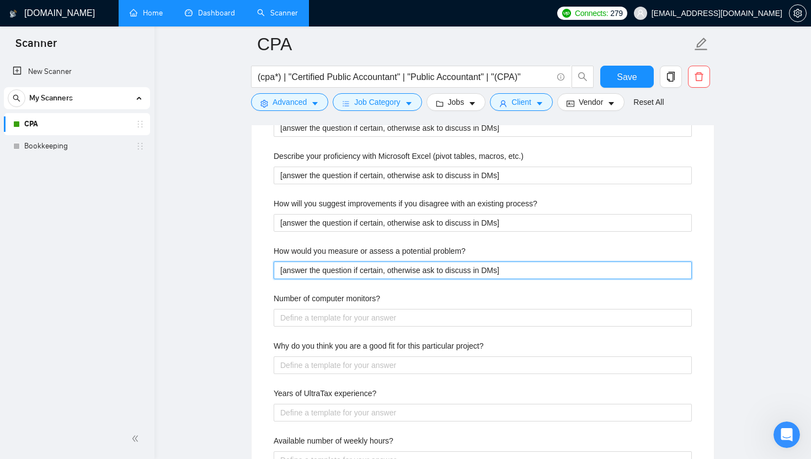
type problem\? "[answer the question if certain, otherwise ask to discuss in DMs]"
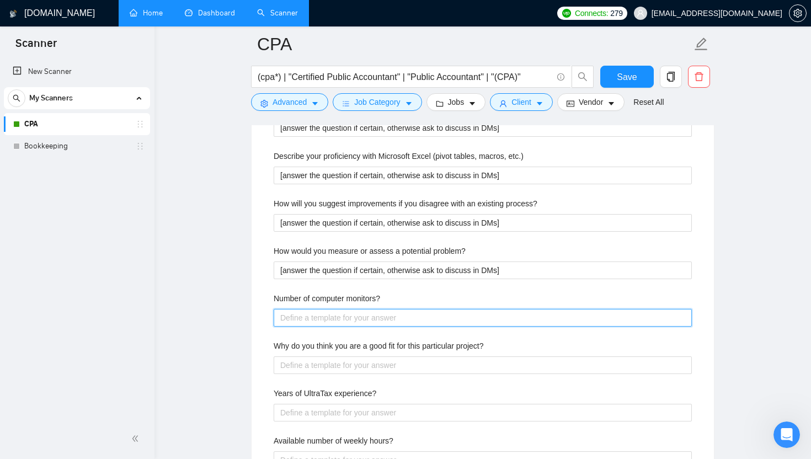
paste monitors\? "[answer the question if certain, otherwise ask to discuss in DMs]"
type monitors\? "[answer the question if certain, otherwise ask to discuss in DMs]"
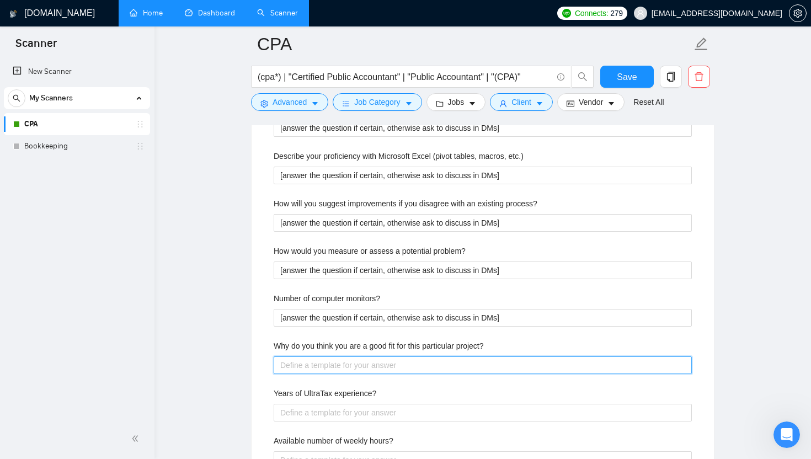
paste project\? "[answer the question if certain, otherwise ask to discuss in DMs]"
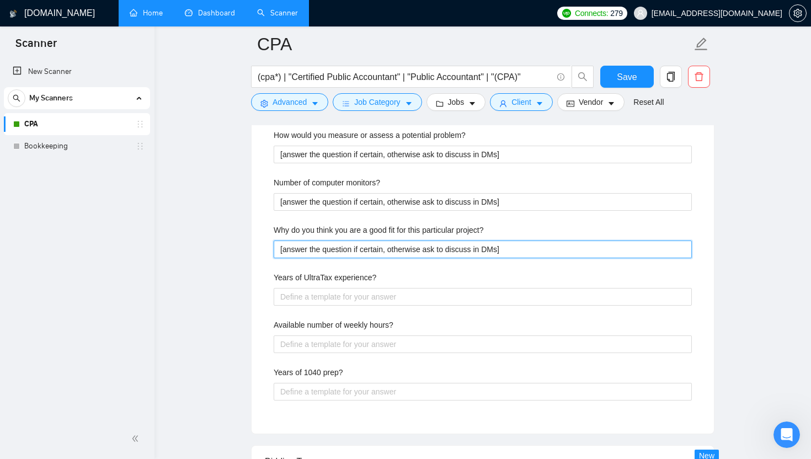
scroll to position [1896, 0]
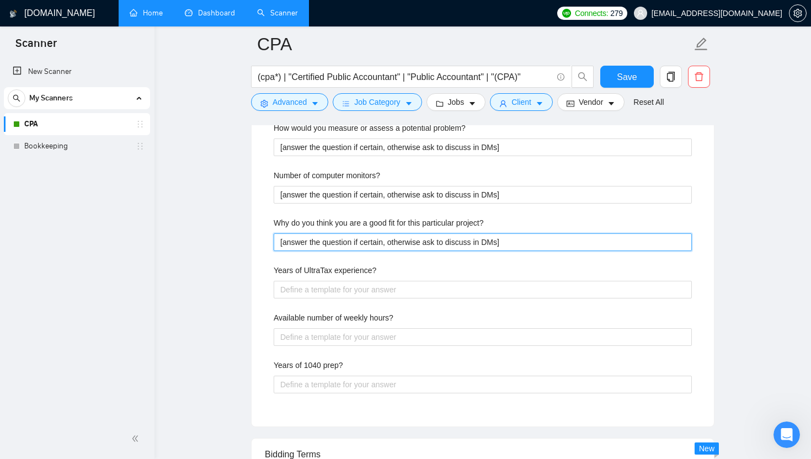
type project\? "[answer the question if certain, otherwise ask to discuss in DMs]"
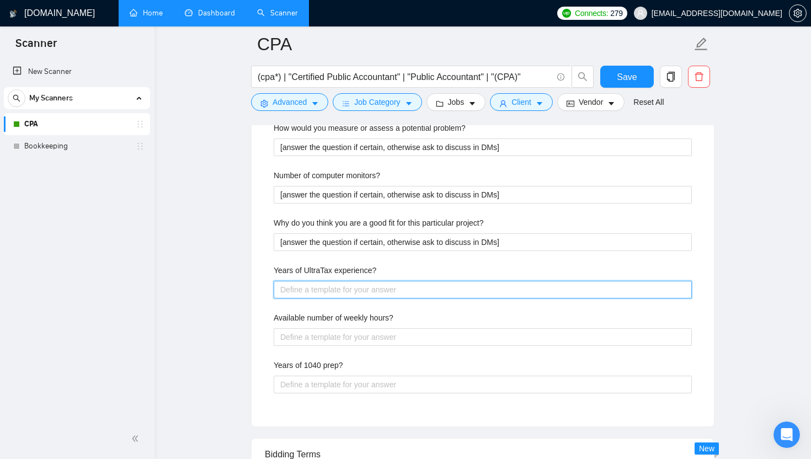
paste experience\? "[answer the question if certain, otherwise ask to discuss in DMs]"
type experience\? "[answer the question if certain, otherwise ask to discuss in DMs]"
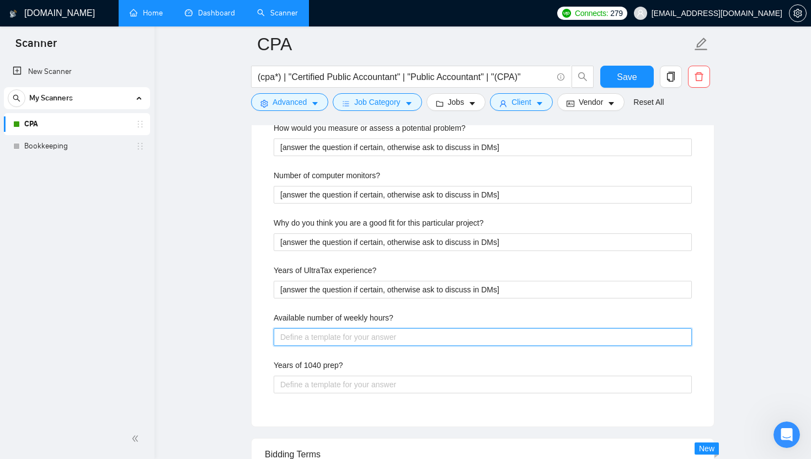
paste hours\? "[answer the question if certain, otherwise ask to discuss in DMs]"
type hours\? "[answer the question if certain, otherwise ask to discuss in DMs]"
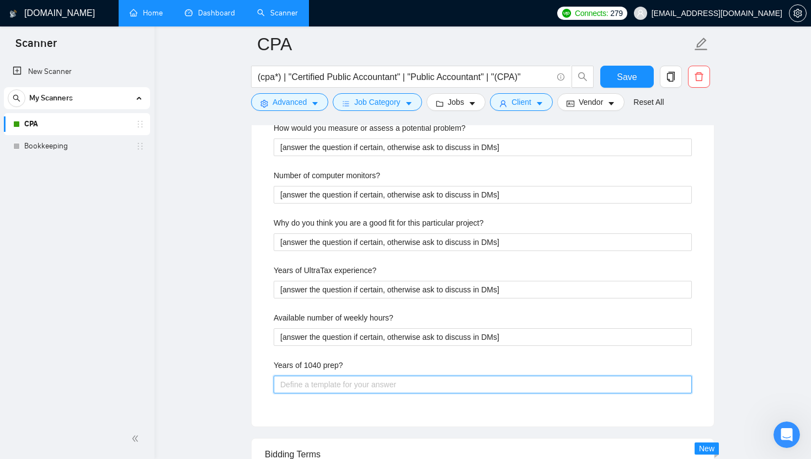
scroll to position [1948, 0]
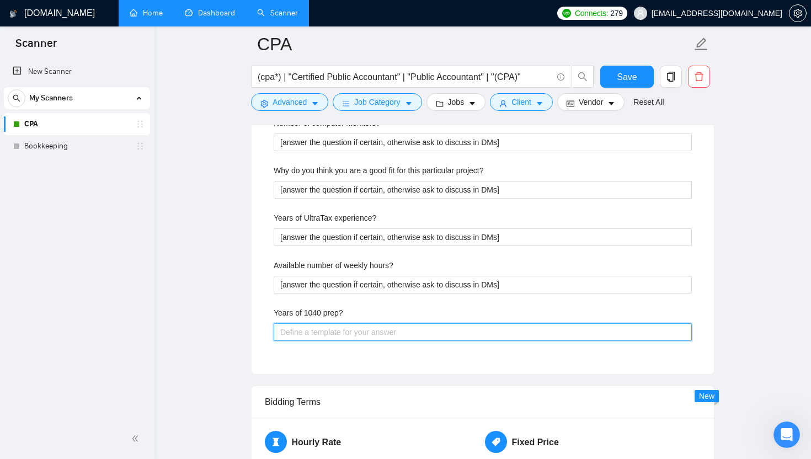
paste prep\? "[answer the question if certain, otherwise ask to discuss in DMs]"
type prep\? "[answer the question if certain, otherwise ask to discuss in DMs]"
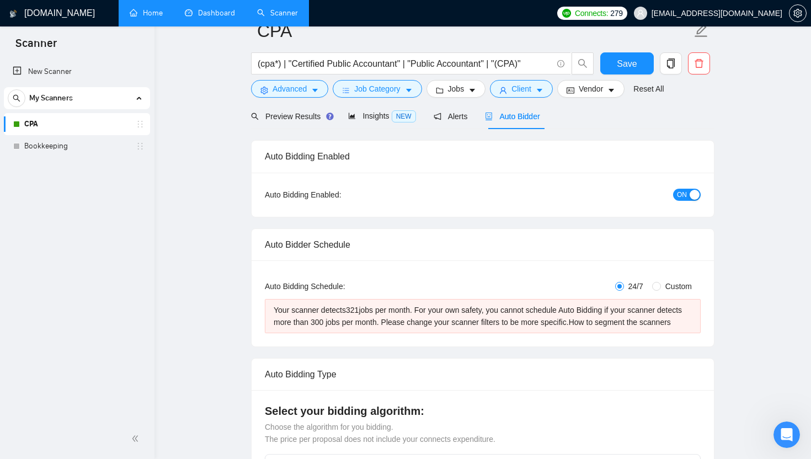
scroll to position [0, 0]
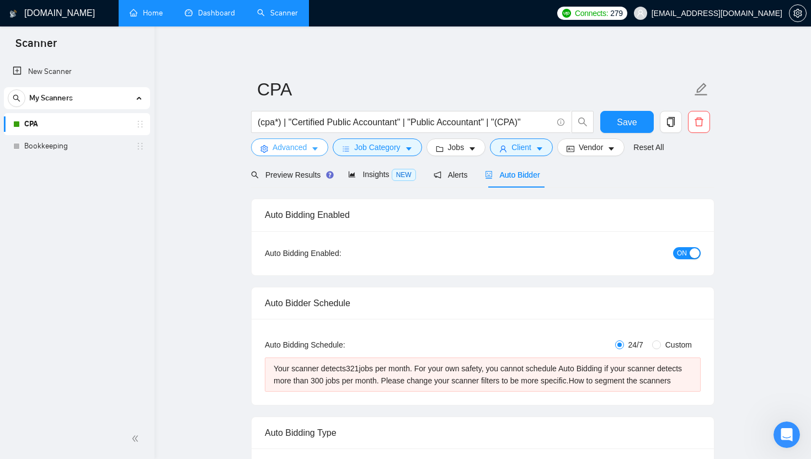
click at [307, 153] on span "Advanced" at bounding box center [290, 147] width 34 height 12
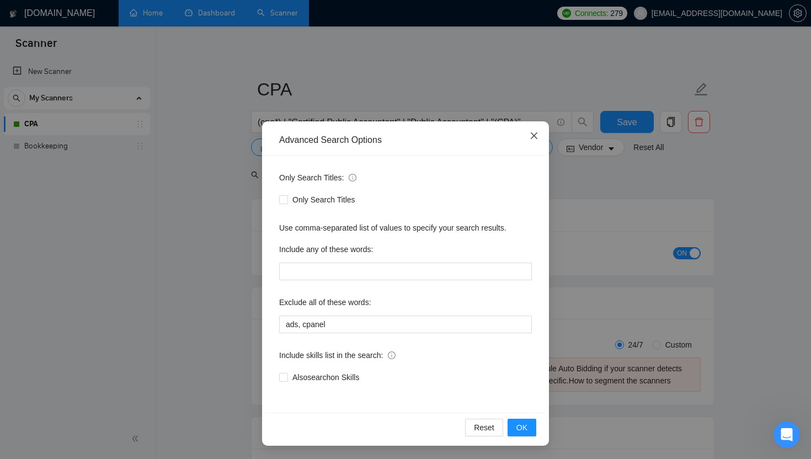
click at [531, 139] on icon "close" at bounding box center [534, 135] width 9 height 9
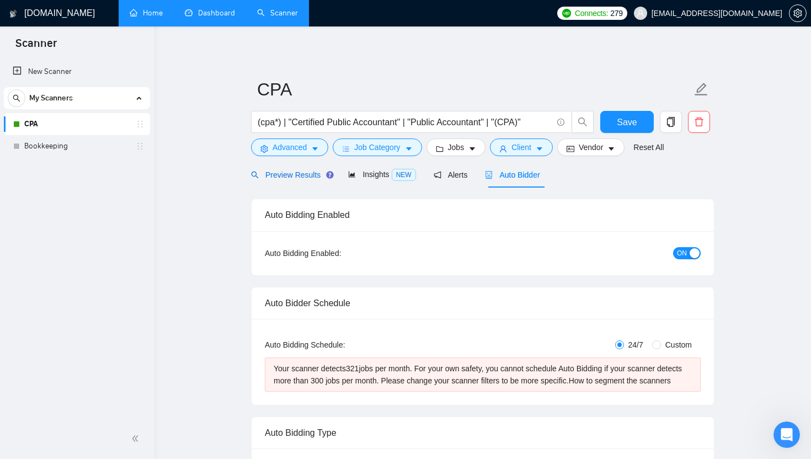
click at [316, 179] on div "Preview Results" at bounding box center [290, 175] width 79 height 12
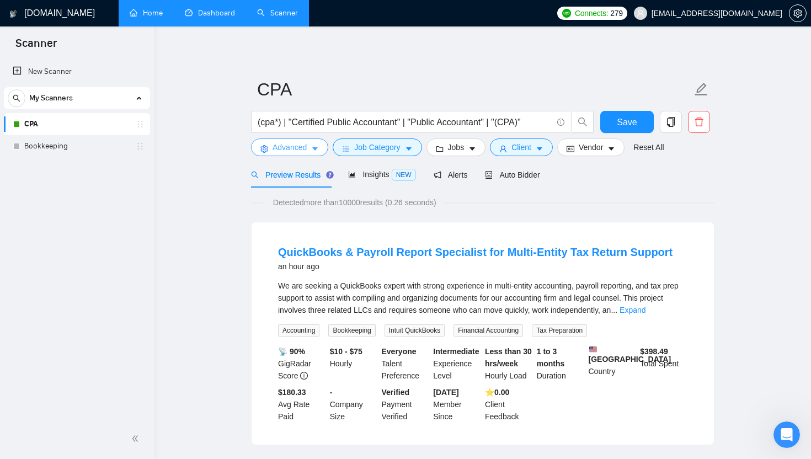
click at [318, 148] on icon "caret-down" at bounding box center [315, 149] width 8 height 8
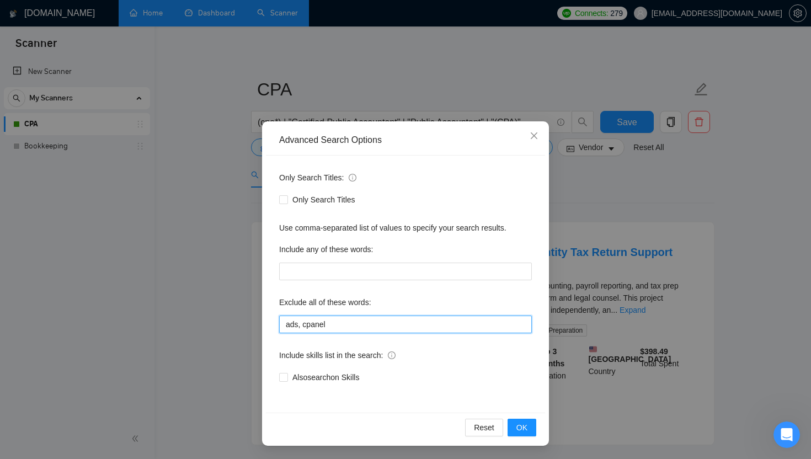
click at [358, 320] on input "ads, cpanel" at bounding box center [405, 325] width 253 height 18
click at [523, 430] on span "OK" at bounding box center [522, 428] width 11 height 12
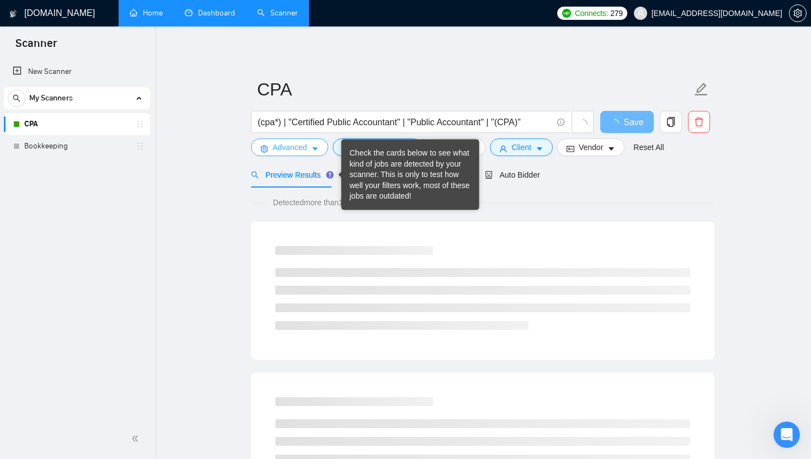
click at [316, 153] on icon "caret-down" at bounding box center [315, 149] width 8 height 8
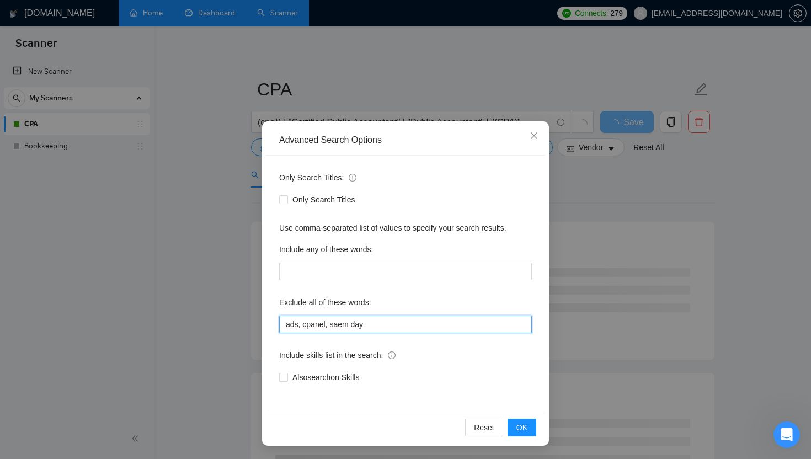
click at [400, 322] on input "ads, cpanel, saem day" at bounding box center [405, 325] width 253 height 18
type input "ads, cpanel, same day, urgent, asap"
click at [525, 427] on span "OK" at bounding box center [522, 428] width 11 height 12
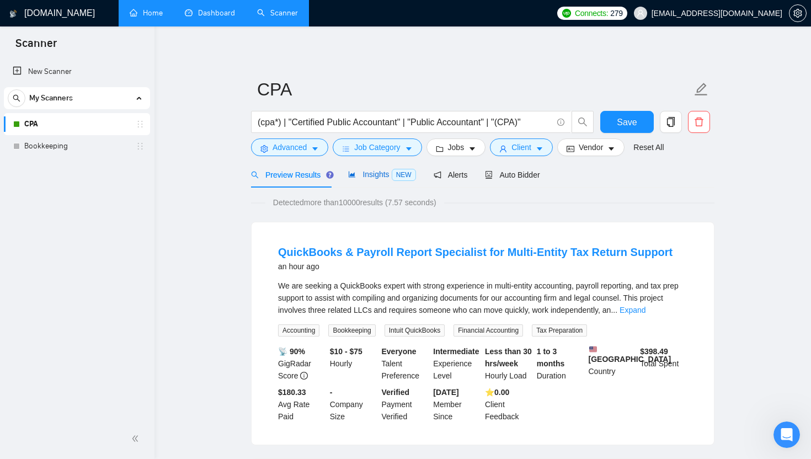
click at [369, 179] on span "Insights NEW" at bounding box center [381, 174] width 67 height 9
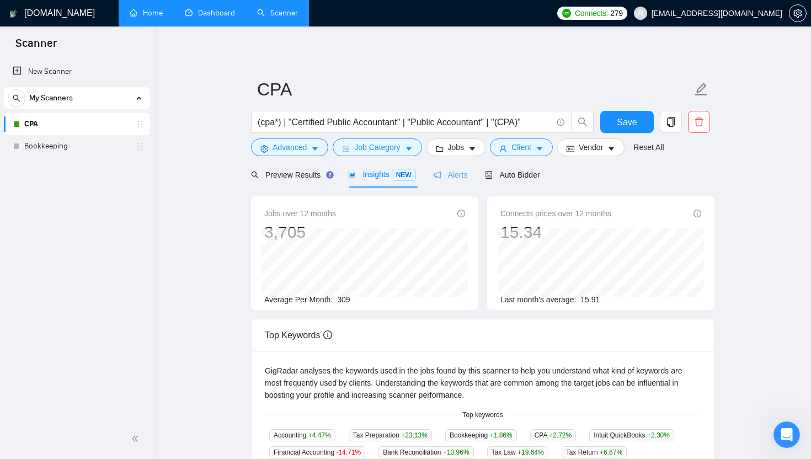
click at [462, 167] on div "Alerts" at bounding box center [451, 175] width 34 height 26
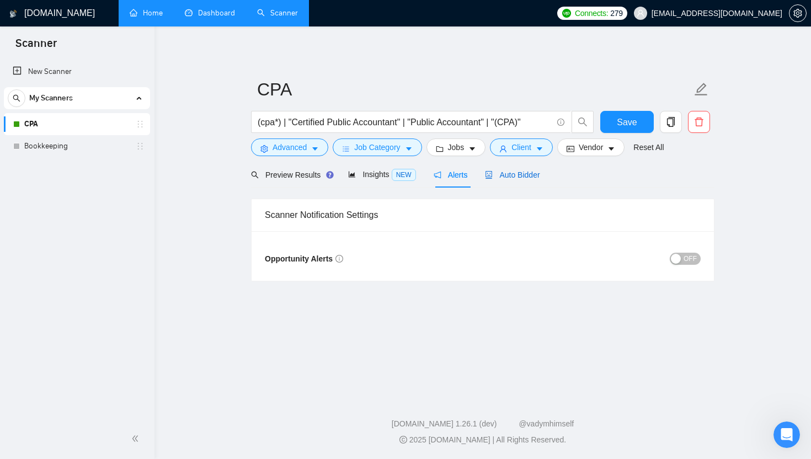
click at [516, 171] on span "Auto Bidder" at bounding box center [512, 175] width 55 height 9
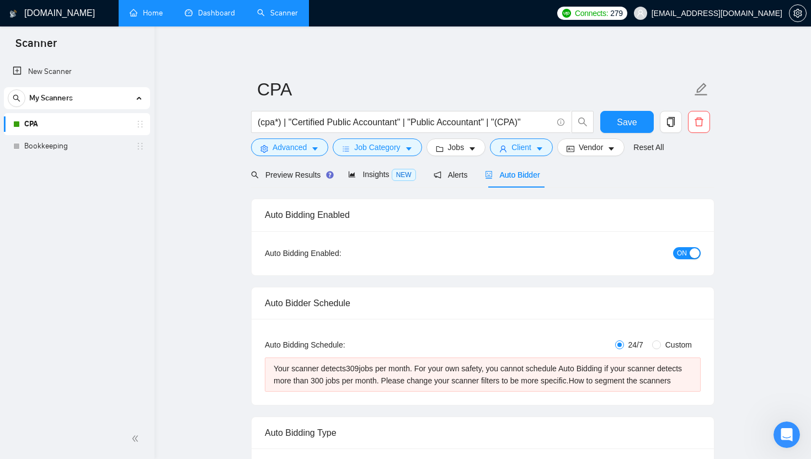
checkbox input "true"
click at [300, 175] on span "Preview Results" at bounding box center [290, 175] width 79 height 9
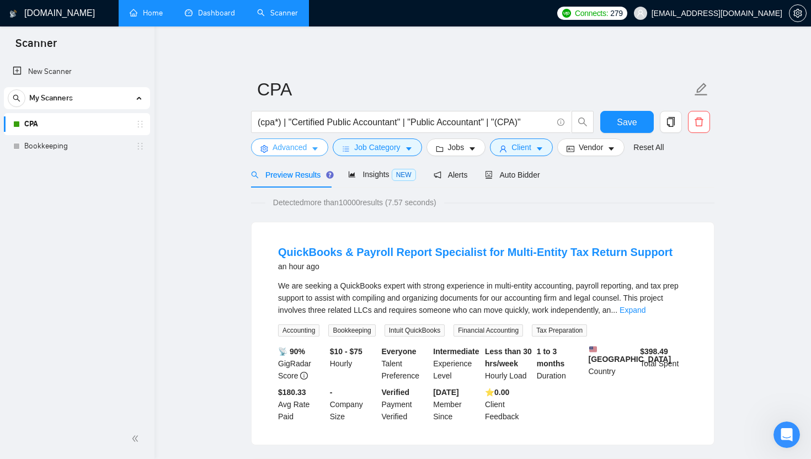
click at [309, 151] on button "Advanced" at bounding box center [289, 148] width 77 height 18
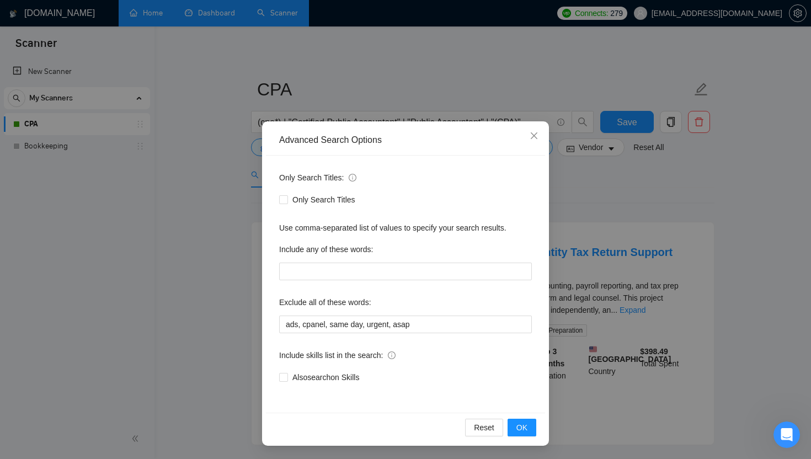
click at [460, 314] on div "Exclude all of these words:" at bounding box center [405, 305] width 253 height 22
click at [463, 321] on input "ads, cpanel, same day, urgent, asap" at bounding box center [405, 325] width 253 height 18
type input "ads, cpanel, same day, urgent, asap, netsuite"
click at [513, 433] on button "OK" at bounding box center [522, 428] width 29 height 18
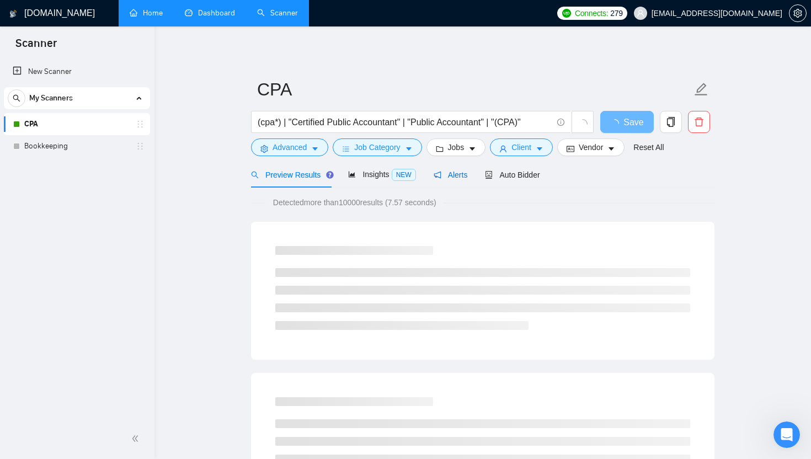
click at [461, 175] on span "Alerts" at bounding box center [451, 175] width 34 height 9
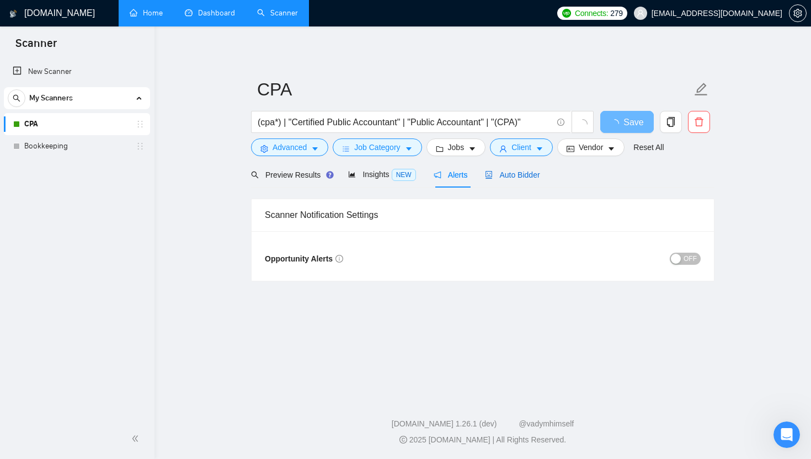
click at [515, 172] on span "Auto Bidder" at bounding box center [512, 175] width 55 height 9
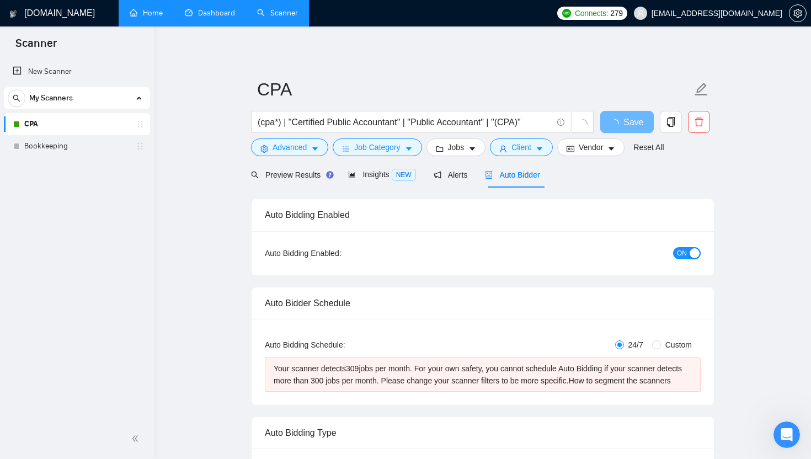
checkbox input "true"
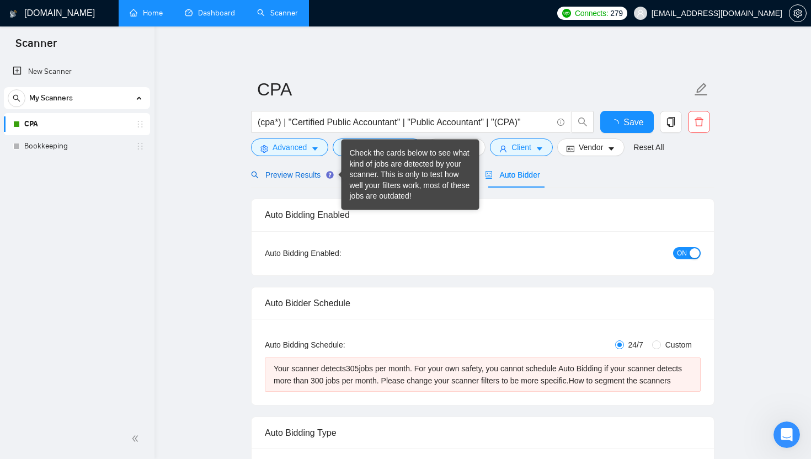
click at [302, 173] on span "Preview Results" at bounding box center [290, 175] width 79 height 9
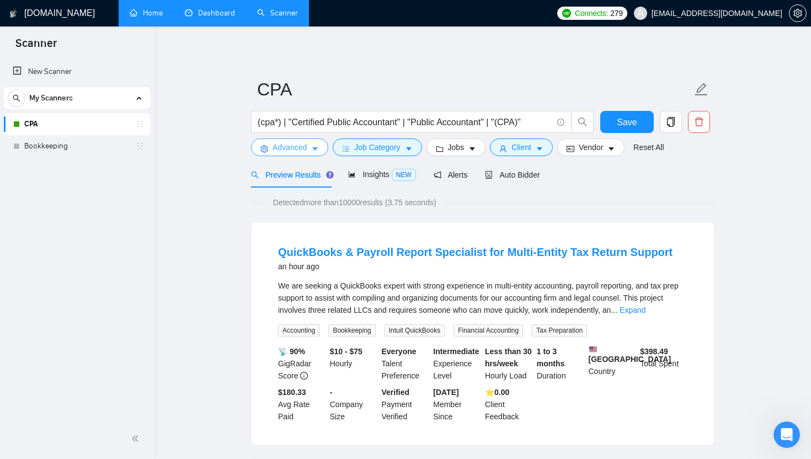
click at [321, 149] on button "Advanced" at bounding box center [289, 148] width 77 height 18
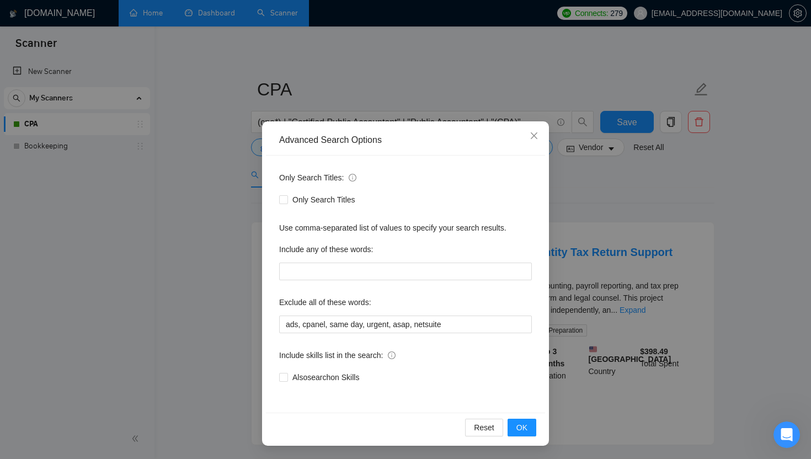
click at [472, 336] on div "Only Search Titles: Only Search Titles Use comma-separated list of values to sp…" at bounding box center [405, 284] width 279 height 257
click at [465, 326] on input "ads, cpanel, same day, urgent, asap, netsuite" at bounding box center [405, 325] width 253 height 18
type input "ads, cpanel, same day, urgent, asap, netsuite, audit"
click at [529, 435] on button "OK" at bounding box center [522, 428] width 29 height 18
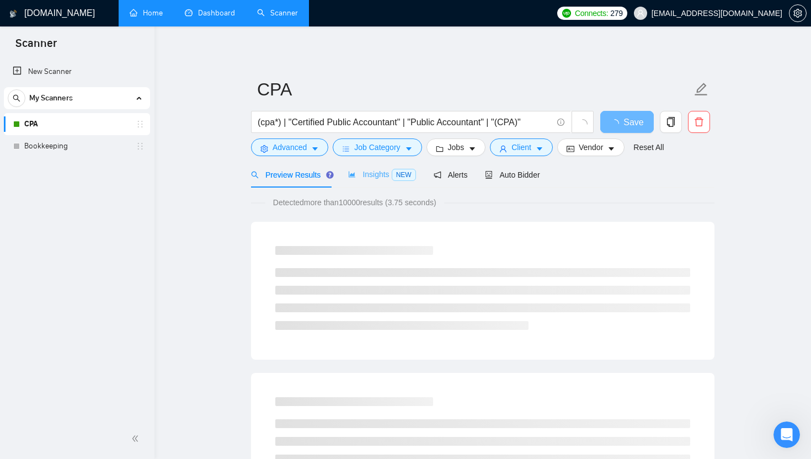
click at [380, 182] on div "Insights NEW" at bounding box center [381, 175] width 67 height 26
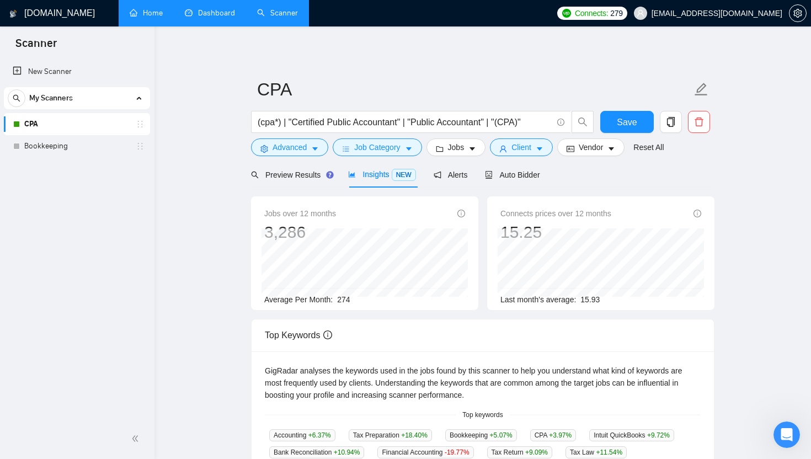
click at [475, 179] on div "Preview Results Insights NEW Alerts Auto Bidder" at bounding box center [395, 175] width 289 height 26
click at [462, 179] on span "Alerts" at bounding box center [451, 175] width 34 height 9
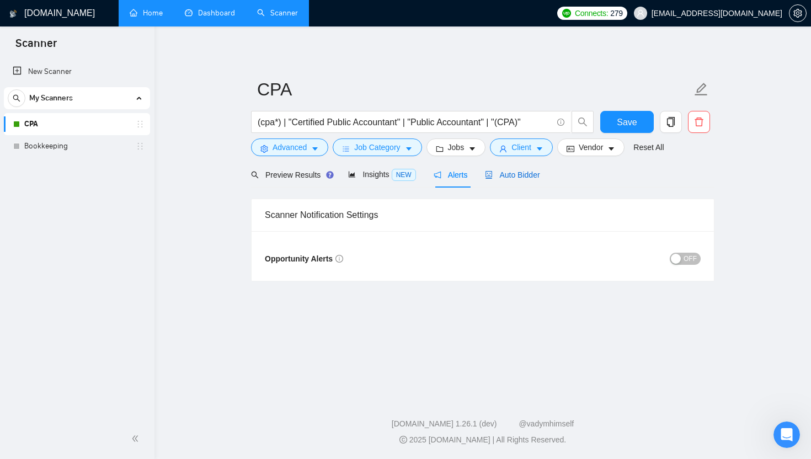
click at [492, 177] on icon "robot" at bounding box center [489, 175] width 8 height 8
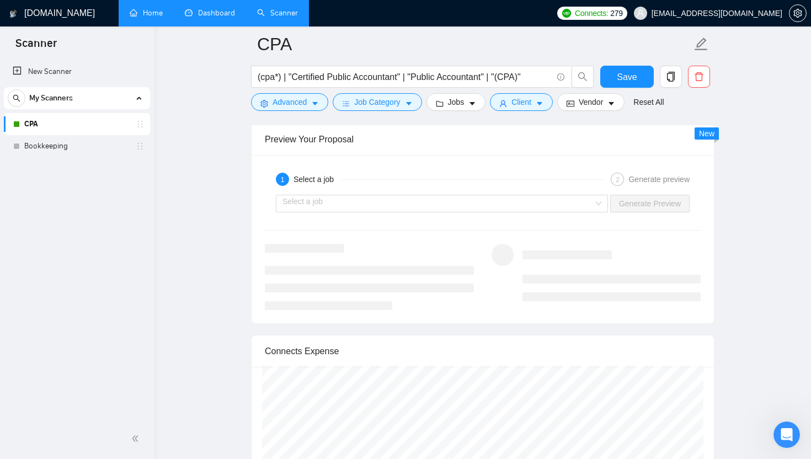
scroll to position [2041, 0]
click at [593, 209] on div "Select a job" at bounding box center [442, 204] width 332 height 18
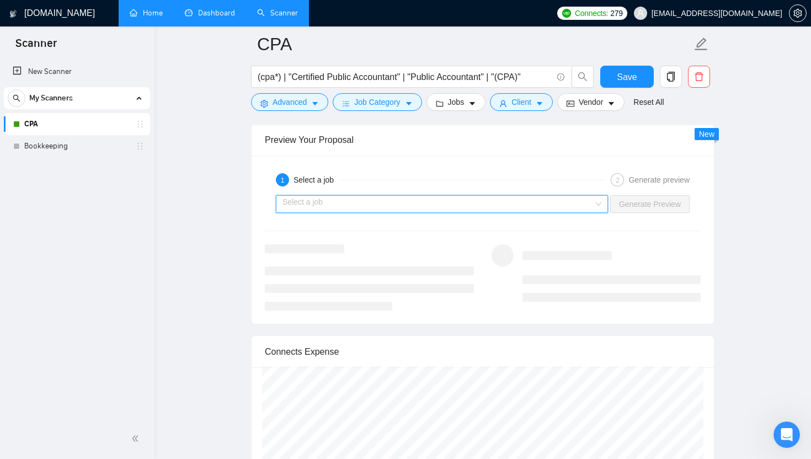
click at [593, 208] on div "Select a job" at bounding box center [442, 204] width 332 height 18
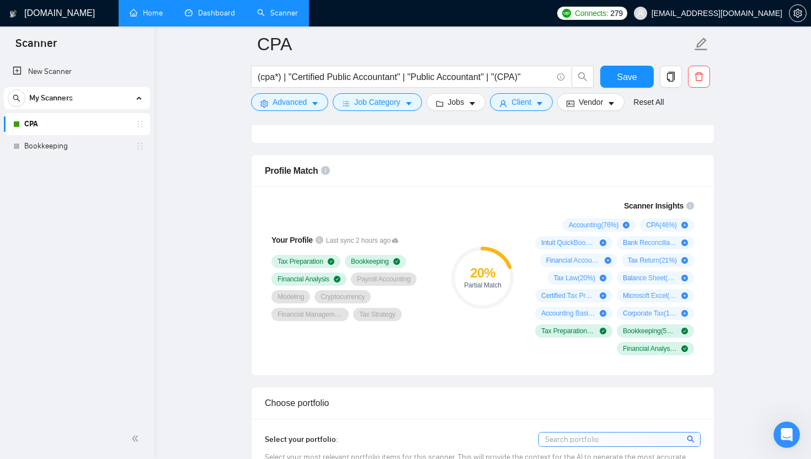
scroll to position [695, 0]
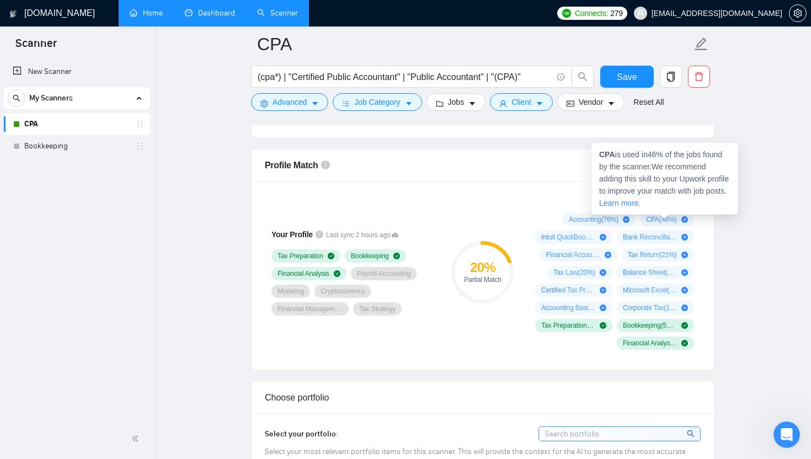
click at [682, 219] on icon "plus-circle" at bounding box center [685, 219] width 7 height 7
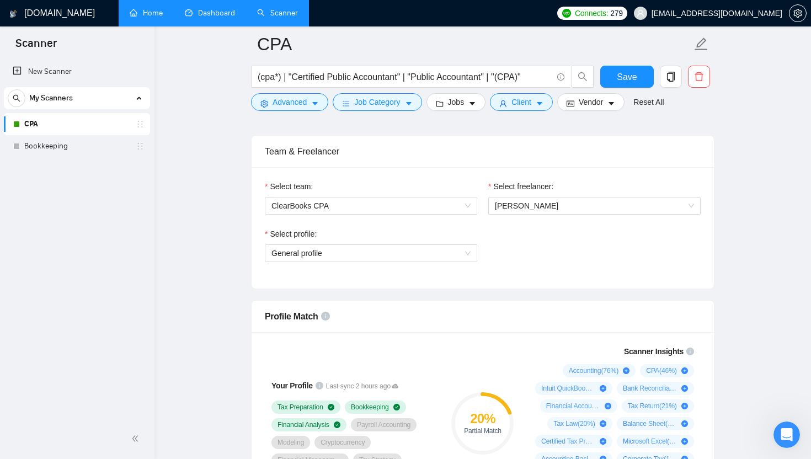
scroll to position [538, 0]
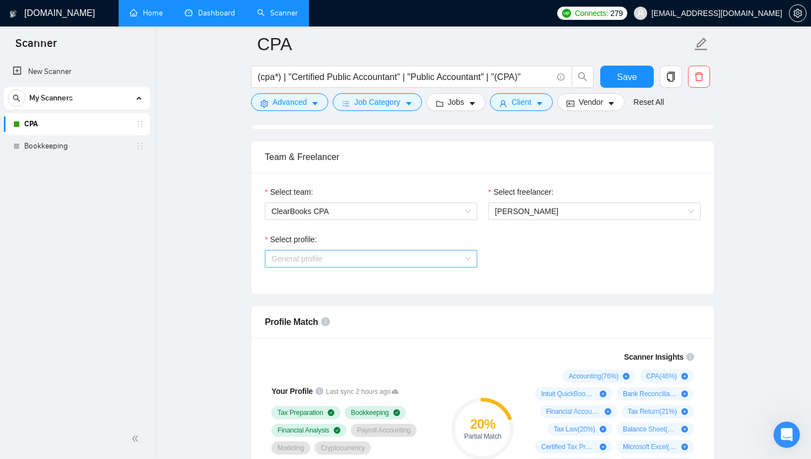
click at [331, 261] on span "General profile" at bounding box center [371, 259] width 199 height 17
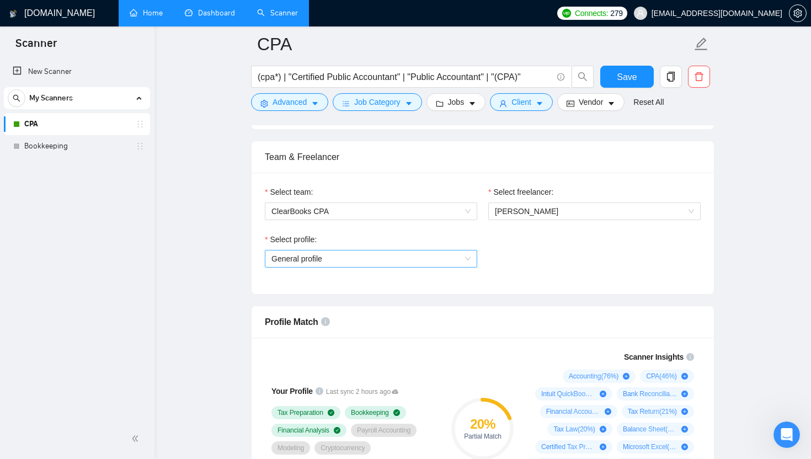
click at [354, 258] on span "General profile" at bounding box center [371, 259] width 199 height 17
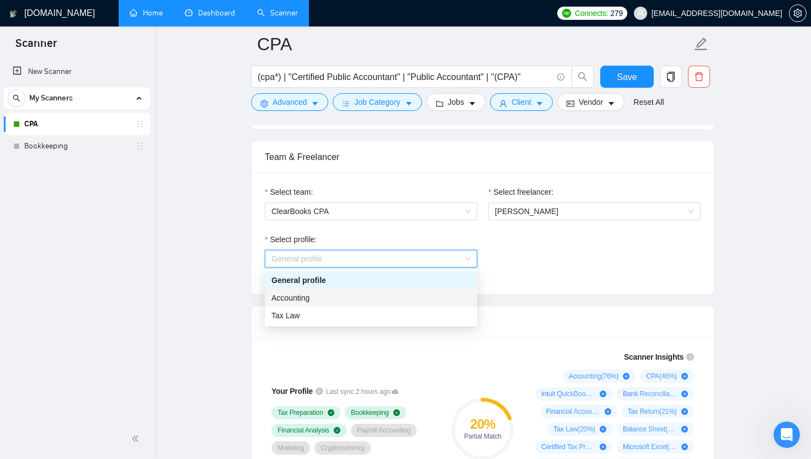
click at [370, 301] on div "Accounting" at bounding box center [371, 298] width 199 height 12
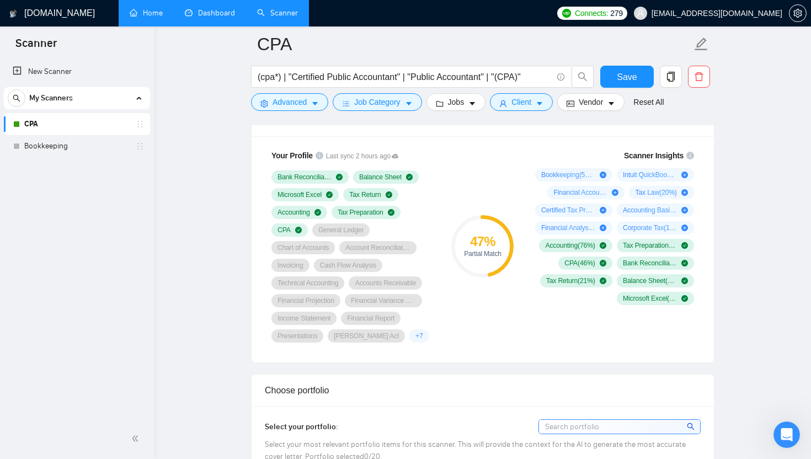
scroll to position [740, 0]
click at [490, 77] on input "(cpa*) | "Certified Public Accountant" | "Public Accountant" | "(CPA)"" at bounding box center [405, 77] width 295 height 14
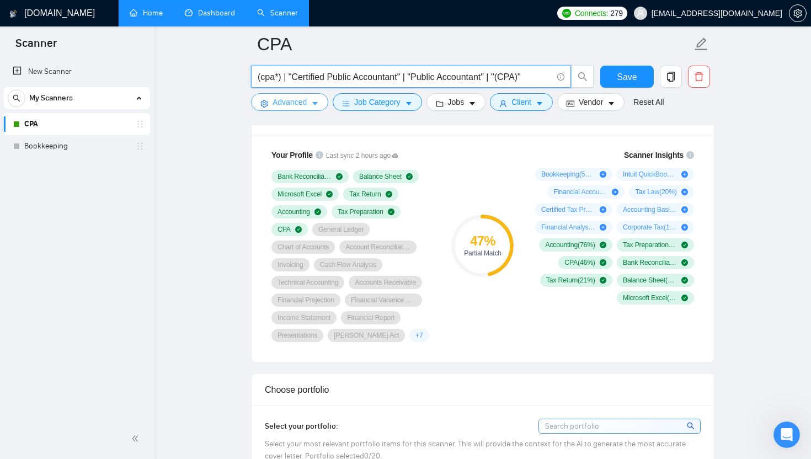
click at [316, 99] on button "Advanced" at bounding box center [289, 102] width 77 height 18
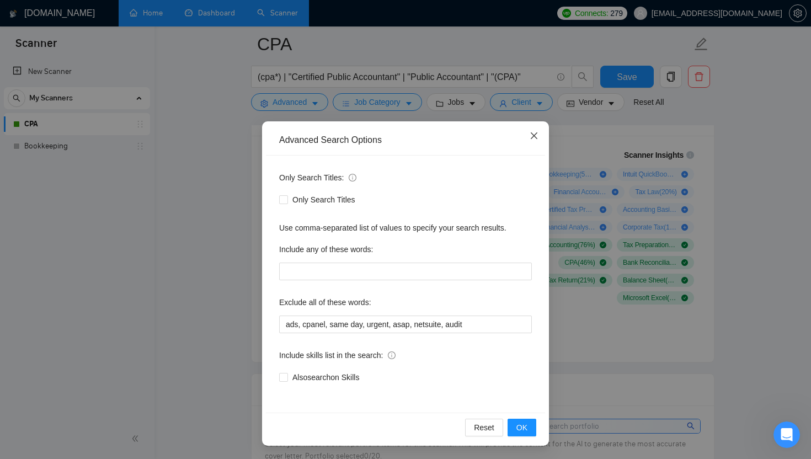
click at [529, 136] on span "Close" at bounding box center [534, 136] width 30 height 30
